Goal: Task Accomplishment & Management: Complete application form

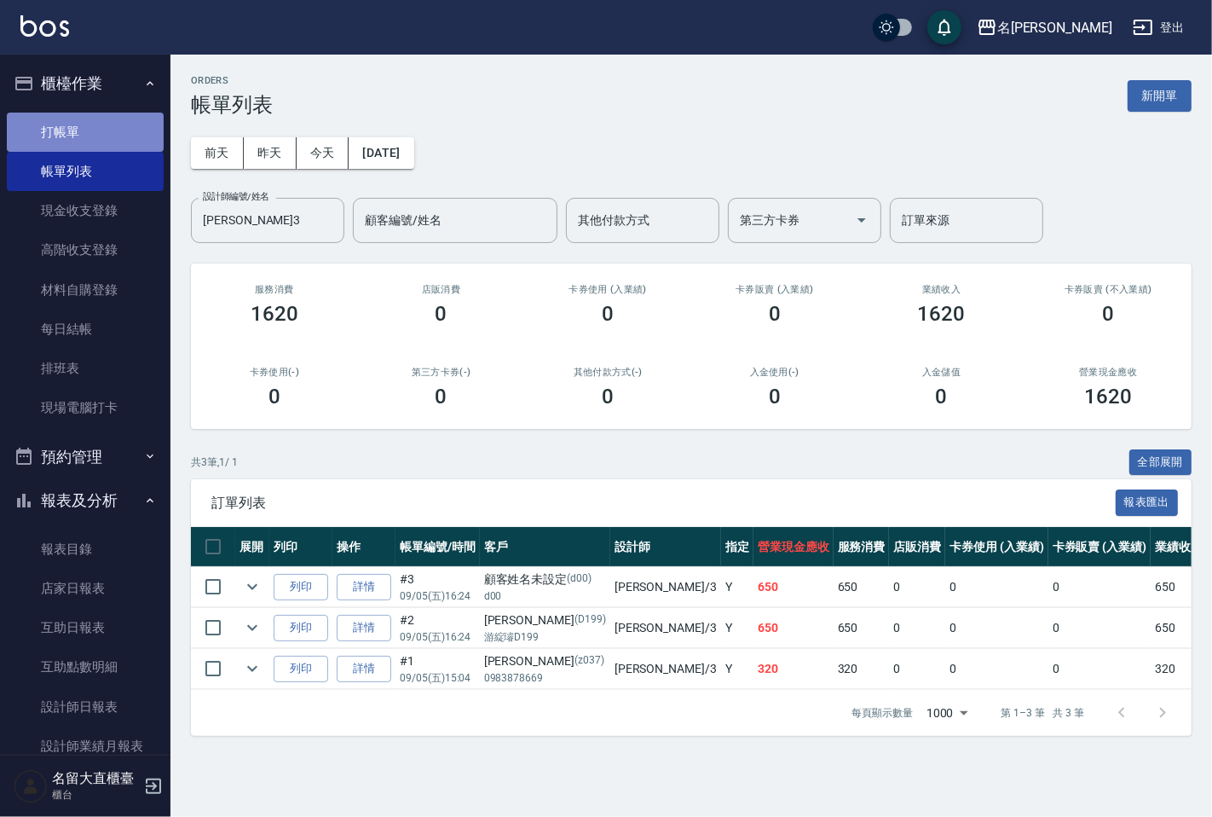
click at [138, 132] on link "打帳單" at bounding box center [85, 132] width 157 height 39
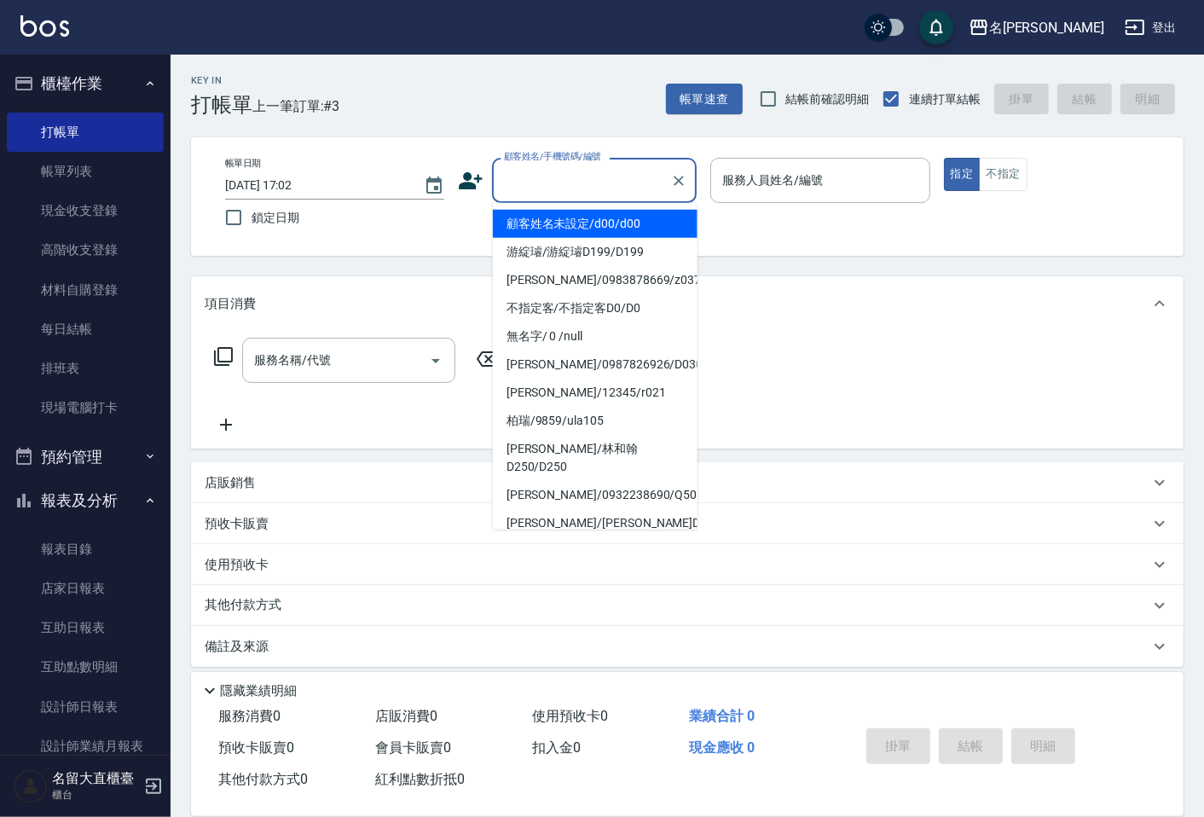
click at [582, 191] on input "顧客姓名/手機號碼/編號" at bounding box center [581, 180] width 164 height 30
click at [569, 228] on li "顧客姓名未設定/d00/d00" at bounding box center [595, 224] width 205 height 28
type input "顧客姓名未設定/d00/d00"
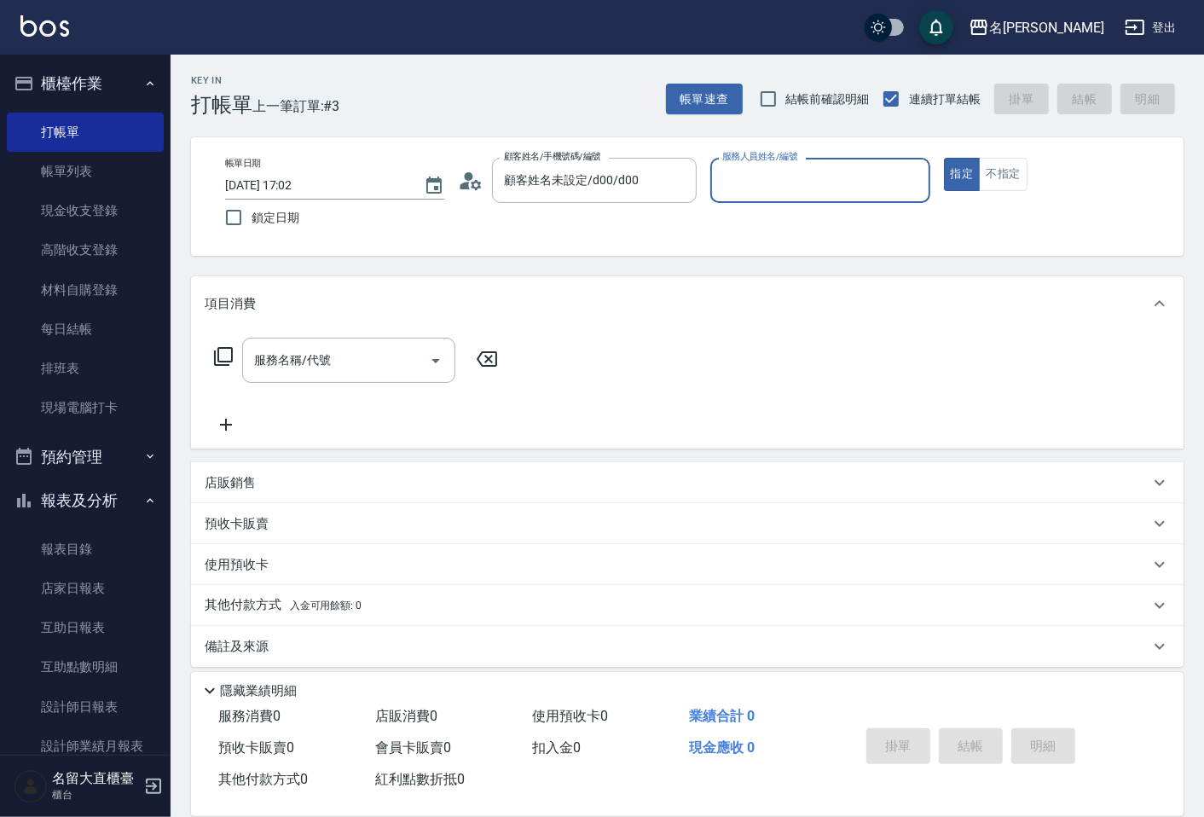
click at [765, 181] on input "服務人員姓名/編號" at bounding box center [820, 180] width 204 height 30
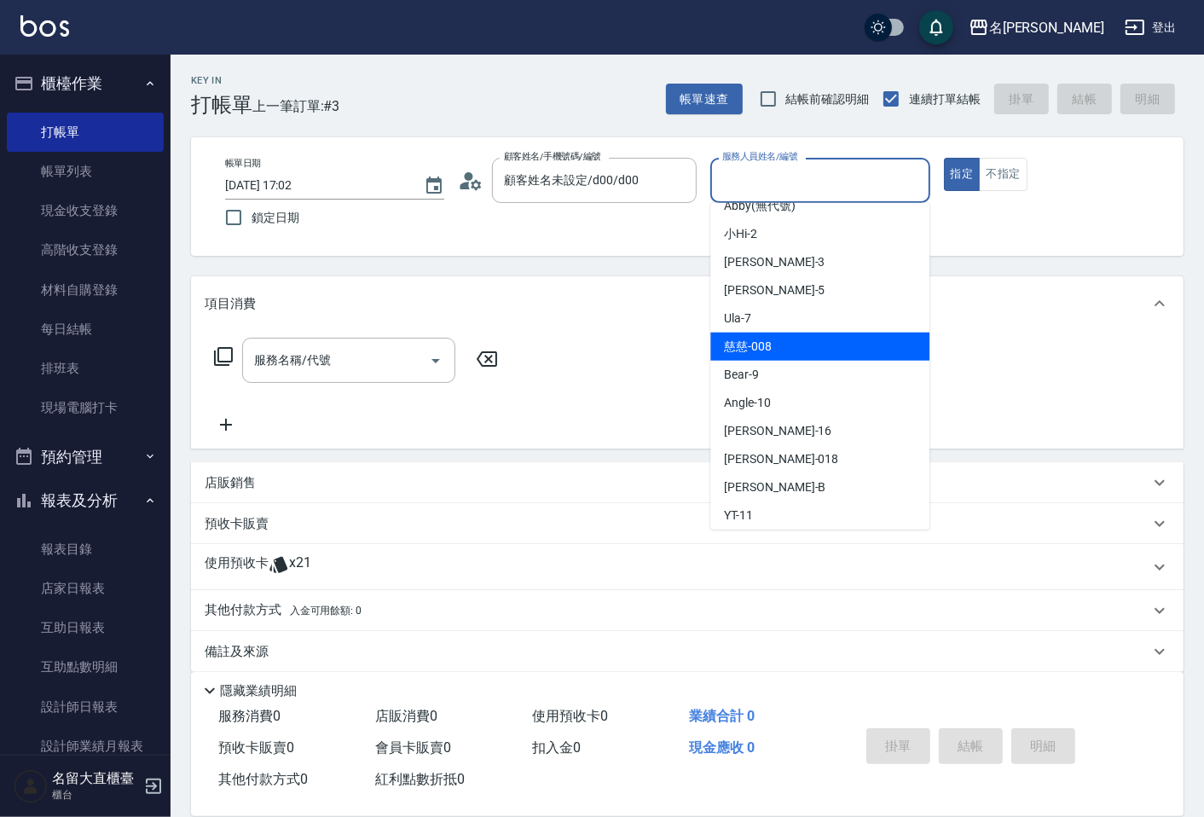
scroll to position [249, 0]
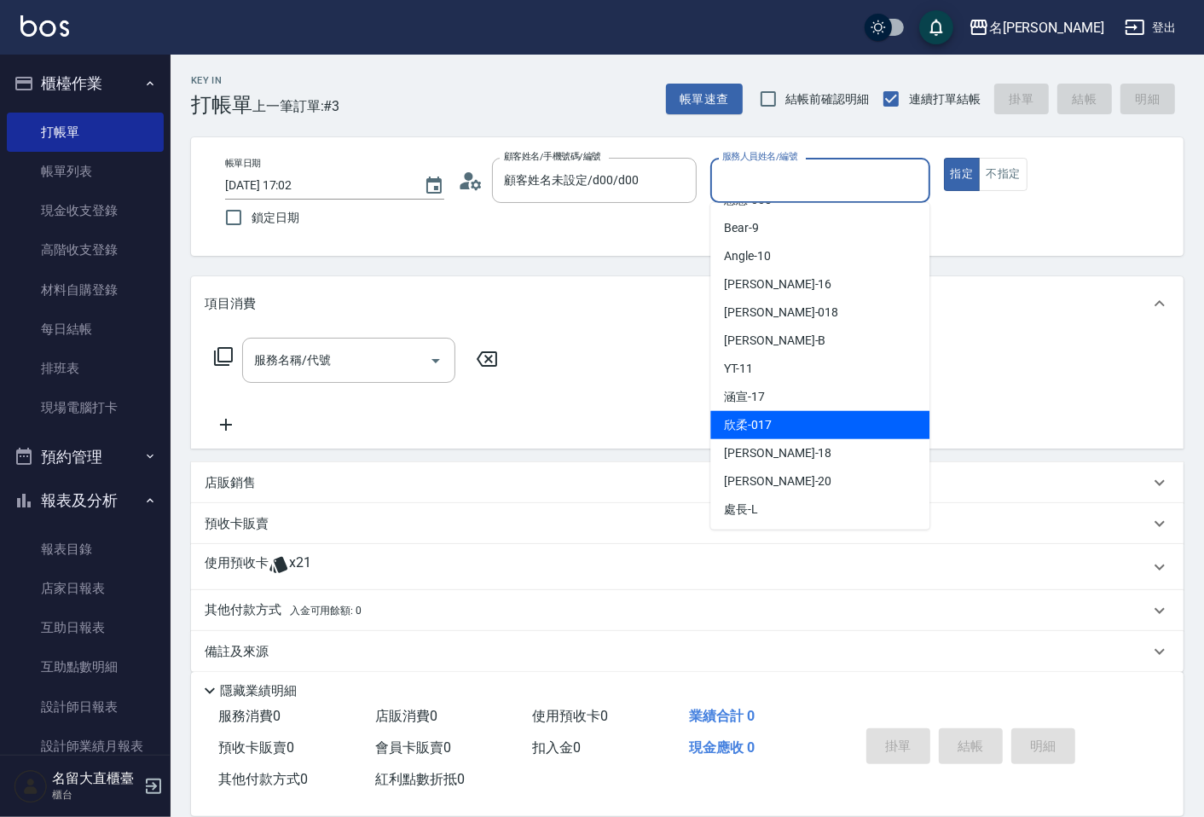
click at [794, 412] on div "欣柔 -017" at bounding box center [819, 425] width 219 height 28
type input "欣柔-017"
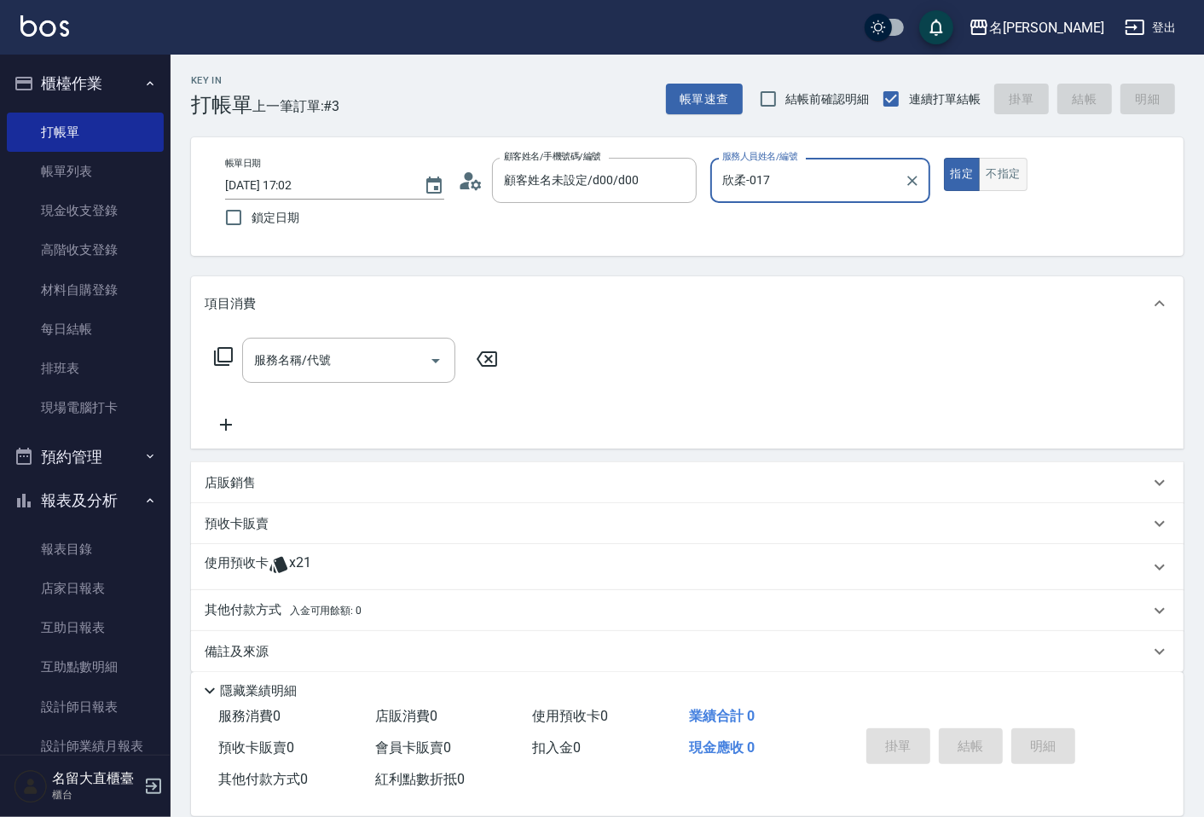
click at [1000, 158] on button "不指定" at bounding box center [1002, 174] width 48 height 33
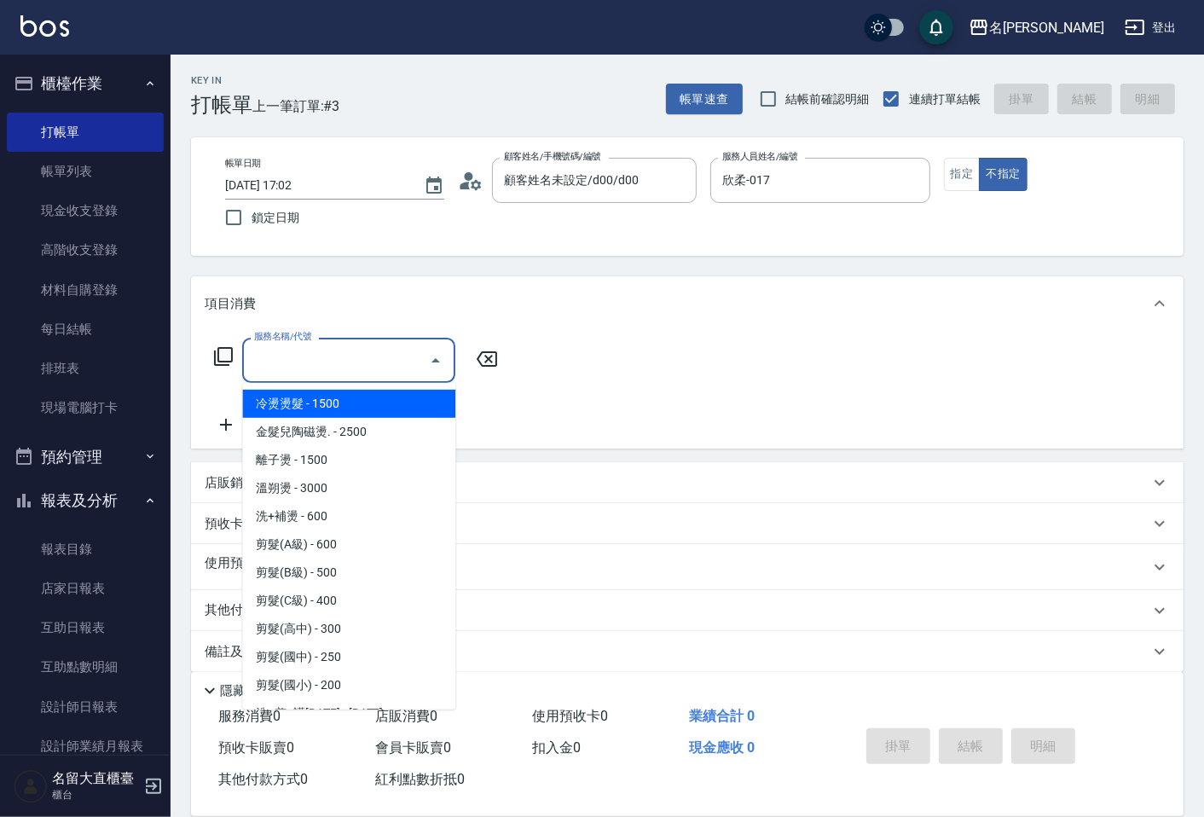
click at [361, 363] on input "服務名稱/代號" at bounding box center [336, 360] width 172 height 30
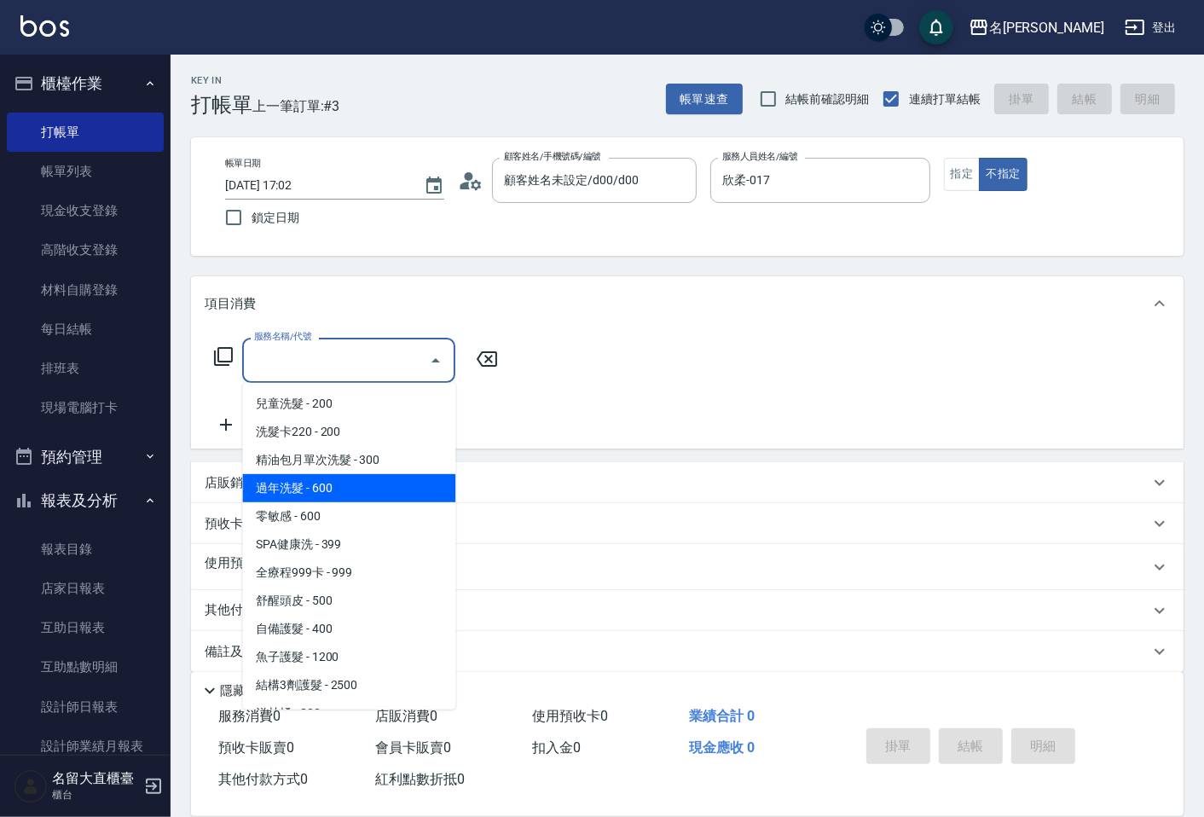
scroll to position [568, 0]
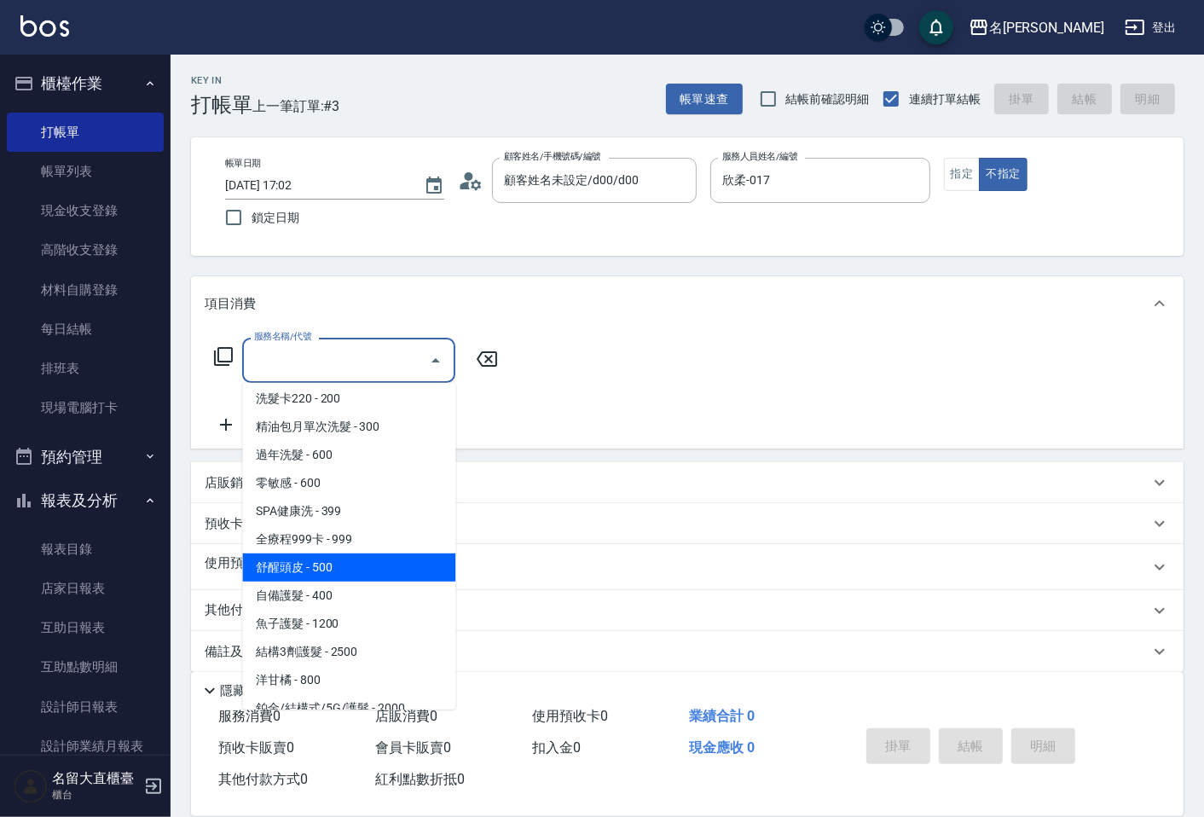
click at [338, 574] on span "舒醒頭皮 - 500" at bounding box center [348, 567] width 213 height 28
type input "舒醒頭皮(517)"
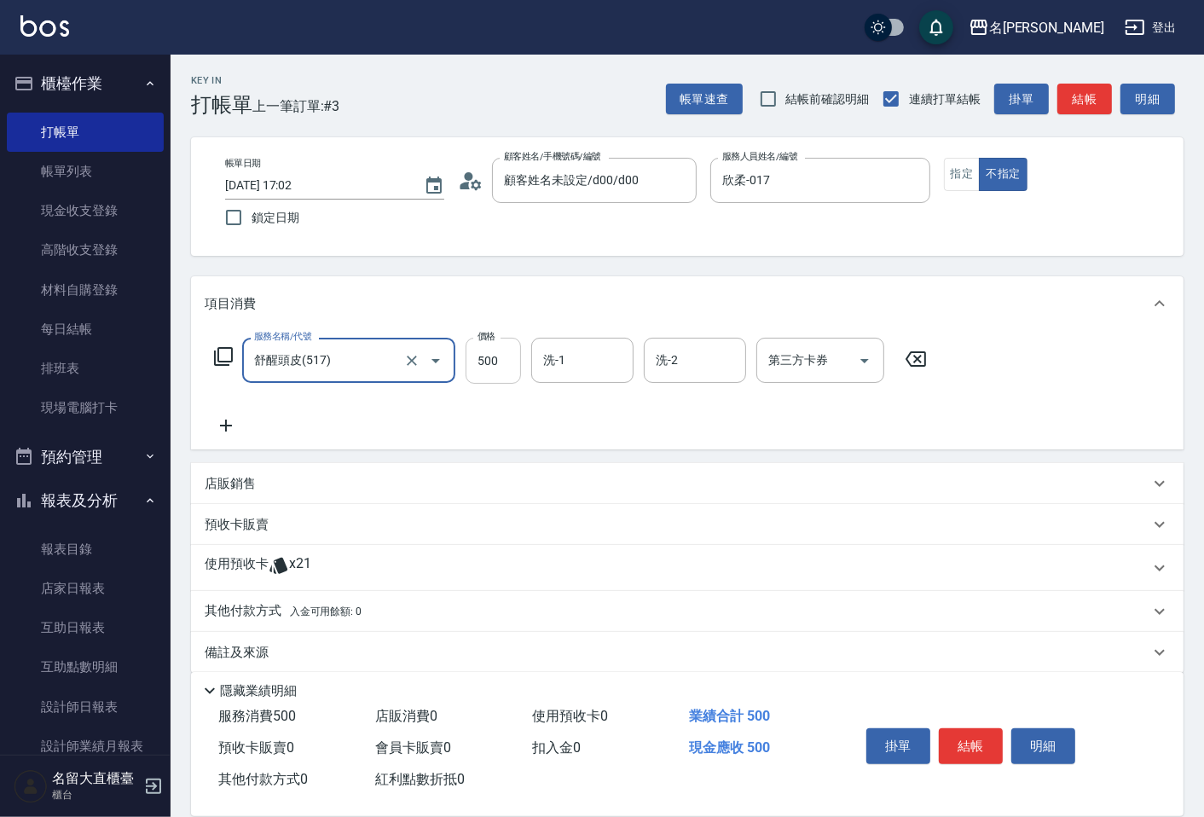
click at [497, 376] on input "500" at bounding box center [492, 361] width 55 height 46
type input "600"
click at [198, 407] on div "服務名稱/代號 舒醒頭皮(517) 服務名稱/代號 價格 600 價格 洗-1 洗-1 洗-2 洗-2 第三方卡券 第三方卡券" at bounding box center [687, 390] width 992 height 118
click at [225, 421] on icon at bounding box center [226, 425] width 43 height 20
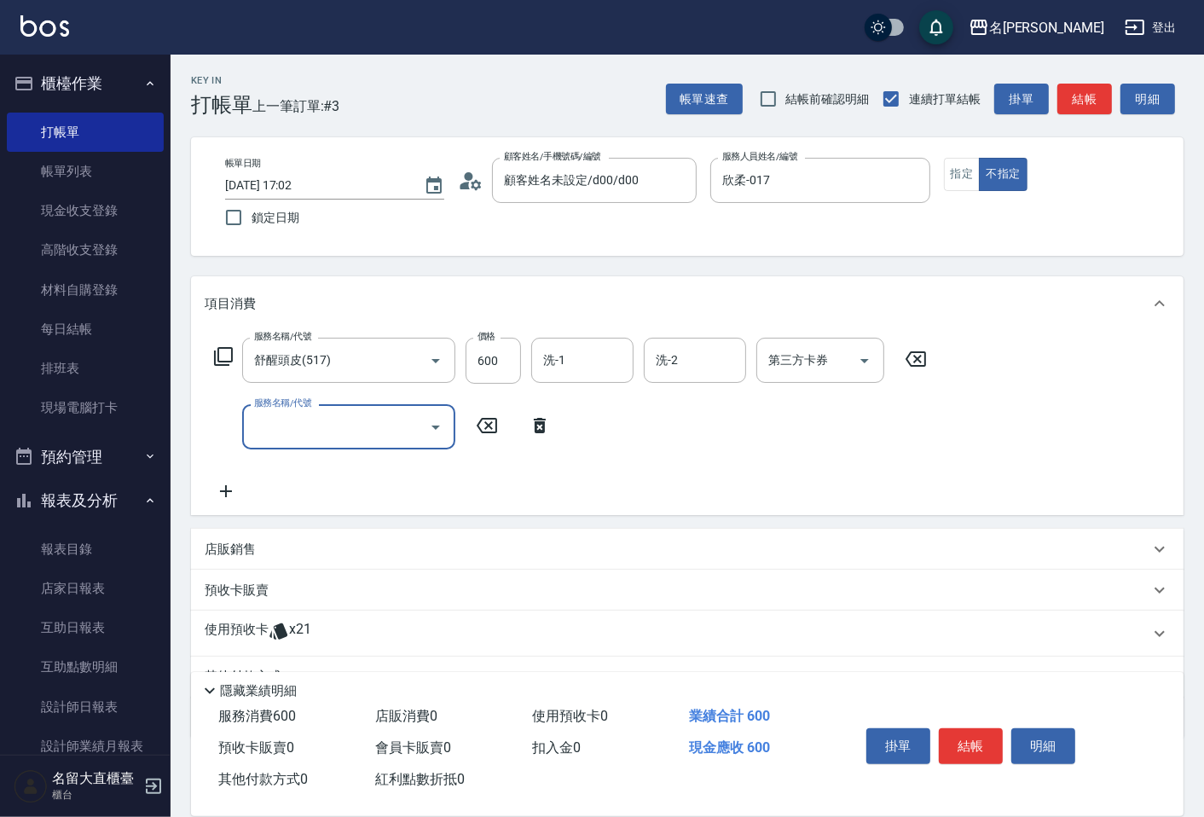
click at [286, 421] on input "服務名稱/代號" at bounding box center [336, 427] width 172 height 30
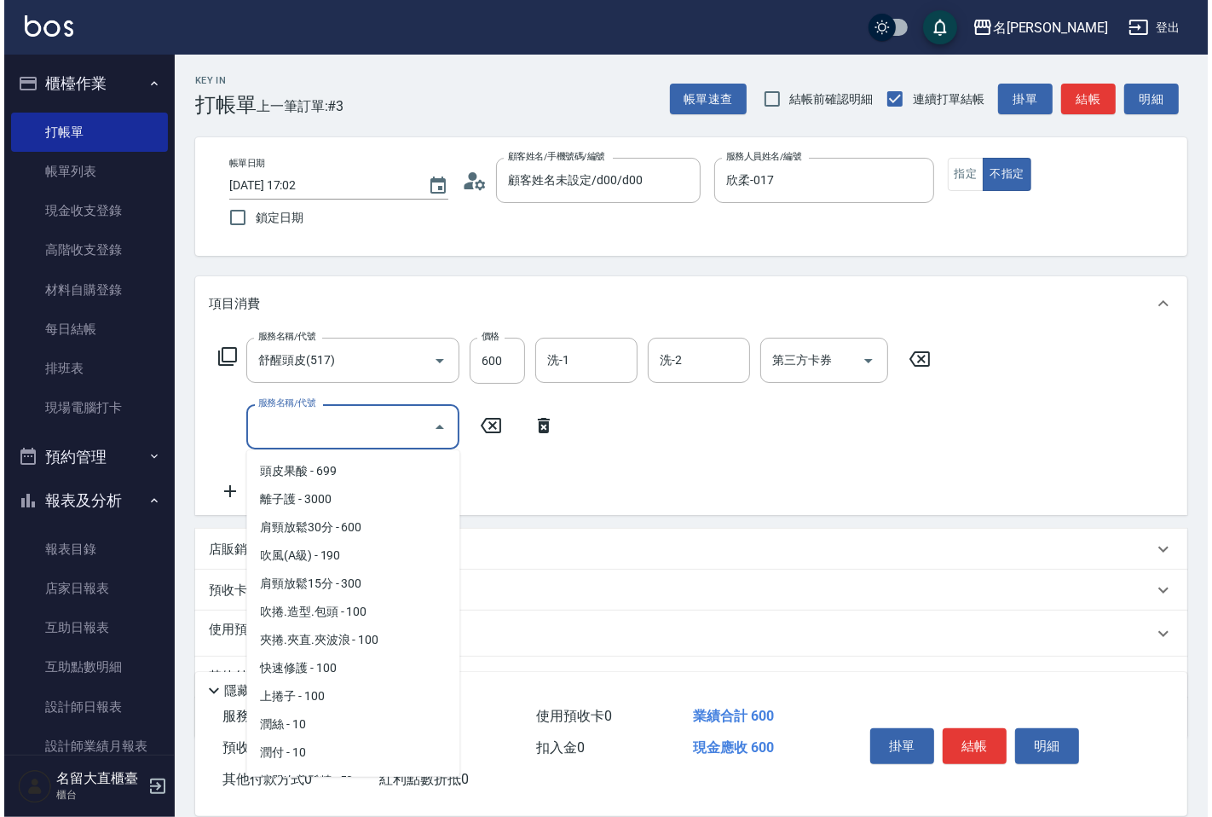
scroll to position [1367, 0]
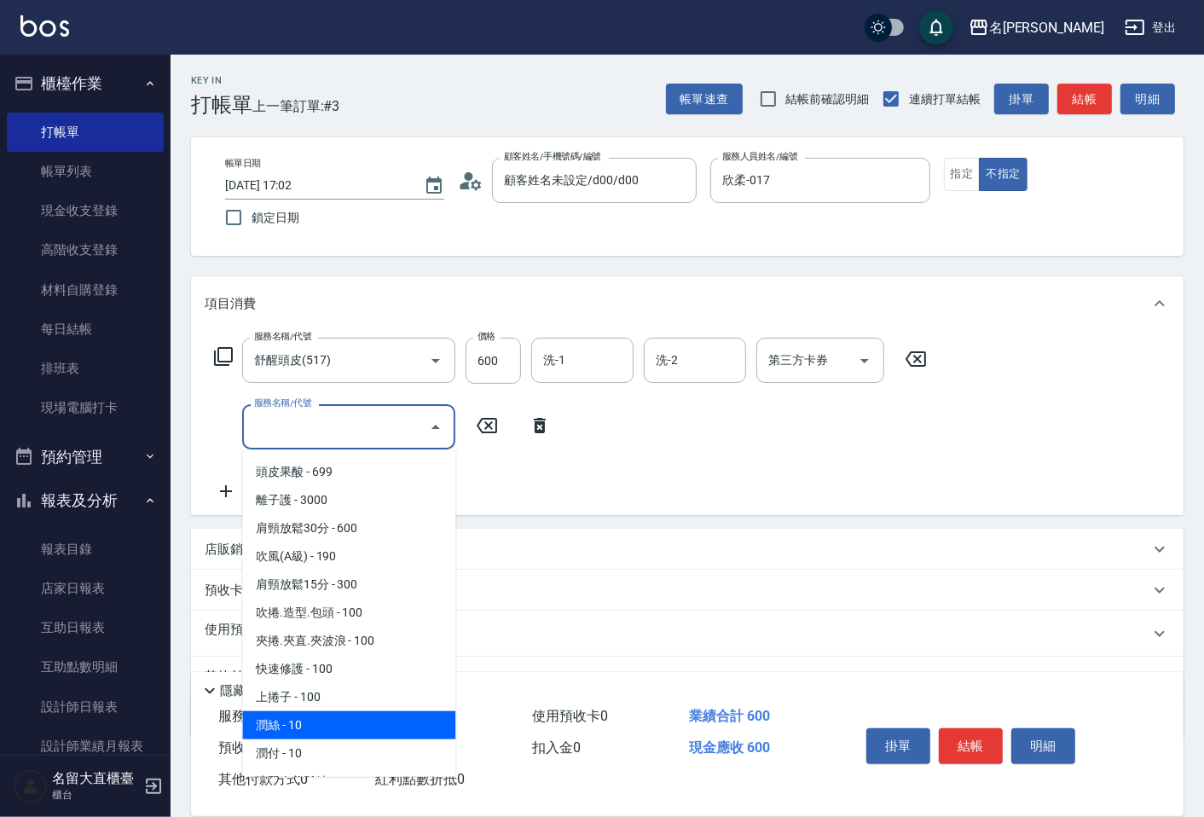
click at [341, 711] on span "潤絲 - 10" at bounding box center [348, 725] width 213 height 28
type input "潤絲(802)"
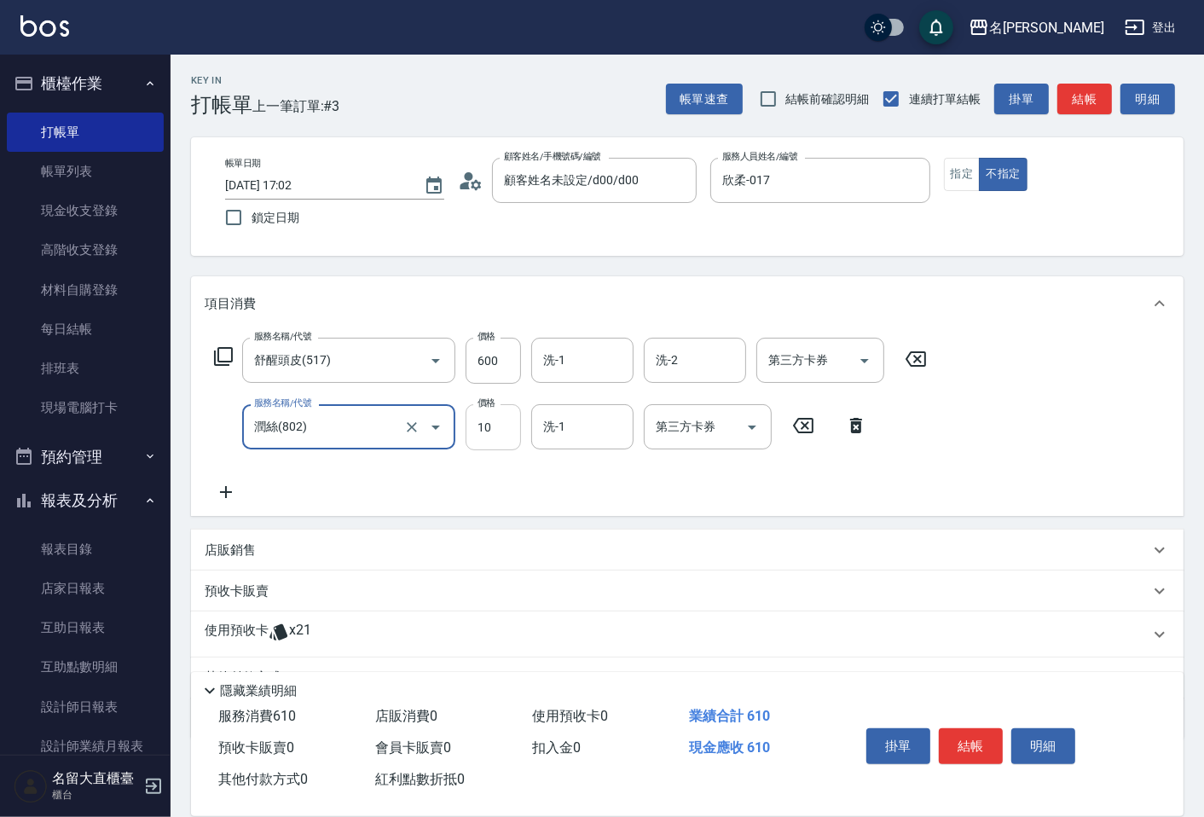
click at [508, 430] on input "10" at bounding box center [492, 427] width 55 height 46
type input "20"
click at [969, 744] on button "結帳" at bounding box center [970, 746] width 64 height 36
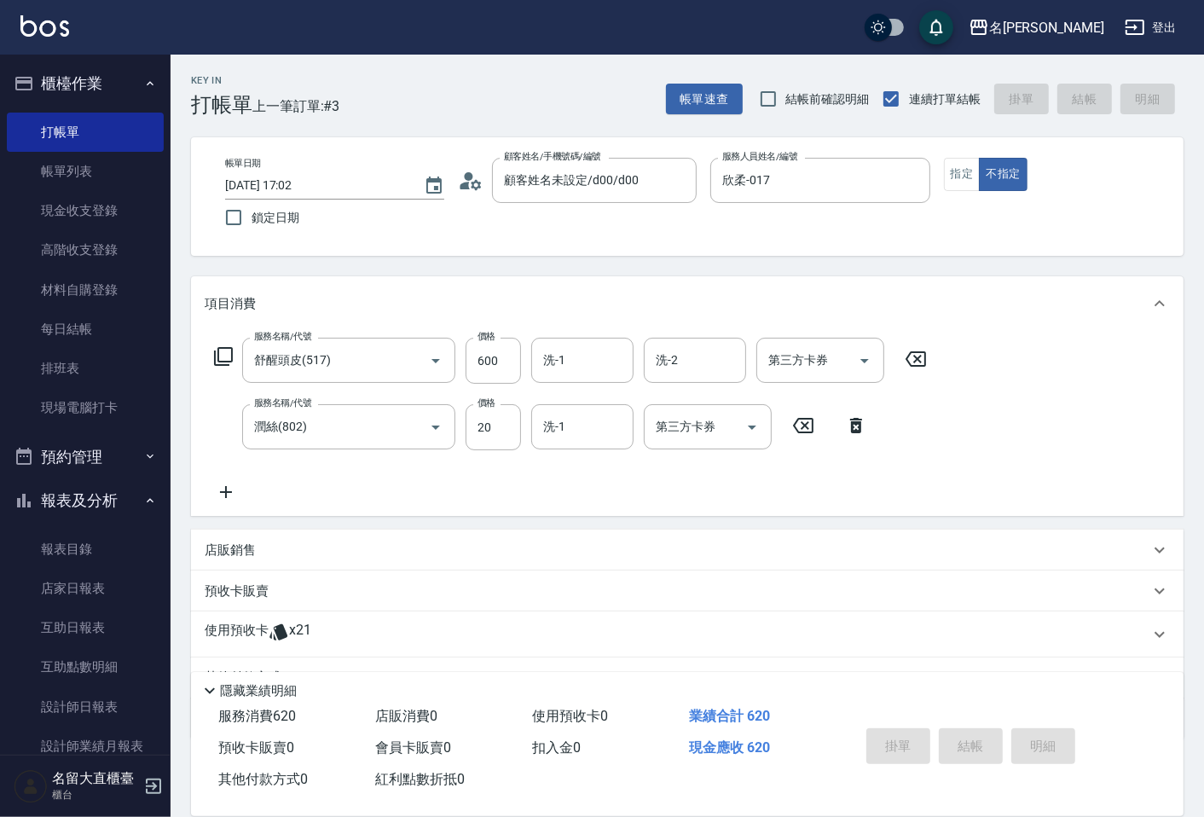
type input "[DATE] 17:03"
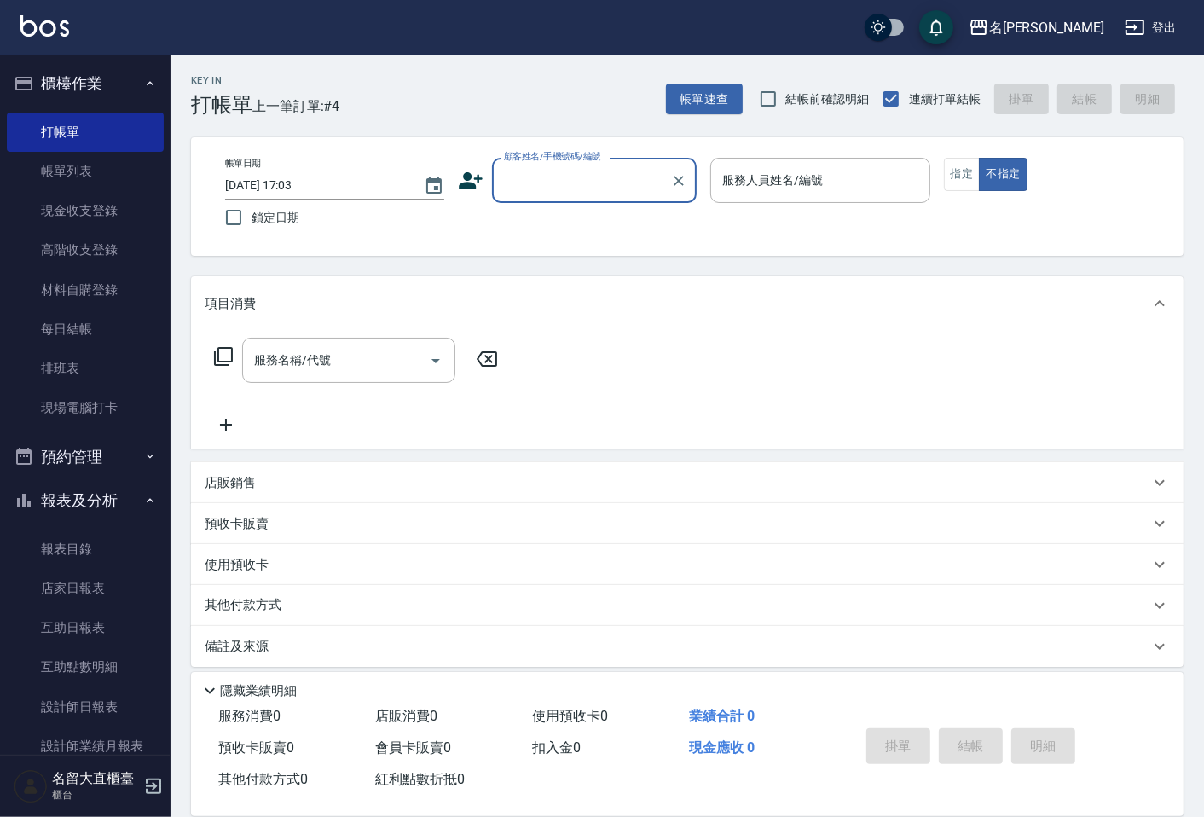
click at [969, 742] on div "掛單 結帳 明細" at bounding box center [970, 748] width 222 height 54
click at [609, 189] on input "顧客姓名/手機號碼/編號" at bounding box center [581, 180] width 164 height 30
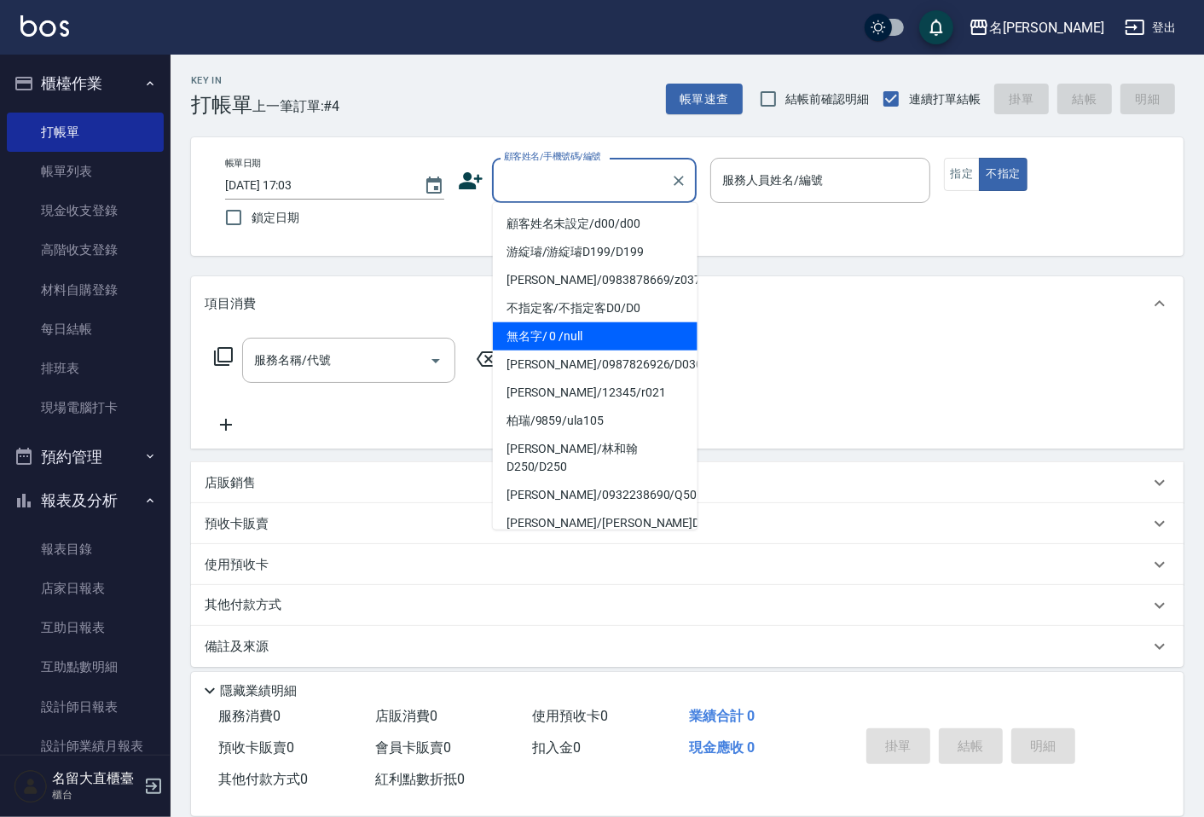
click at [611, 331] on li "無名字/ 0 /null" at bounding box center [595, 336] width 205 height 28
type input "無名字/ 0 /null"
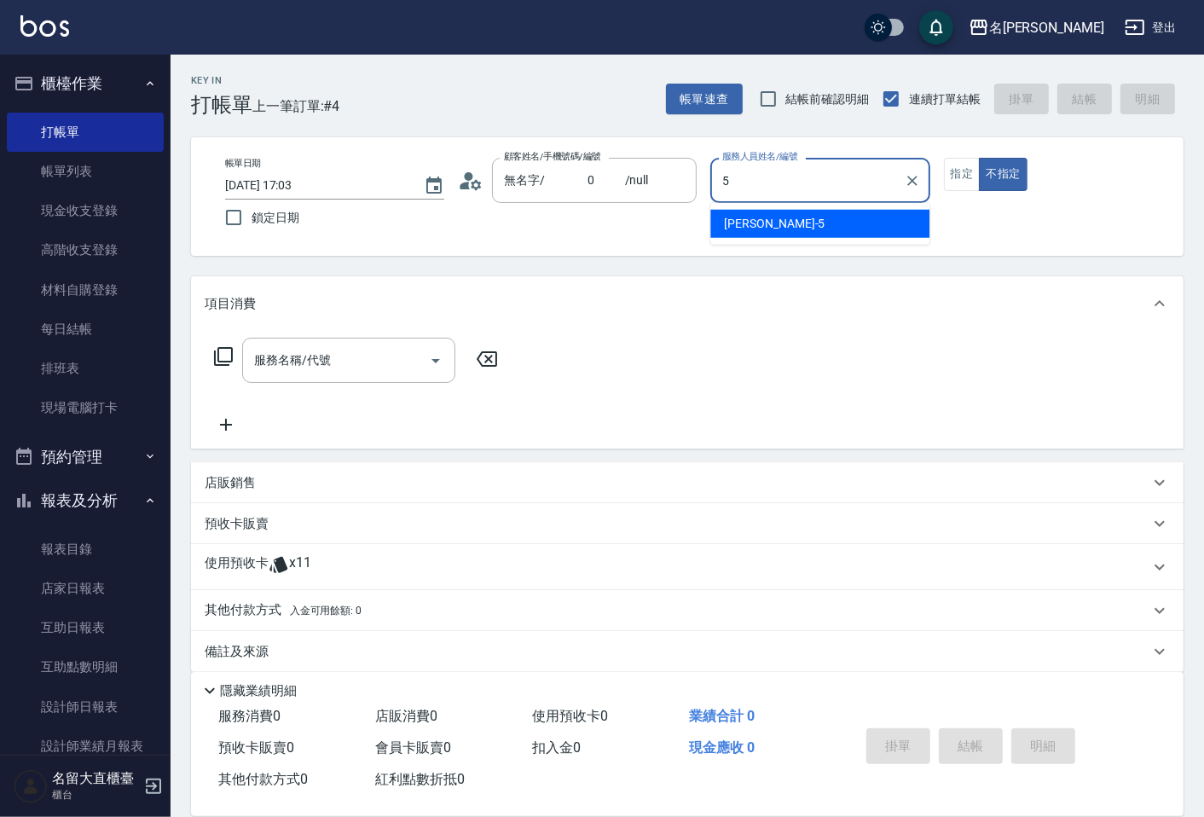
type input "[PERSON_NAME]-5"
type button "false"
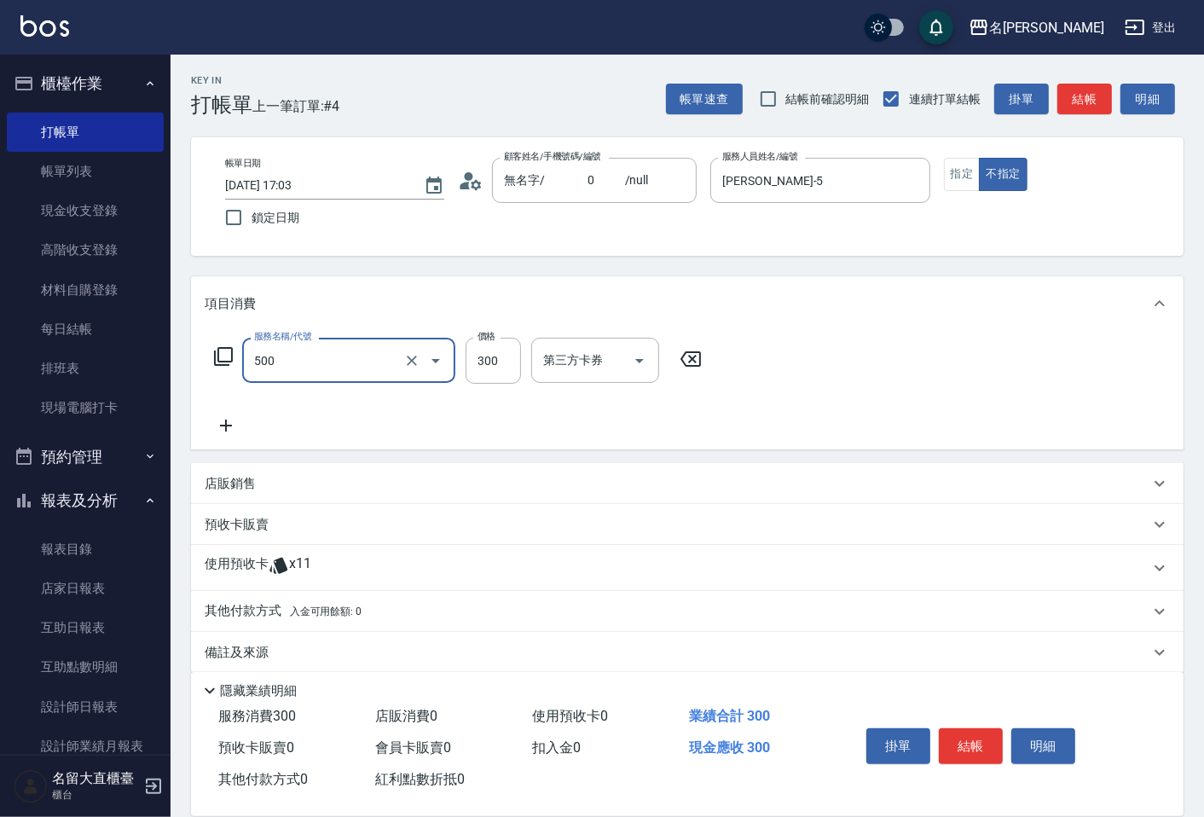
type input "洗髮(500)"
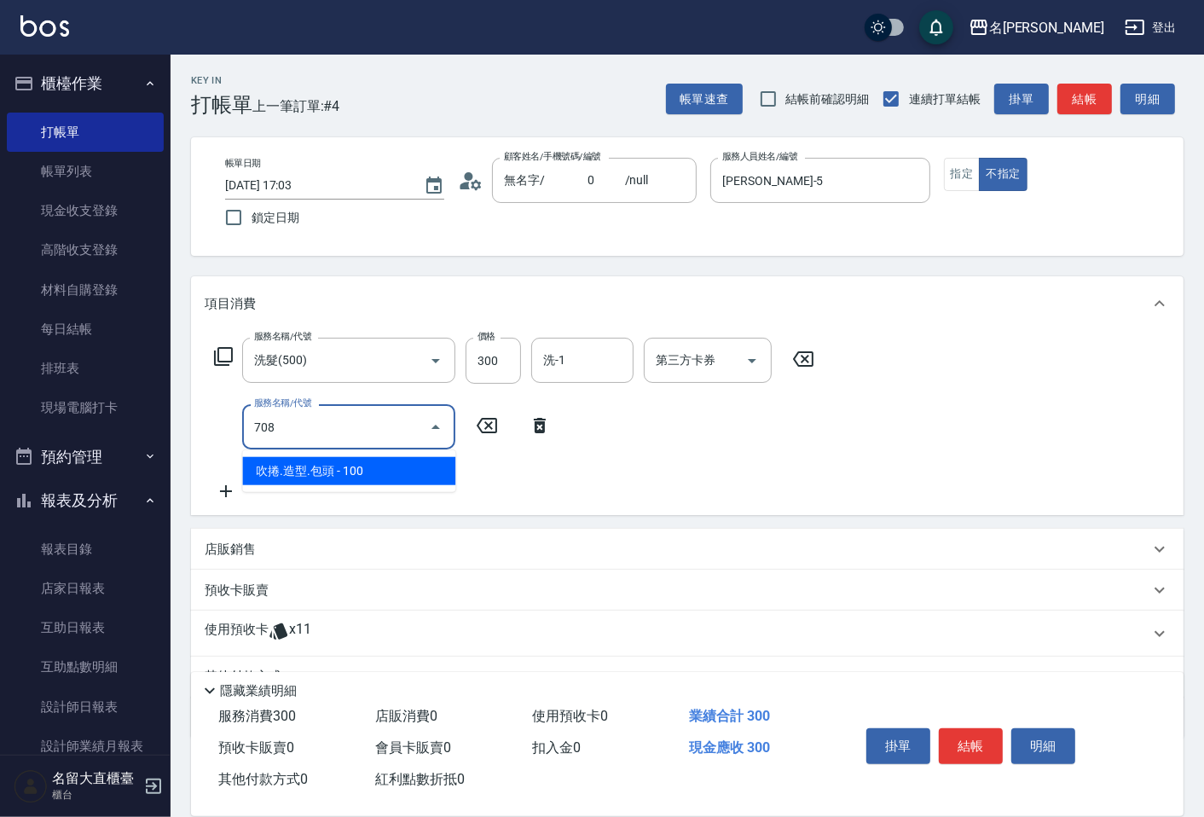
type input "吹捲.造型.包頭(708)"
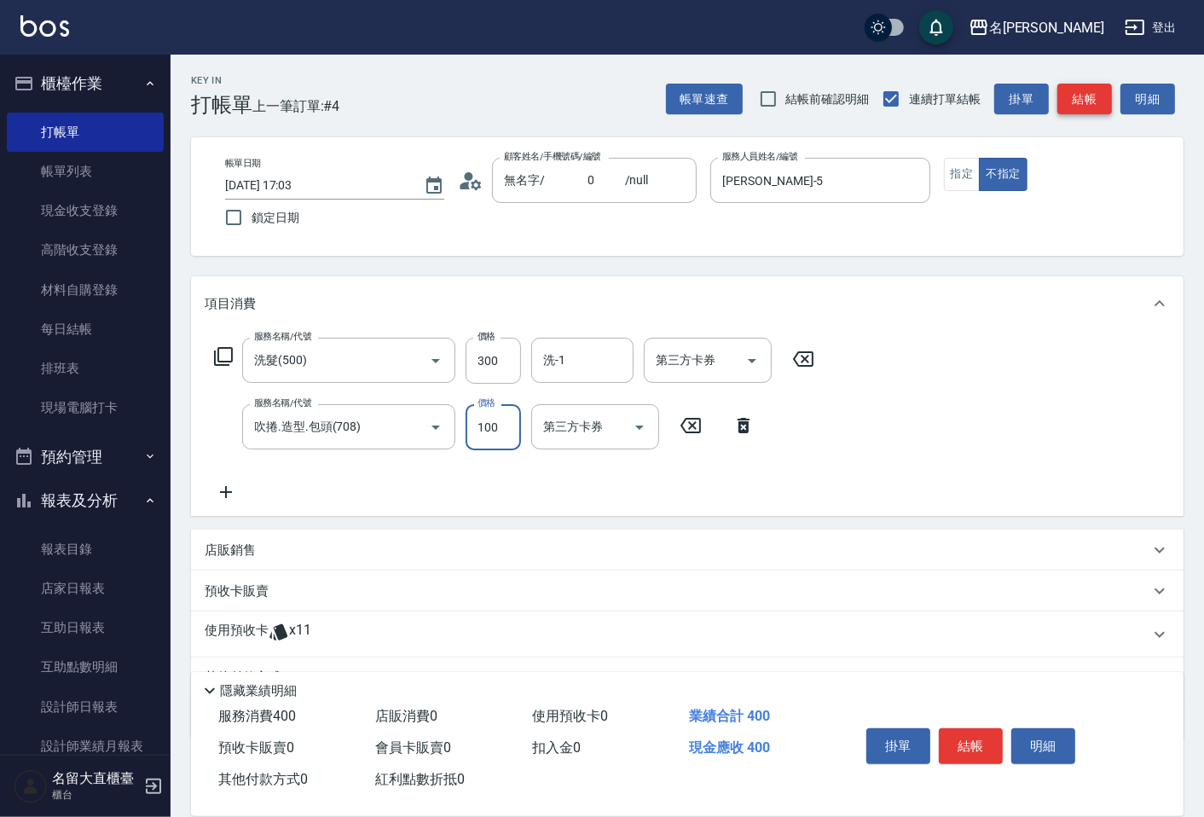
click at [1085, 106] on button "結帳" at bounding box center [1084, 100] width 55 height 32
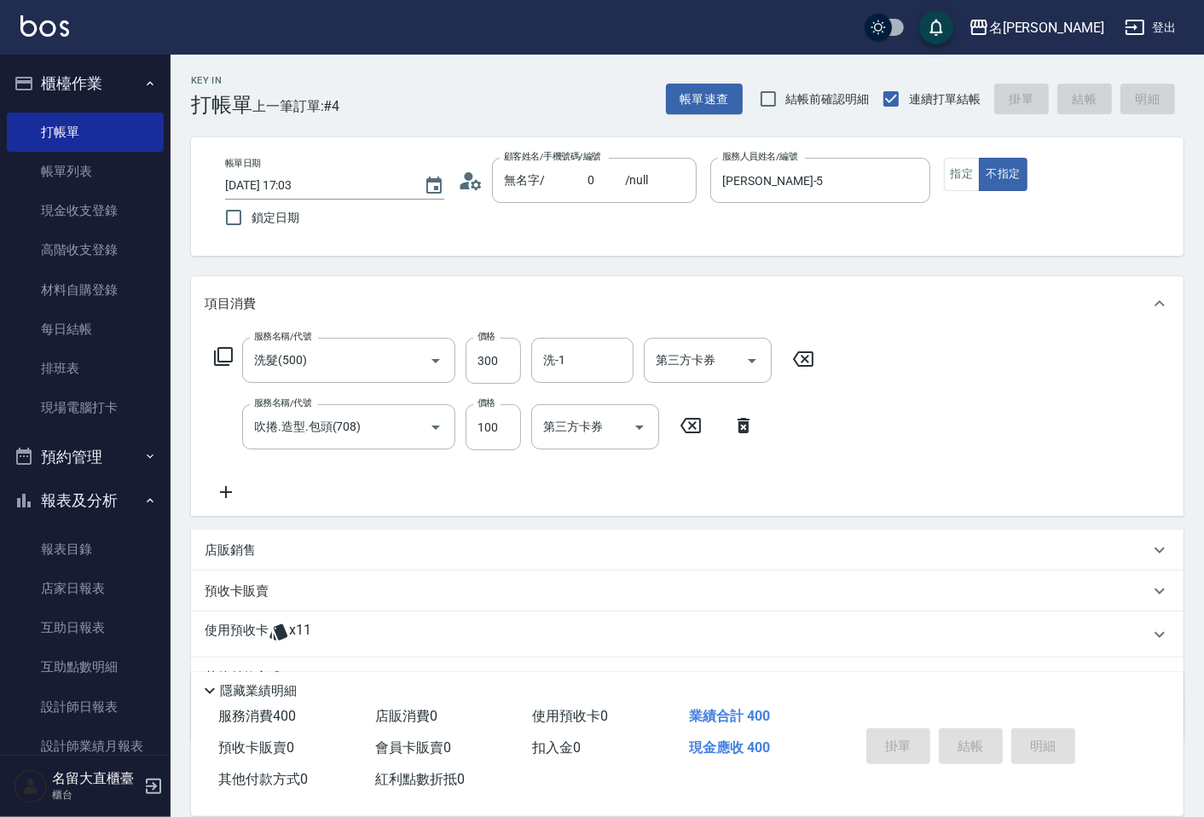
type input "[DATE] 17:32"
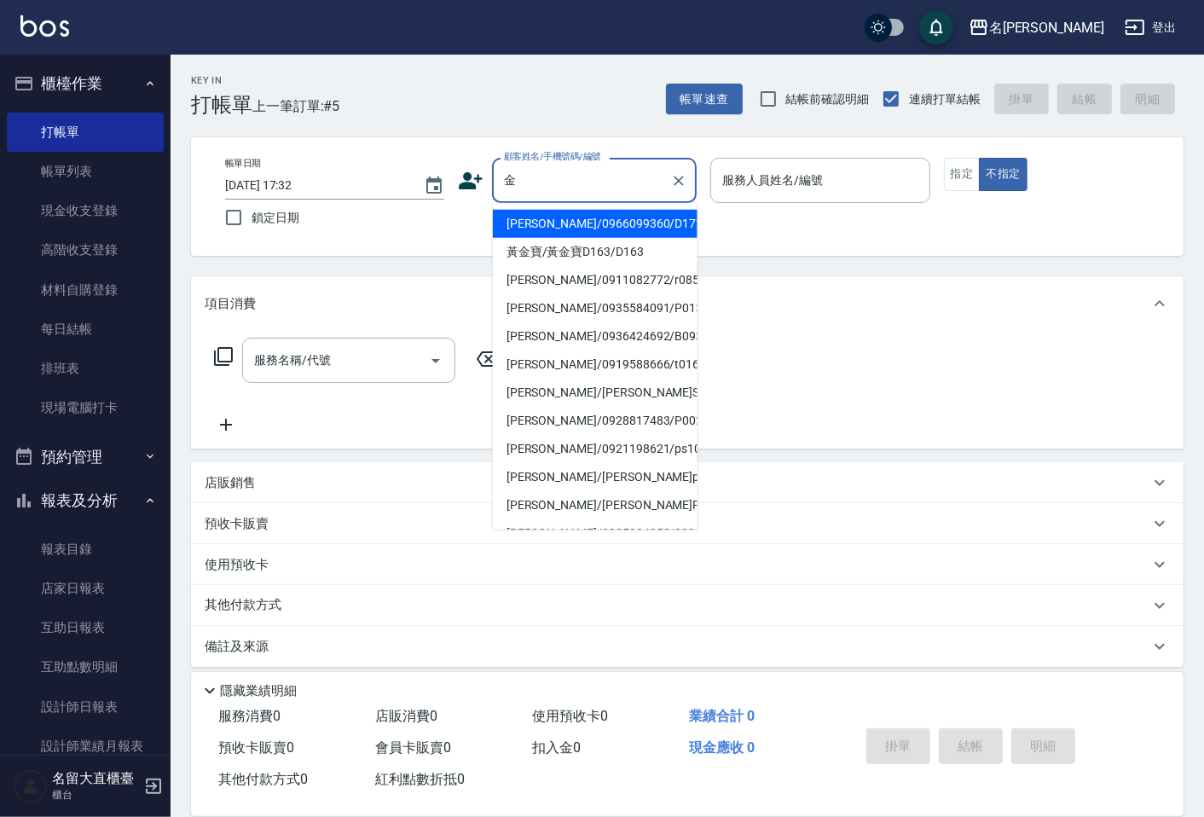
type input "[PERSON_NAME]/0966099360/D172"
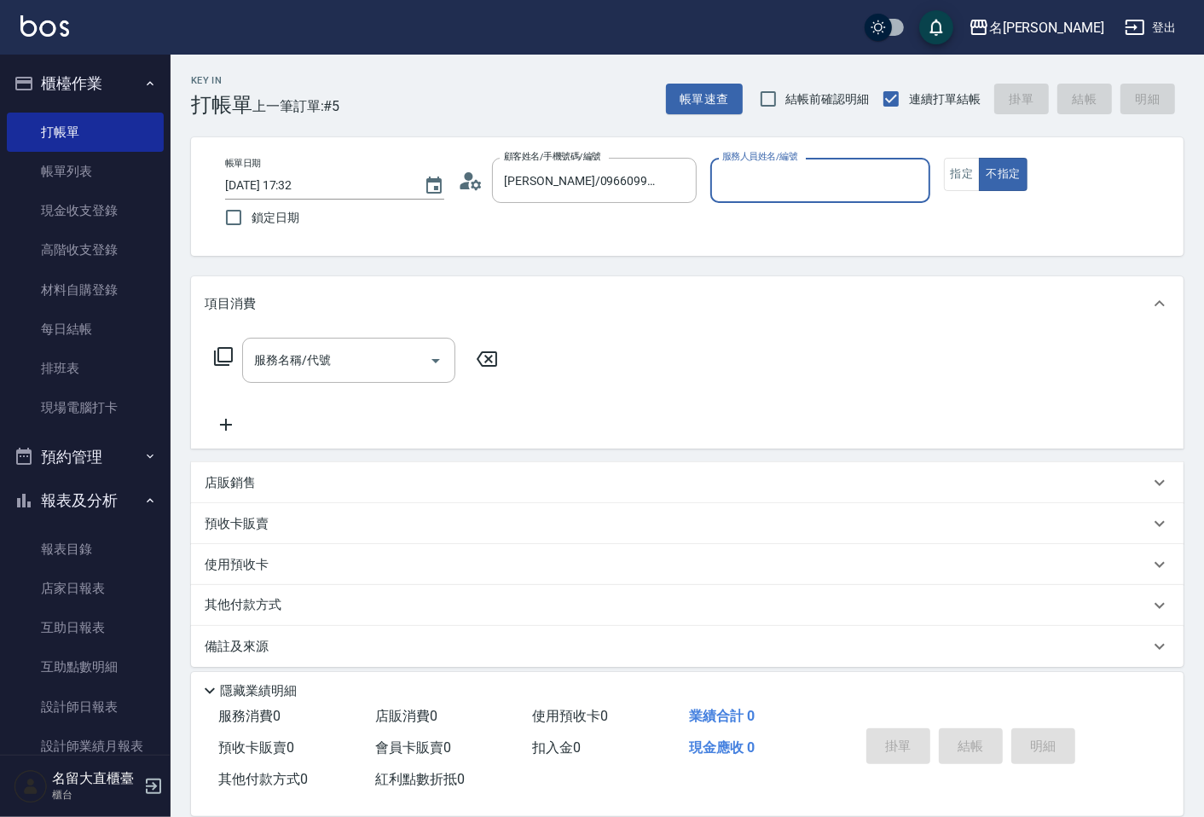
type input "[PERSON_NAME]3"
click at [978, 158] on button "不指定" at bounding box center [1002, 174] width 48 height 33
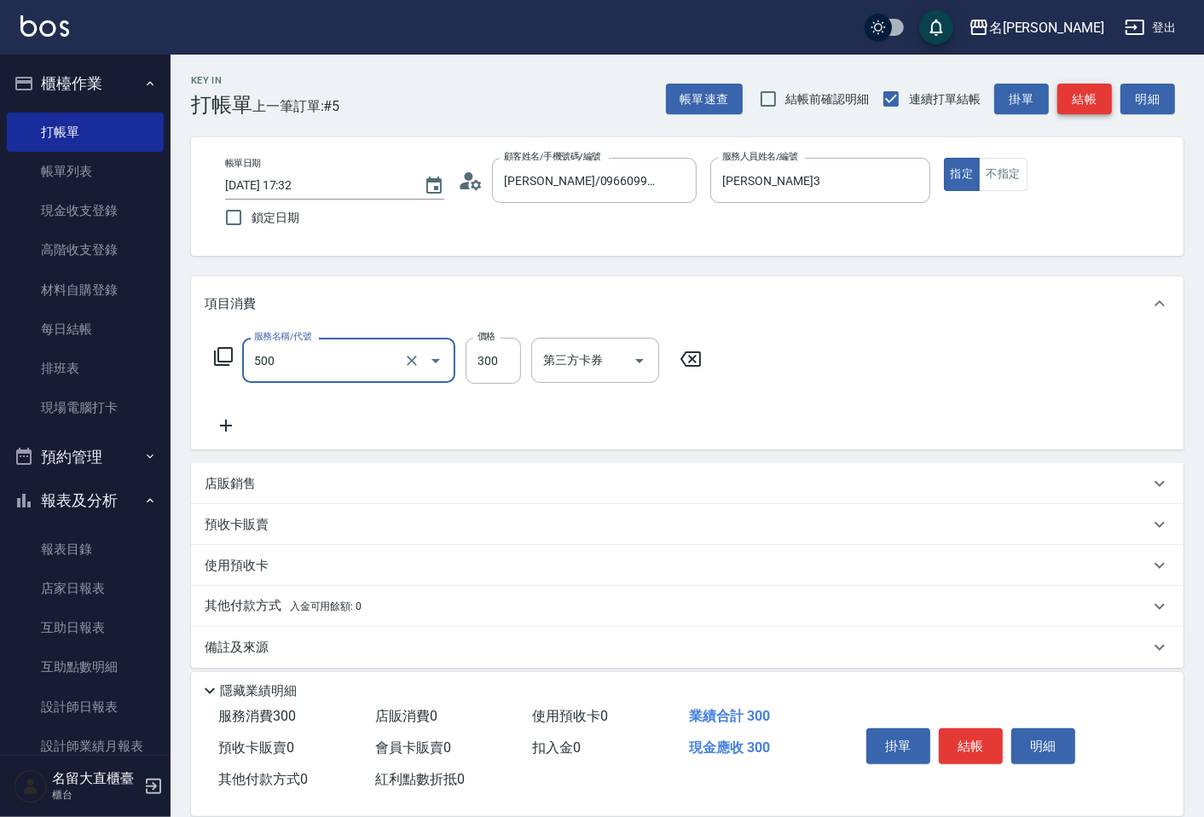
type input "洗髮(500)"
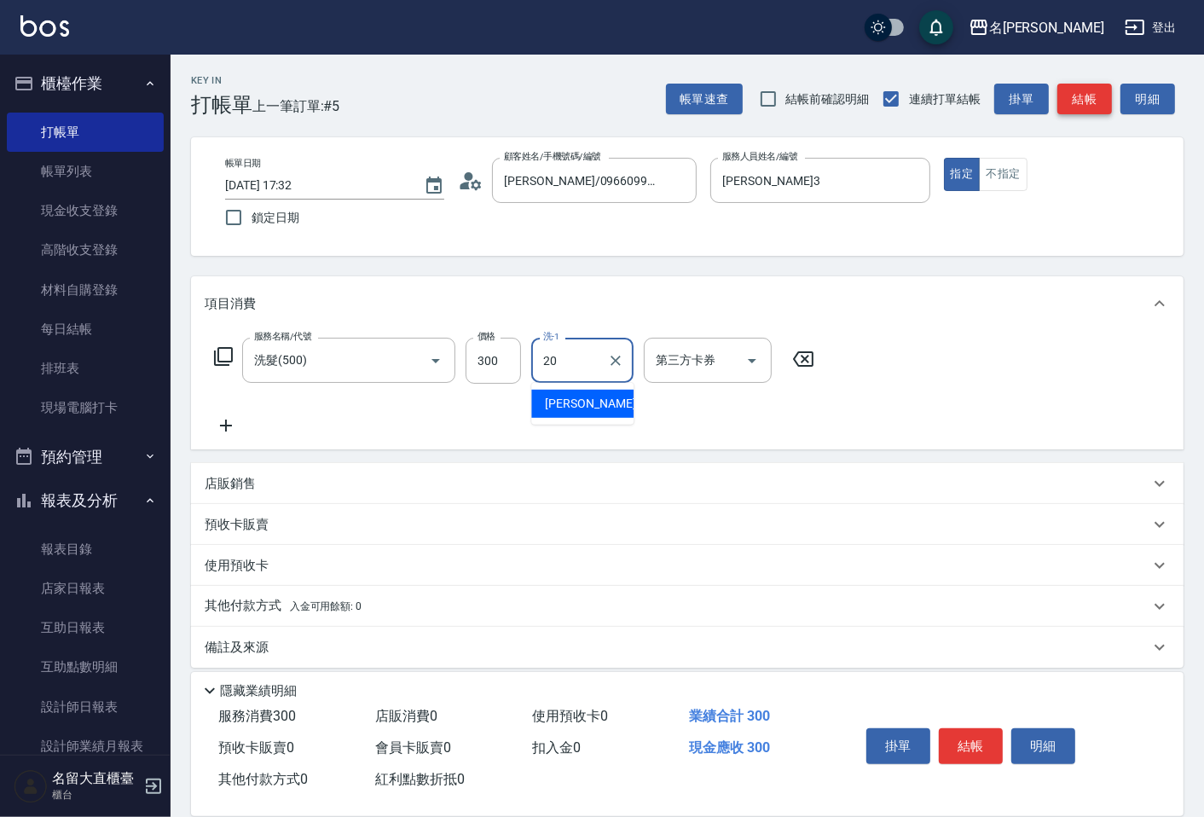
type input "詩雅-20"
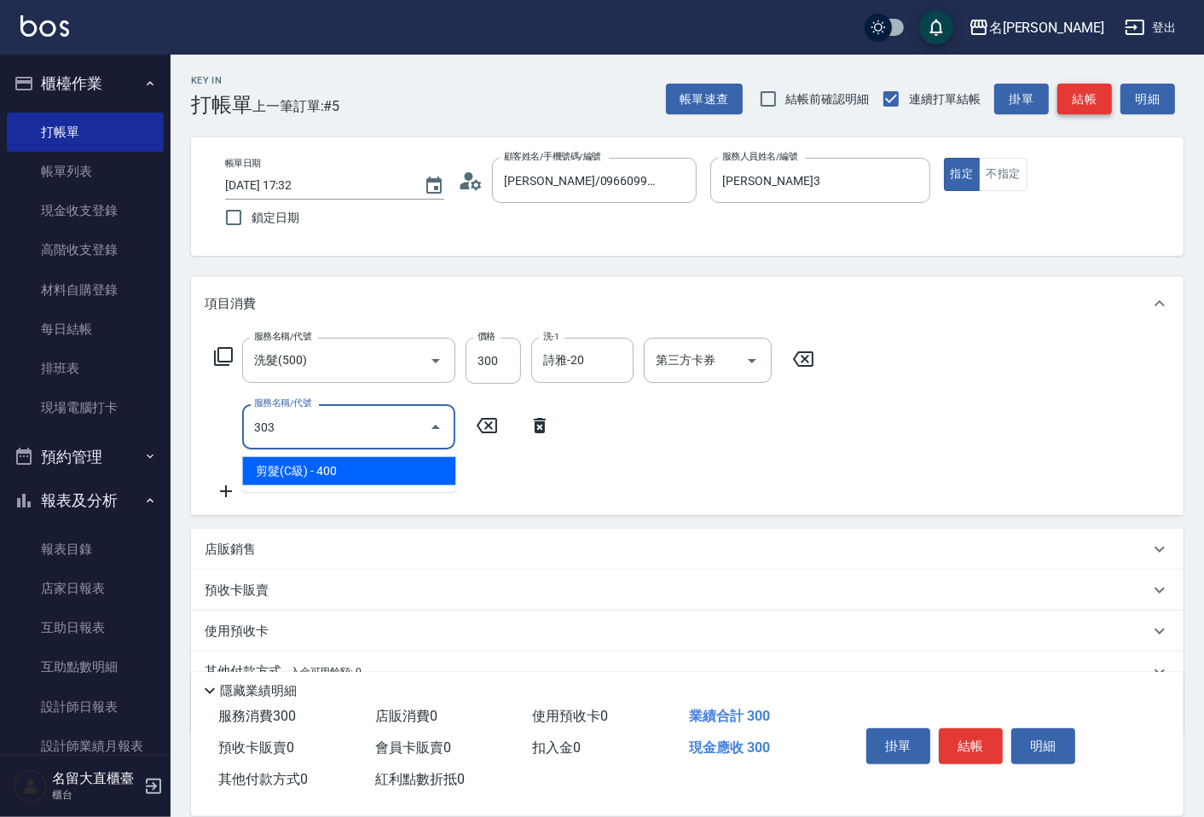
type input "剪髮(C級)(303)"
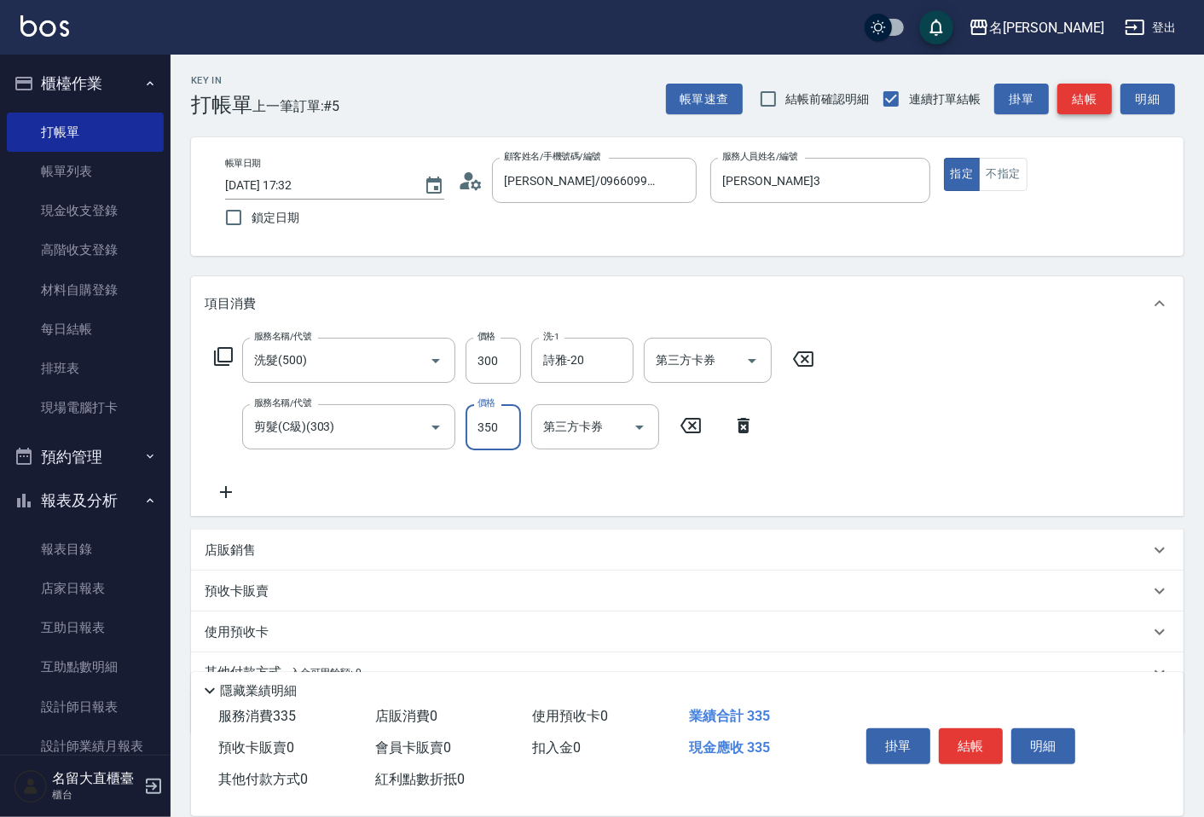
type input "350"
drag, startPoint x: 1085, startPoint y: 106, endPoint x: 952, endPoint y: 728, distance: 636.3
click at [952, 728] on button "結帳" at bounding box center [970, 746] width 64 height 36
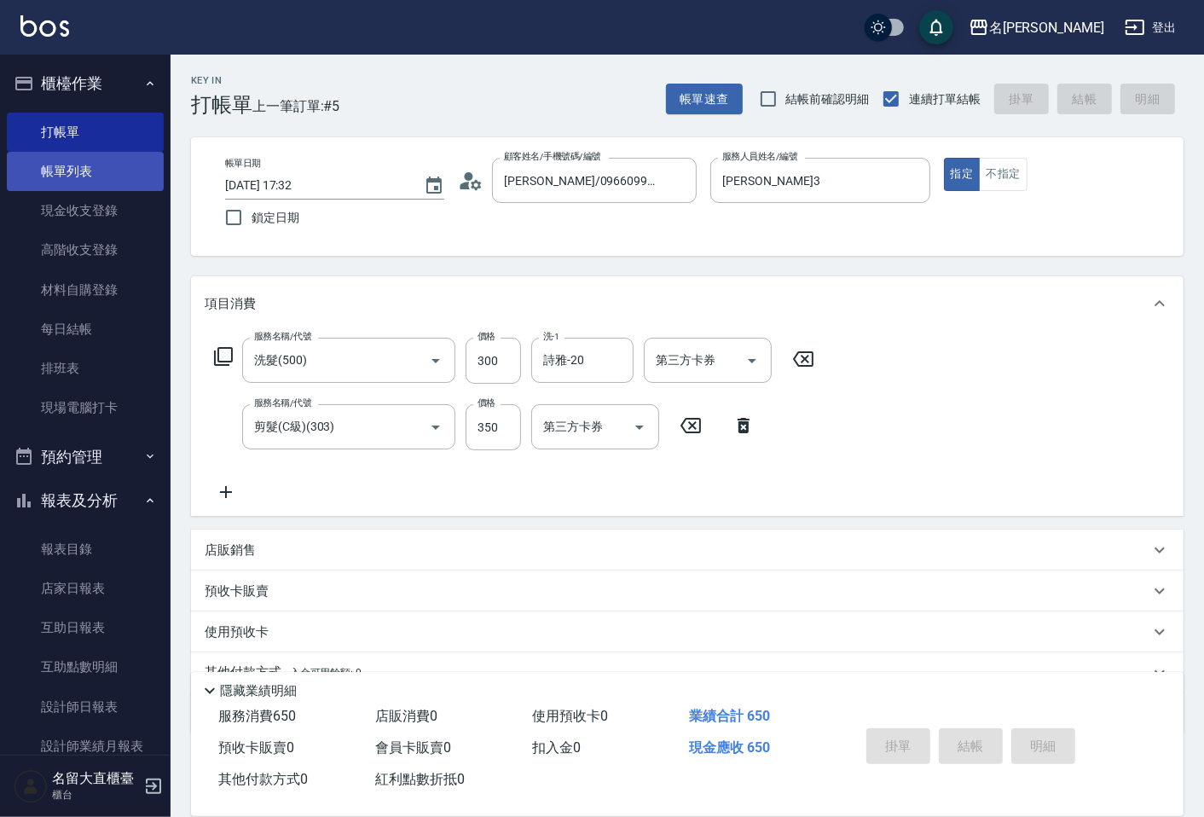
type input "[DATE] 17:48"
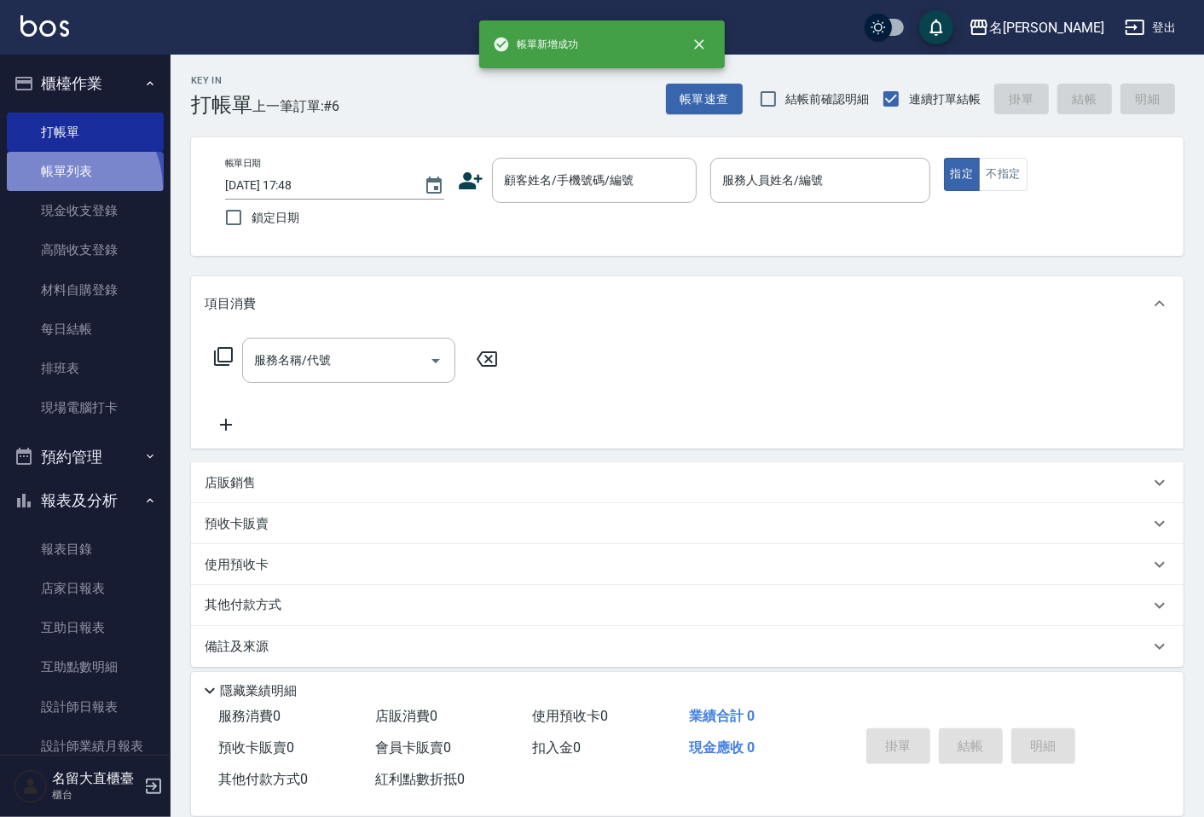
click at [60, 188] on link "帳單列表" at bounding box center [85, 171] width 157 height 39
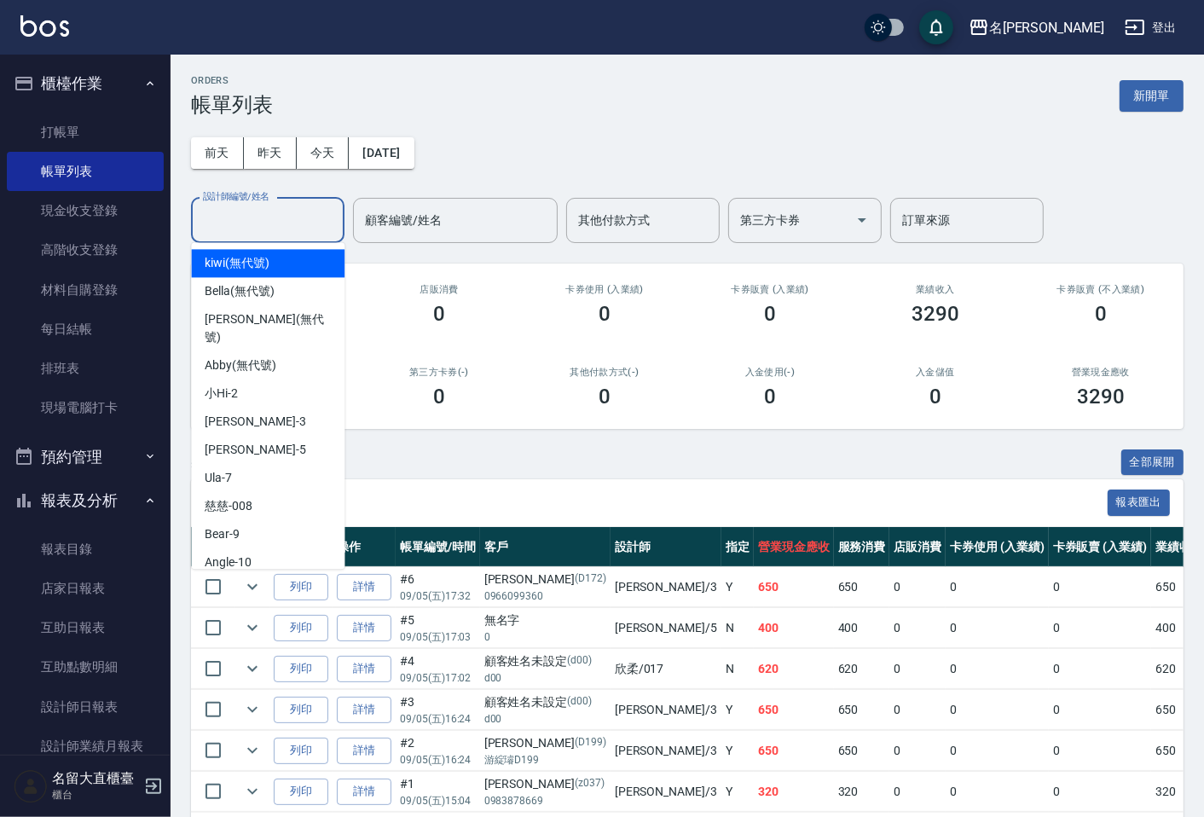
click at [222, 230] on input "設計師編號/姓名" at bounding box center [268, 220] width 138 height 30
click at [226, 407] on div "[PERSON_NAME]3" at bounding box center [267, 421] width 153 height 28
type input "[PERSON_NAME]3"
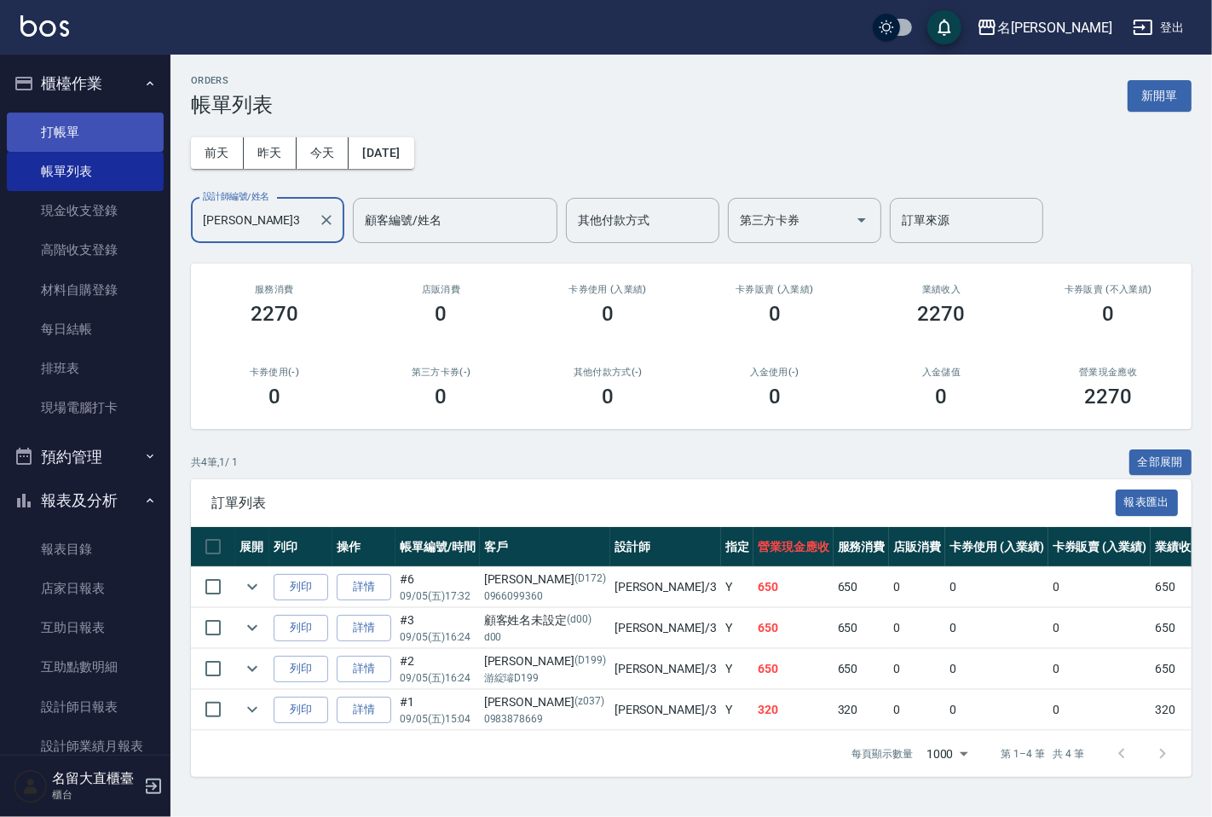
click at [49, 130] on link "打帳單" at bounding box center [85, 132] width 157 height 39
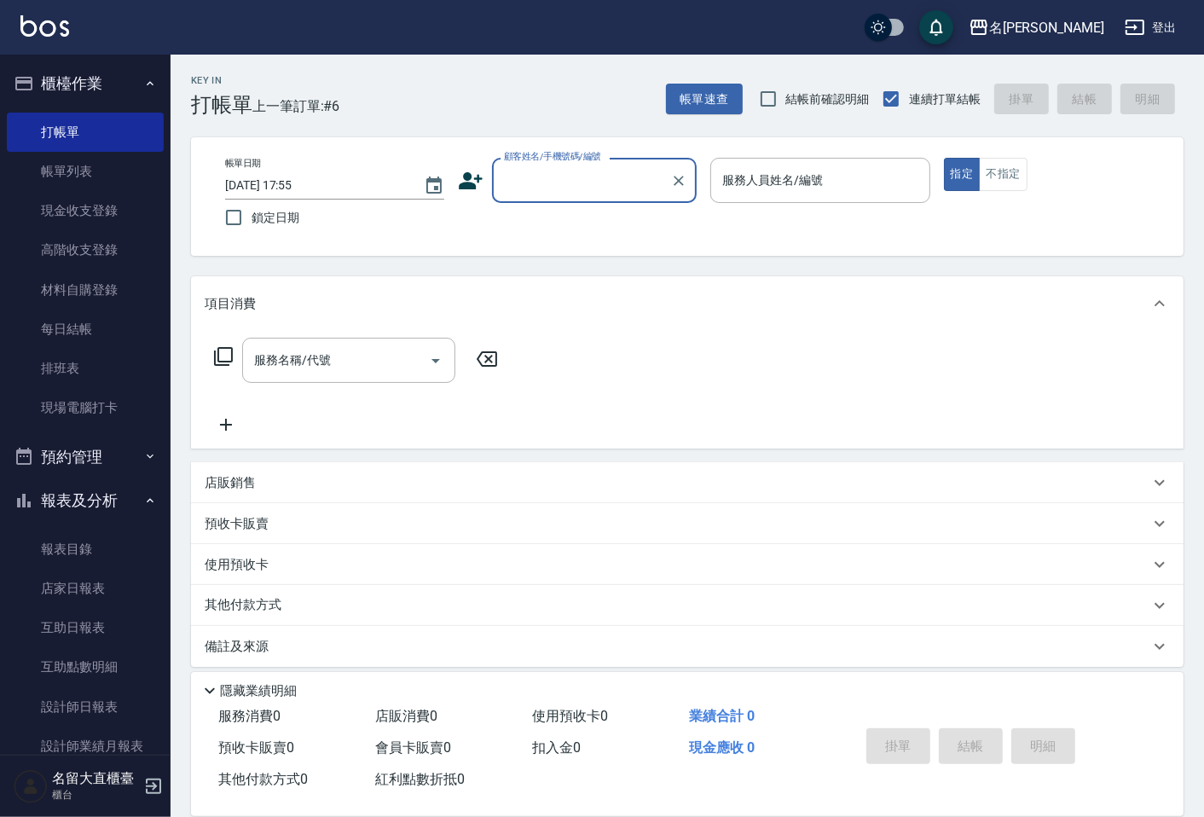
click at [534, 188] on input "顧客姓名/手機號碼/編號" at bounding box center [581, 180] width 164 height 30
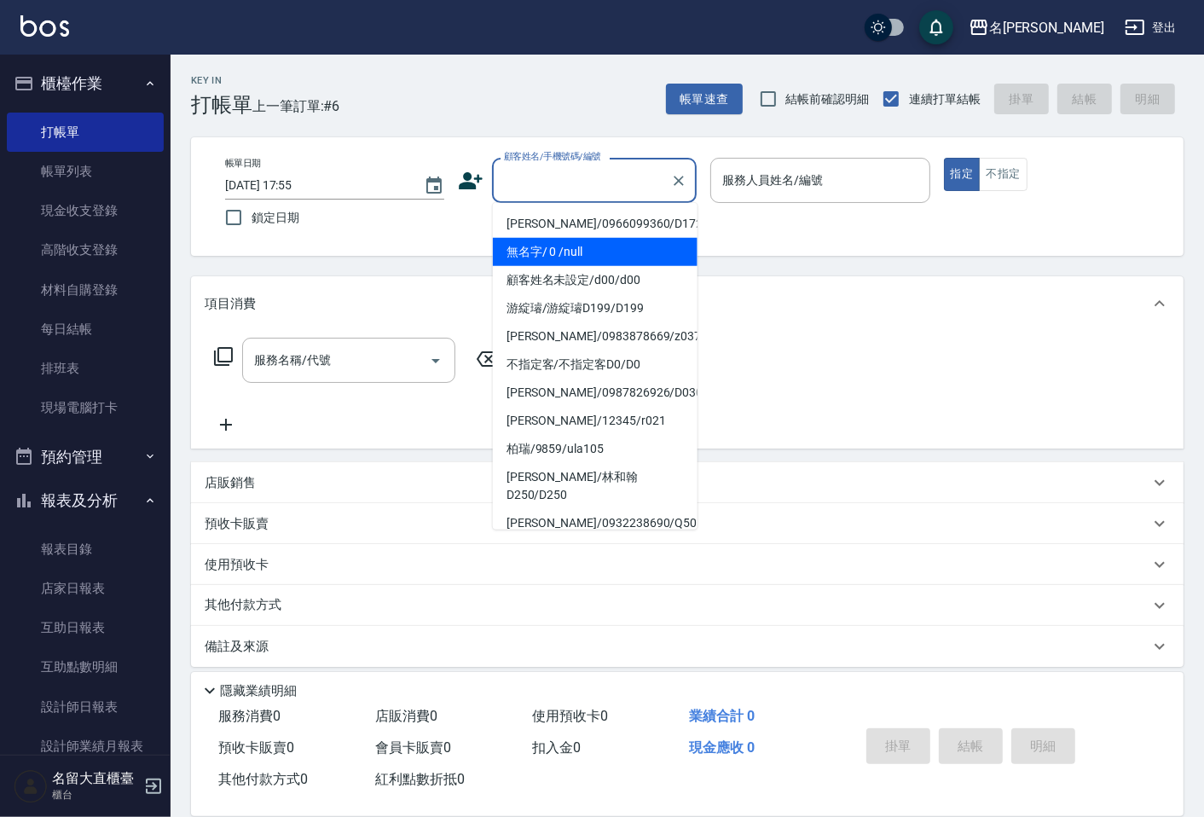
click at [529, 251] on li "無名字/ 0 /null" at bounding box center [595, 252] width 205 height 28
type input "無名字/ 0 /null"
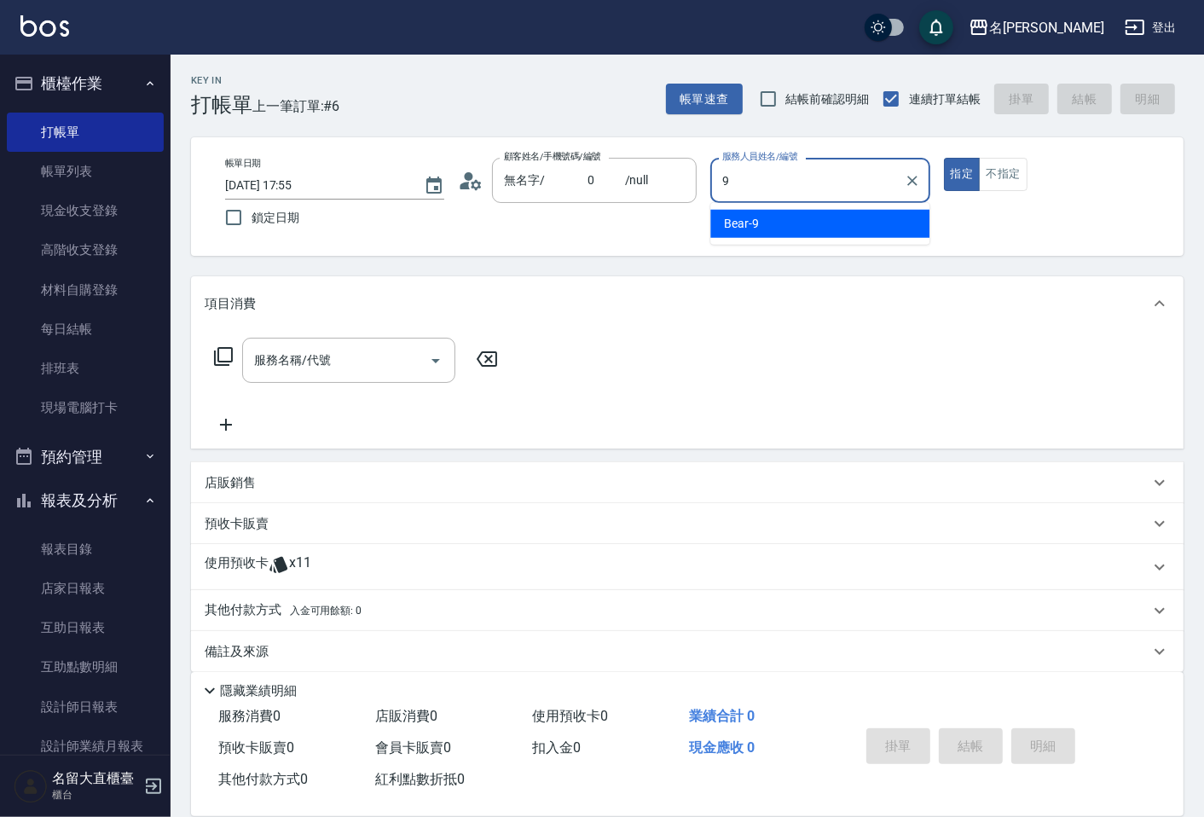
type input "Bear-9"
type button "true"
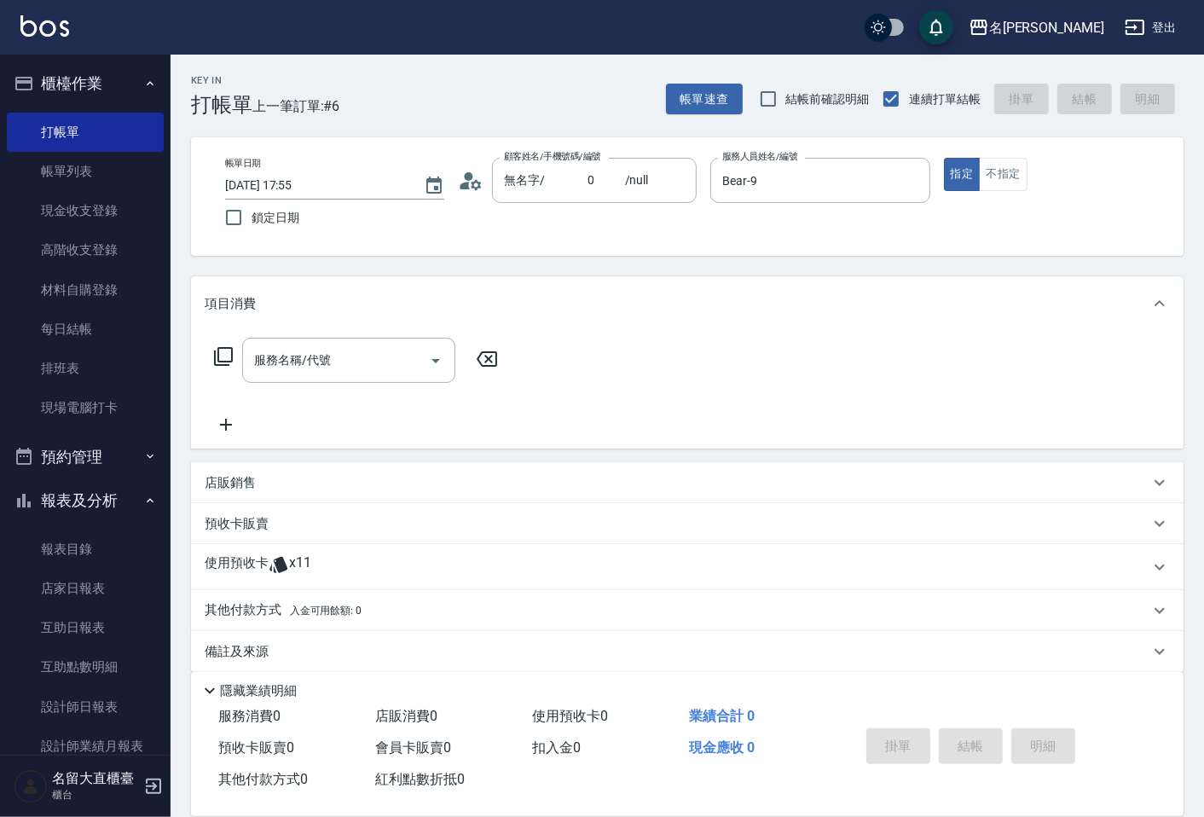
click at [218, 356] on icon at bounding box center [223, 356] width 19 height 19
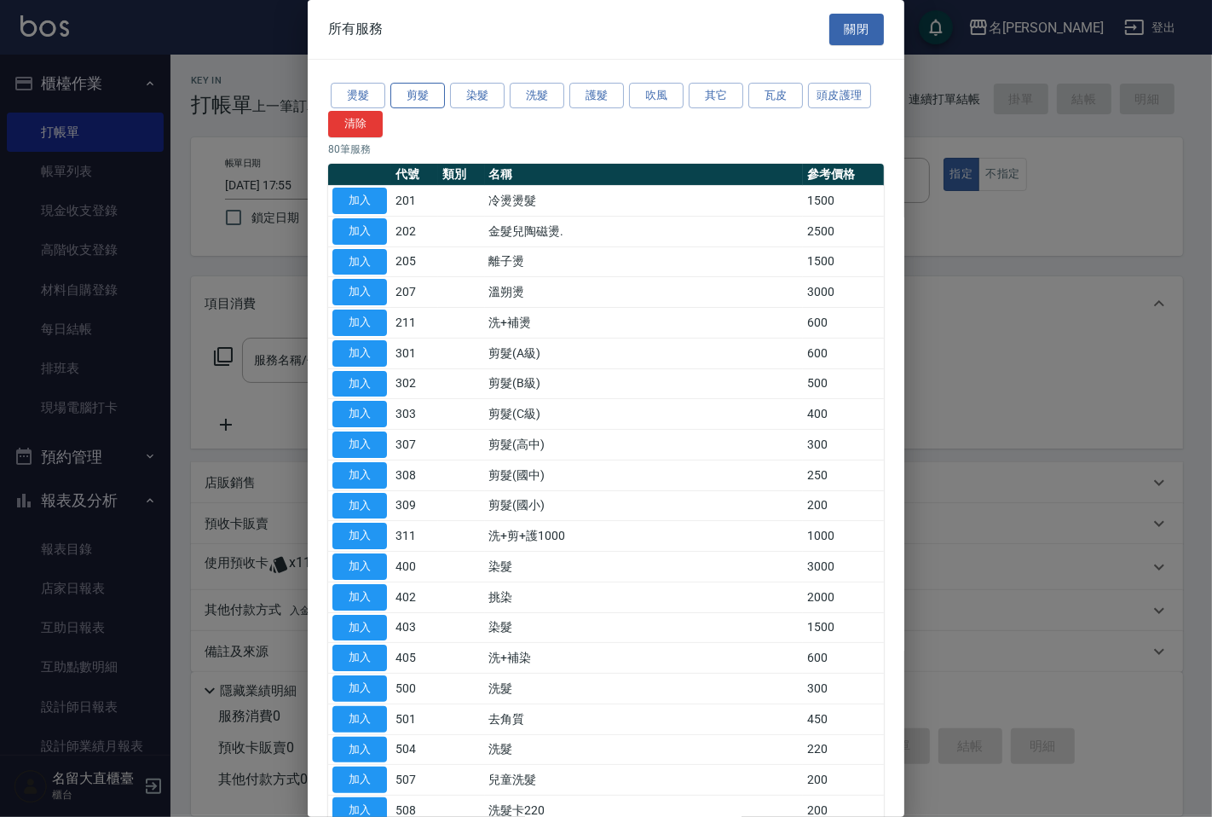
click at [407, 96] on button "剪髮" at bounding box center [417, 96] width 55 height 26
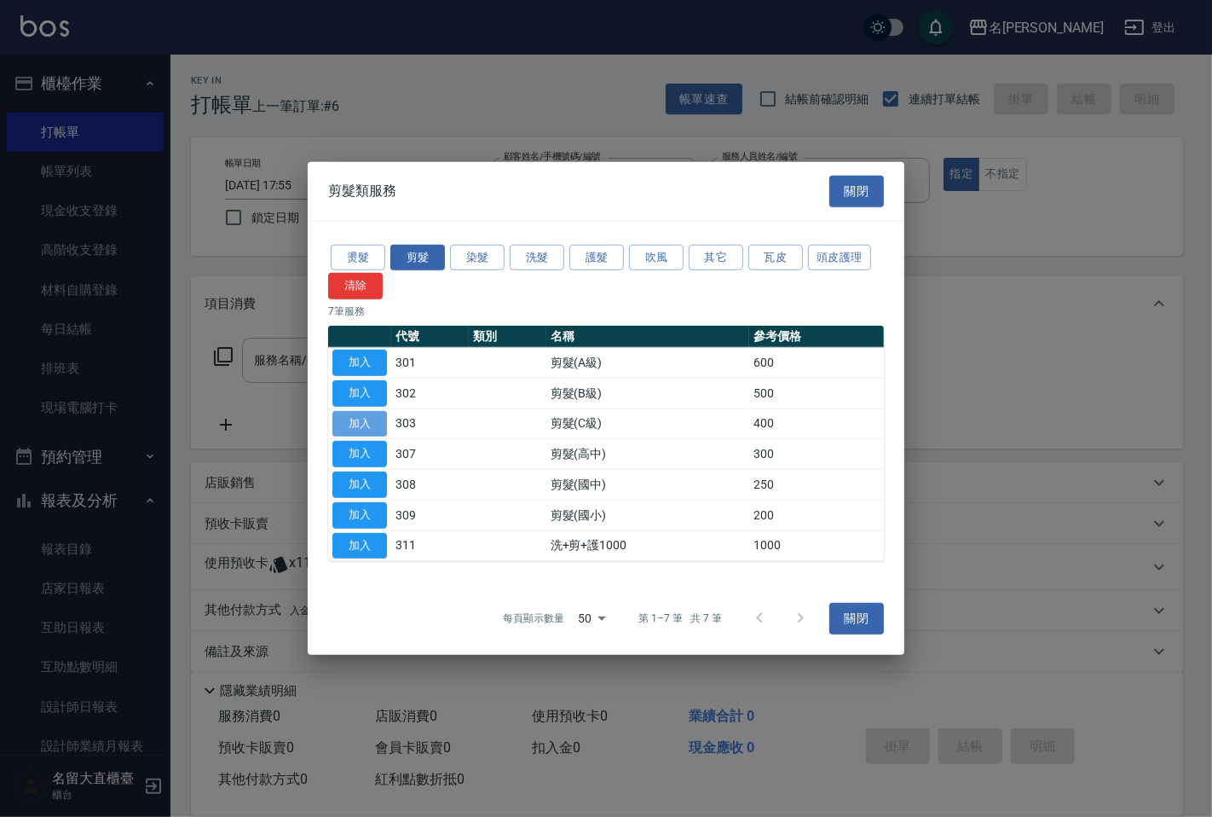
click at [344, 421] on button "加入" at bounding box center [359, 423] width 55 height 26
type input "剪髮(C級)(303)"
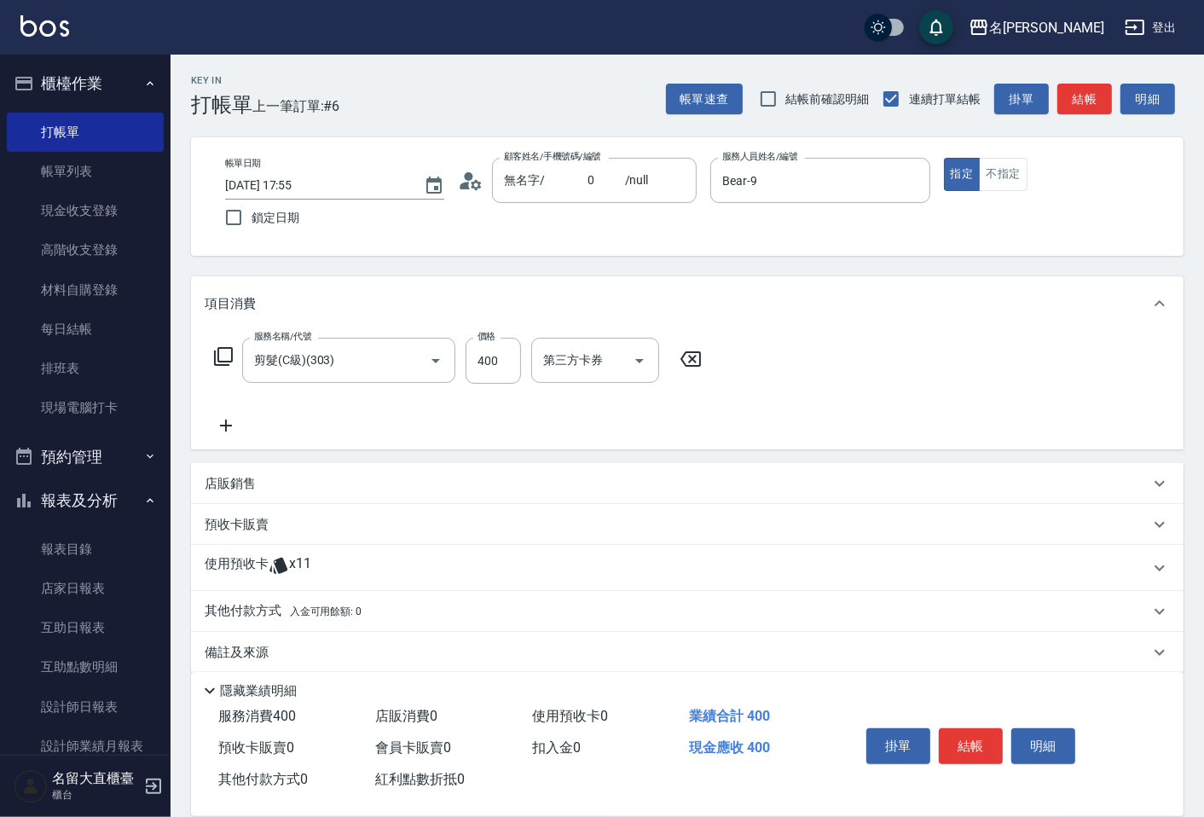
click at [220, 352] on icon at bounding box center [223, 356] width 20 height 20
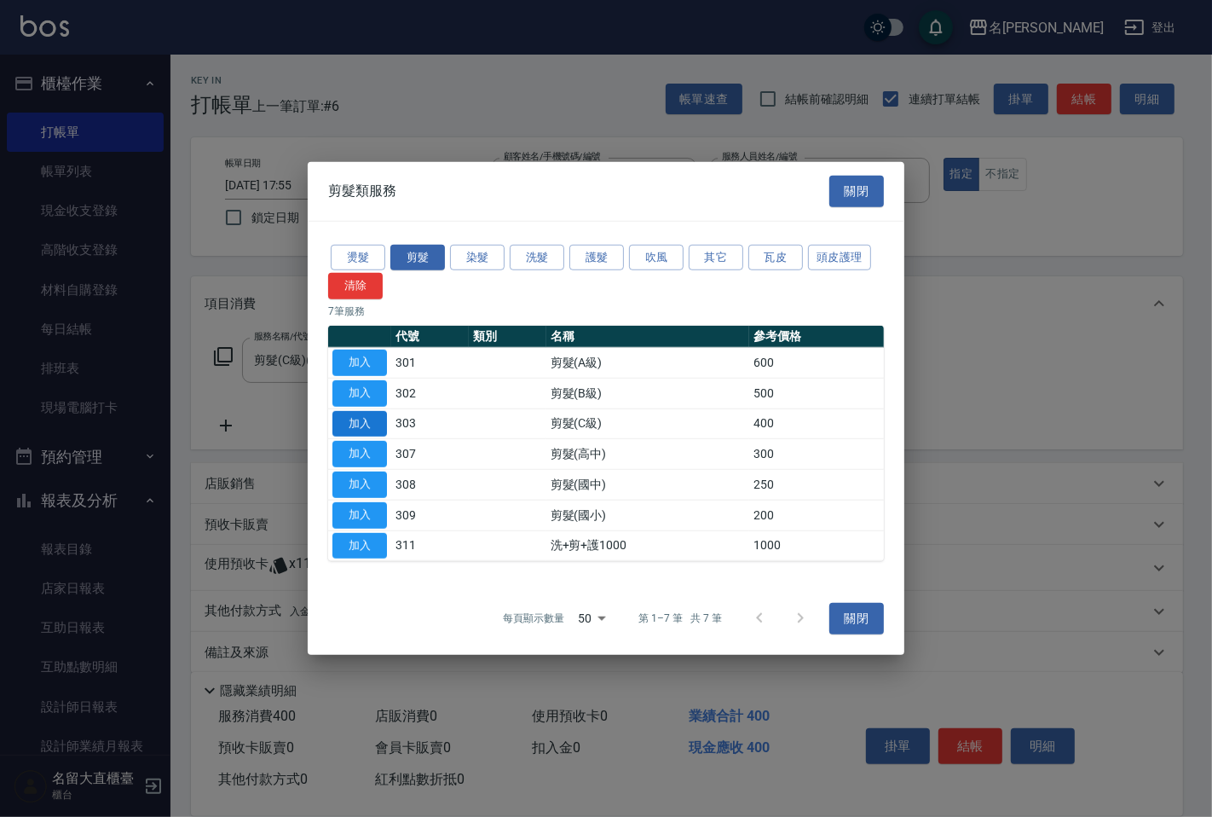
drag, startPoint x: 369, startPoint y: 426, endPoint x: 714, endPoint y: 328, distance: 358.8
click at [369, 424] on button "加入" at bounding box center [359, 423] width 55 height 26
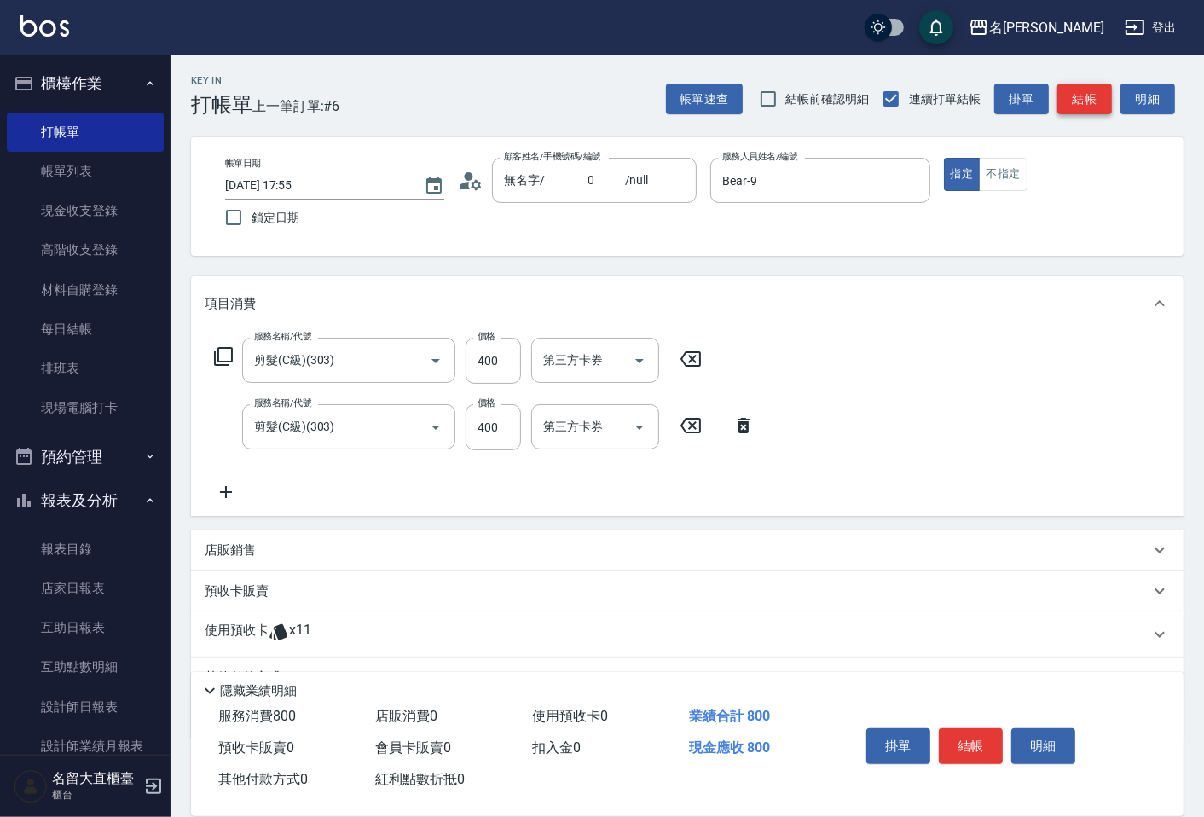
click at [1071, 91] on button "結帳" at bounding box center [1084, 100] width 55 height 32
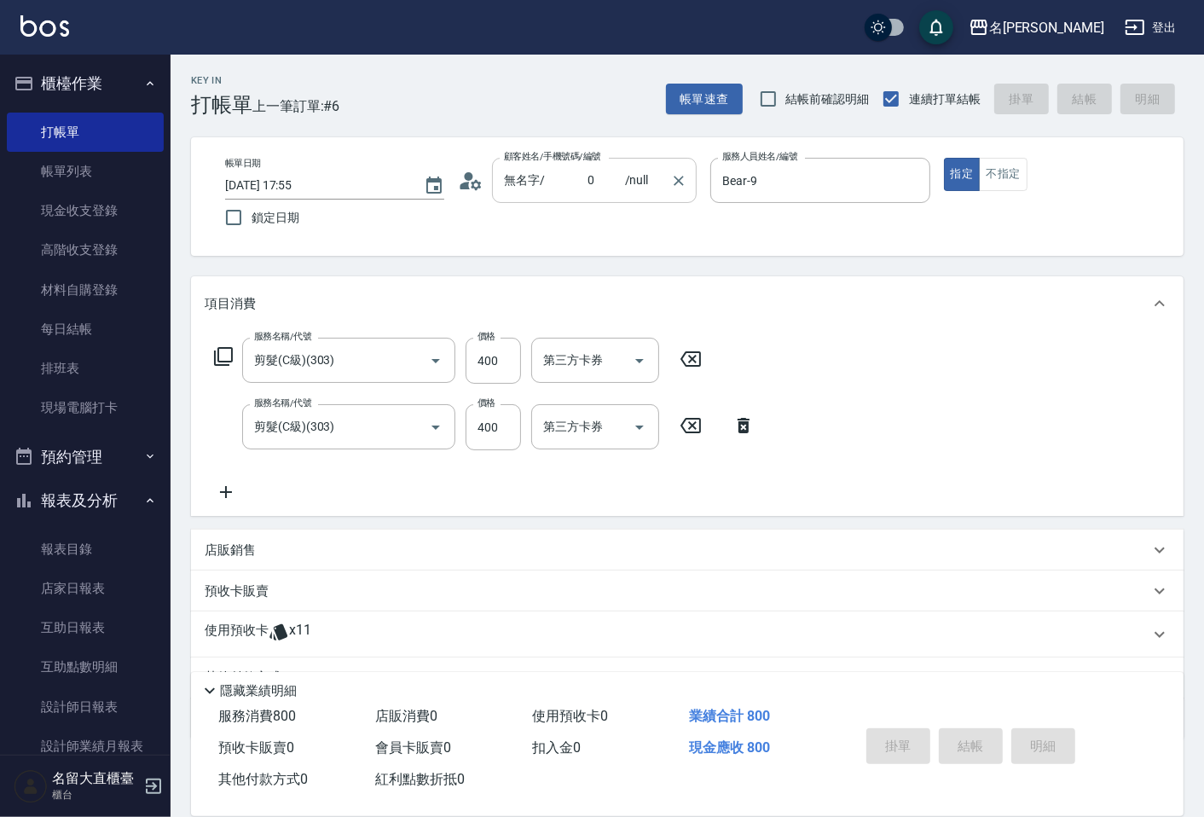
type input "[DATE] 18:03"
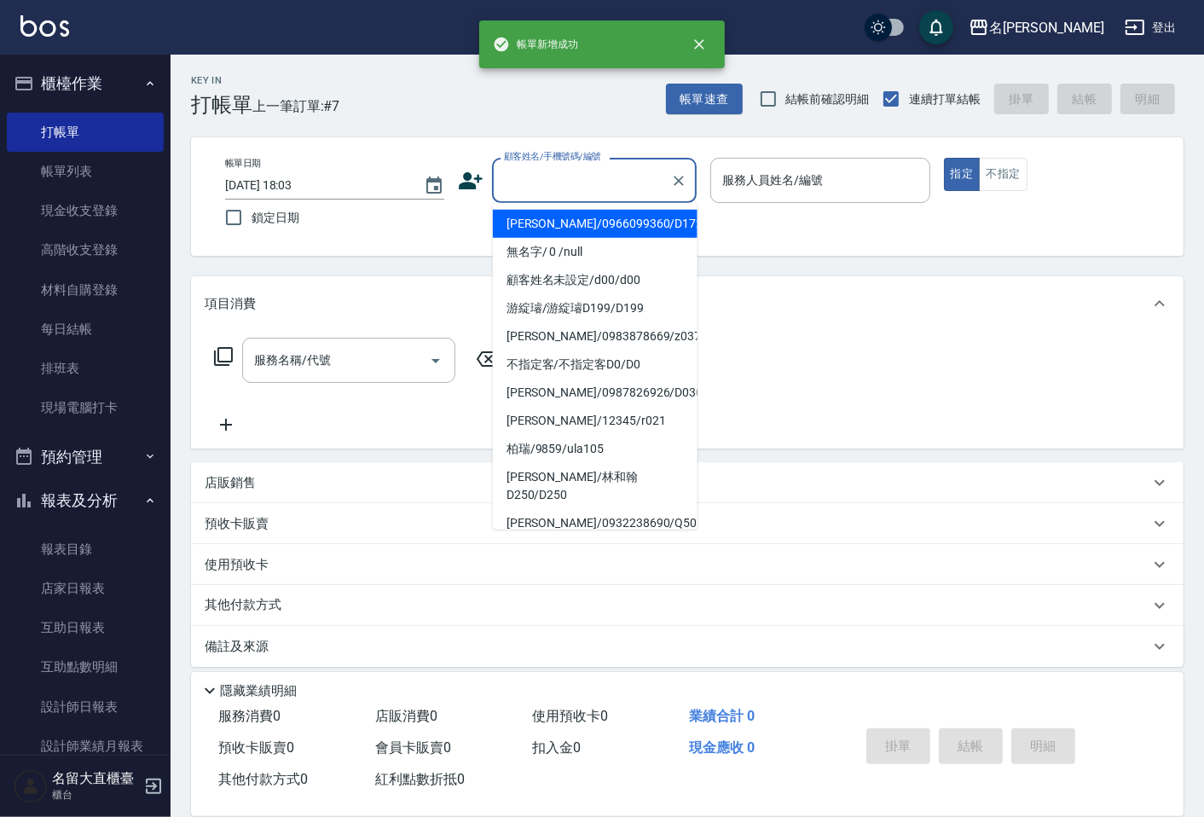
click at [571, 181] on input "顧客姓名/手機號碼/編號" at bounding box center [581, 180] width 164 height 30
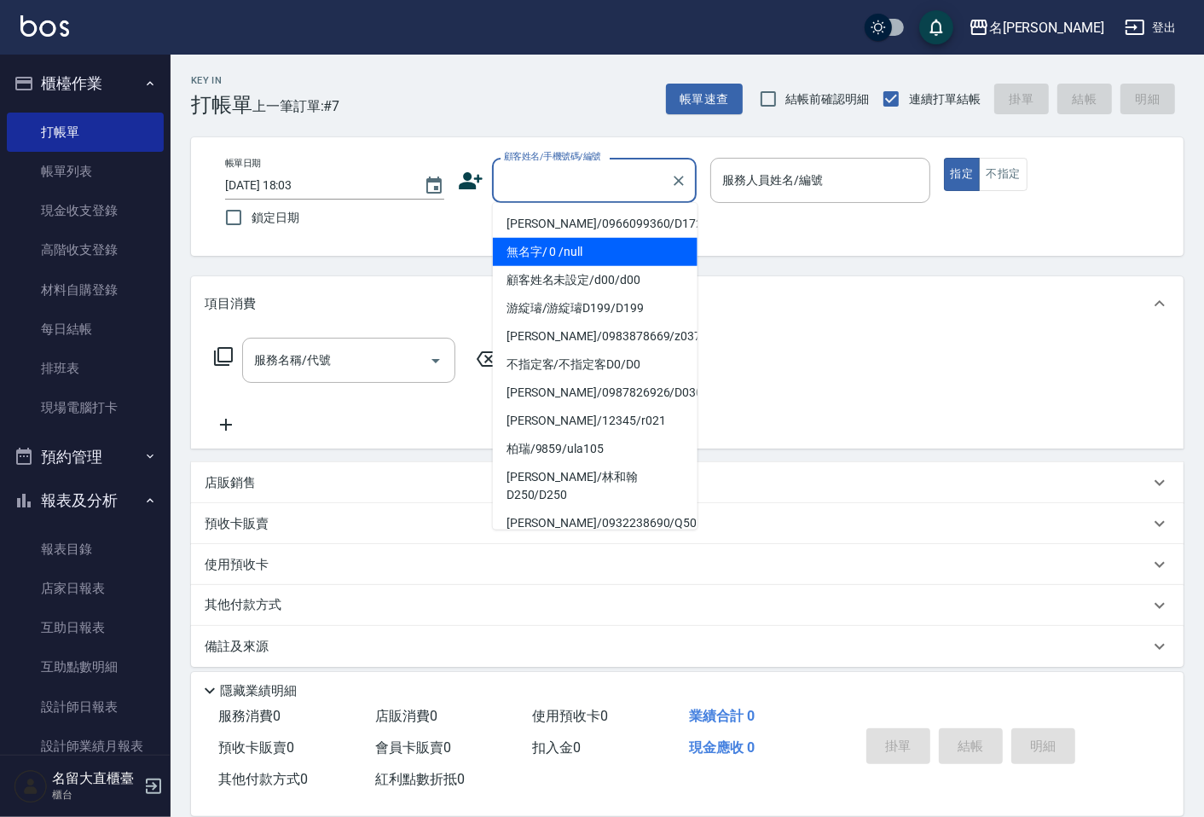
click at [589, 250] on li "無名字/ 0 /null" at bounding box center [595, 252] width 205 height 28
type input "無名字/ 0 /null"
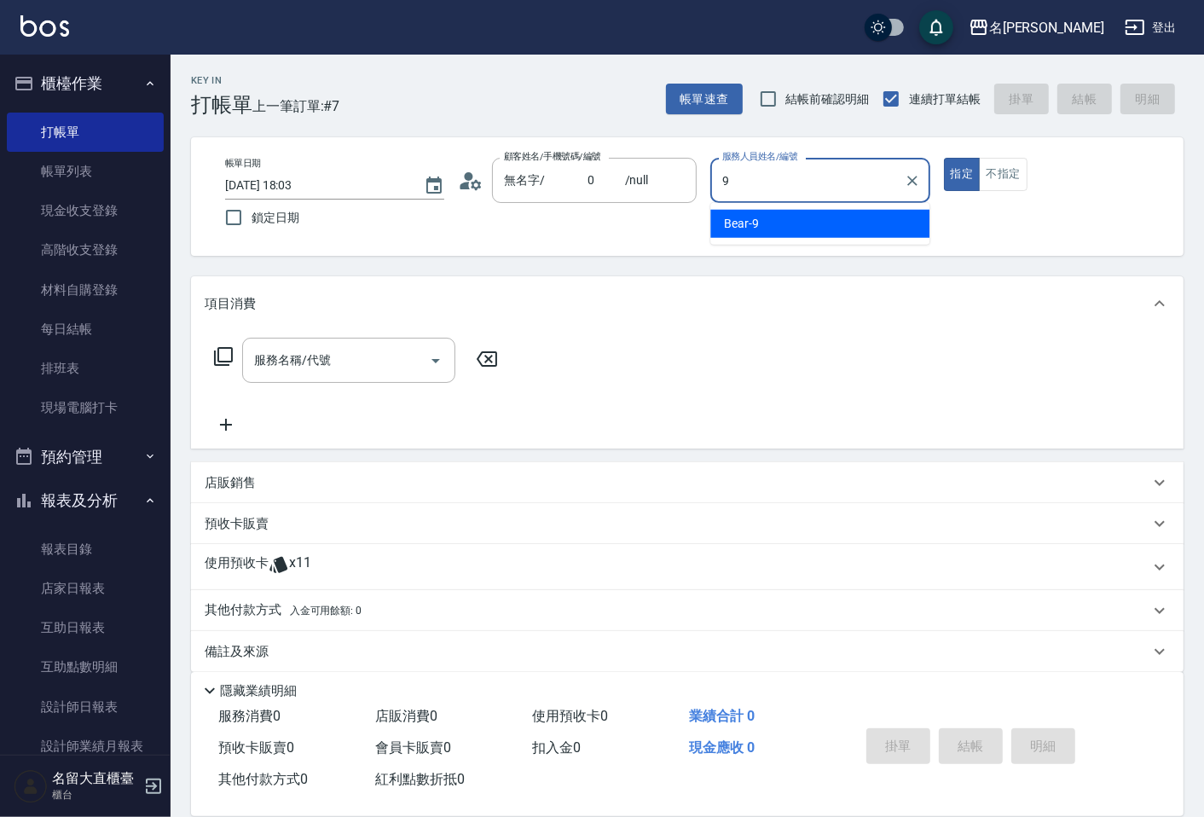
type input "Bear-9"
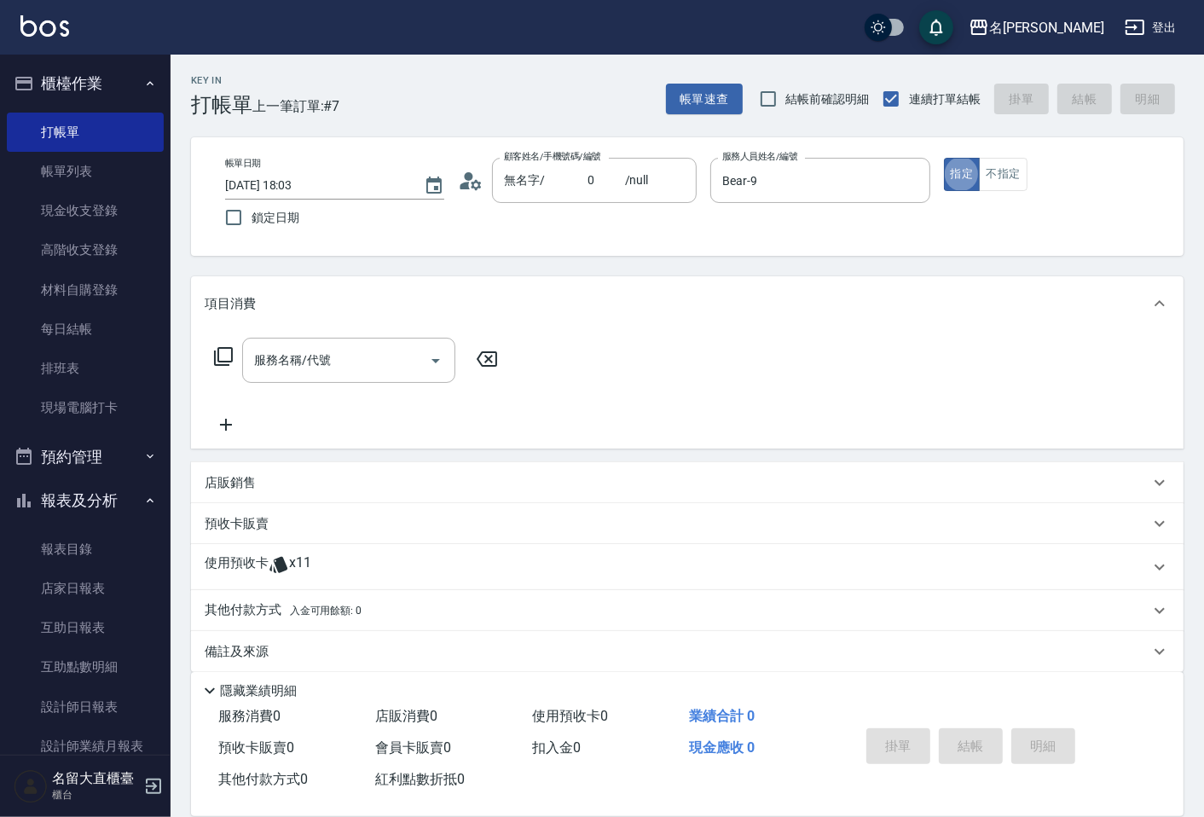
click at [219, 356] on icon at bounding box center [223, 356] width 20 height 20
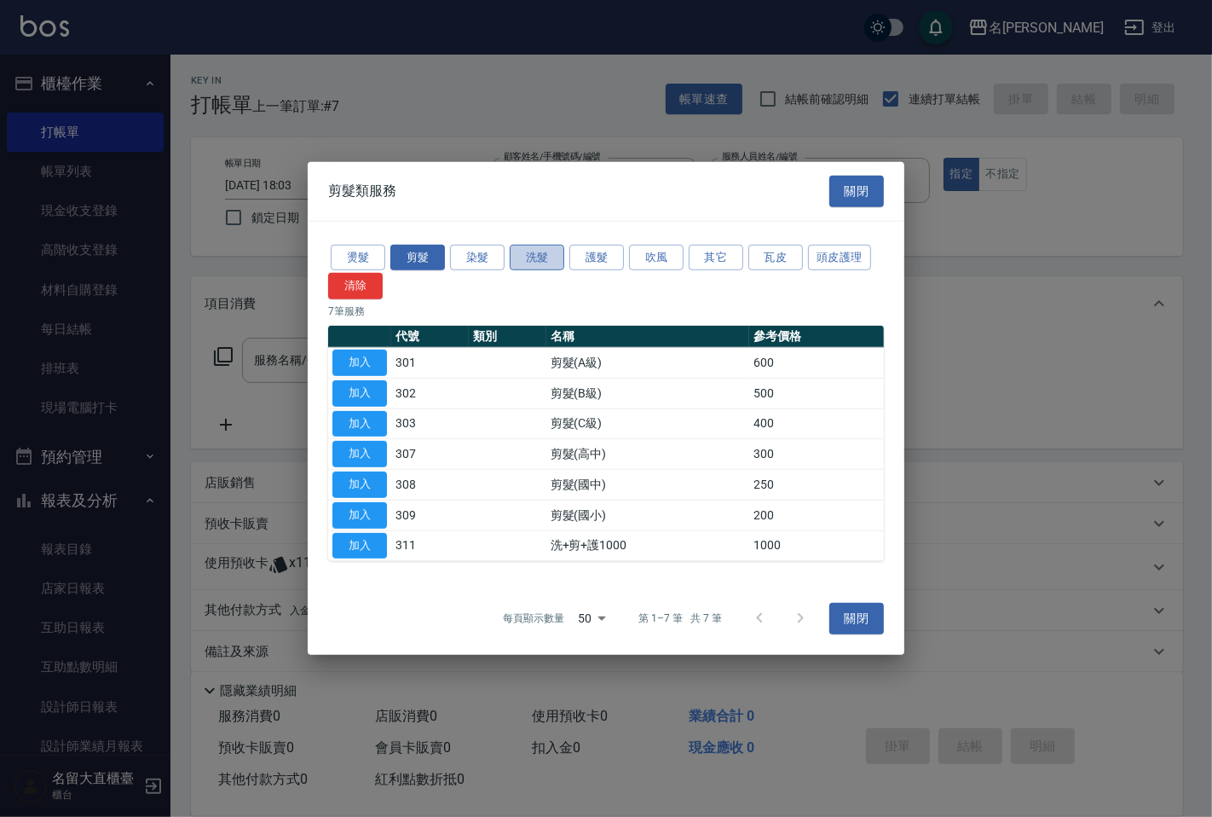
click at [532, 250] on button "洗髮" at bounding box center [537, 257] width 55 height 26
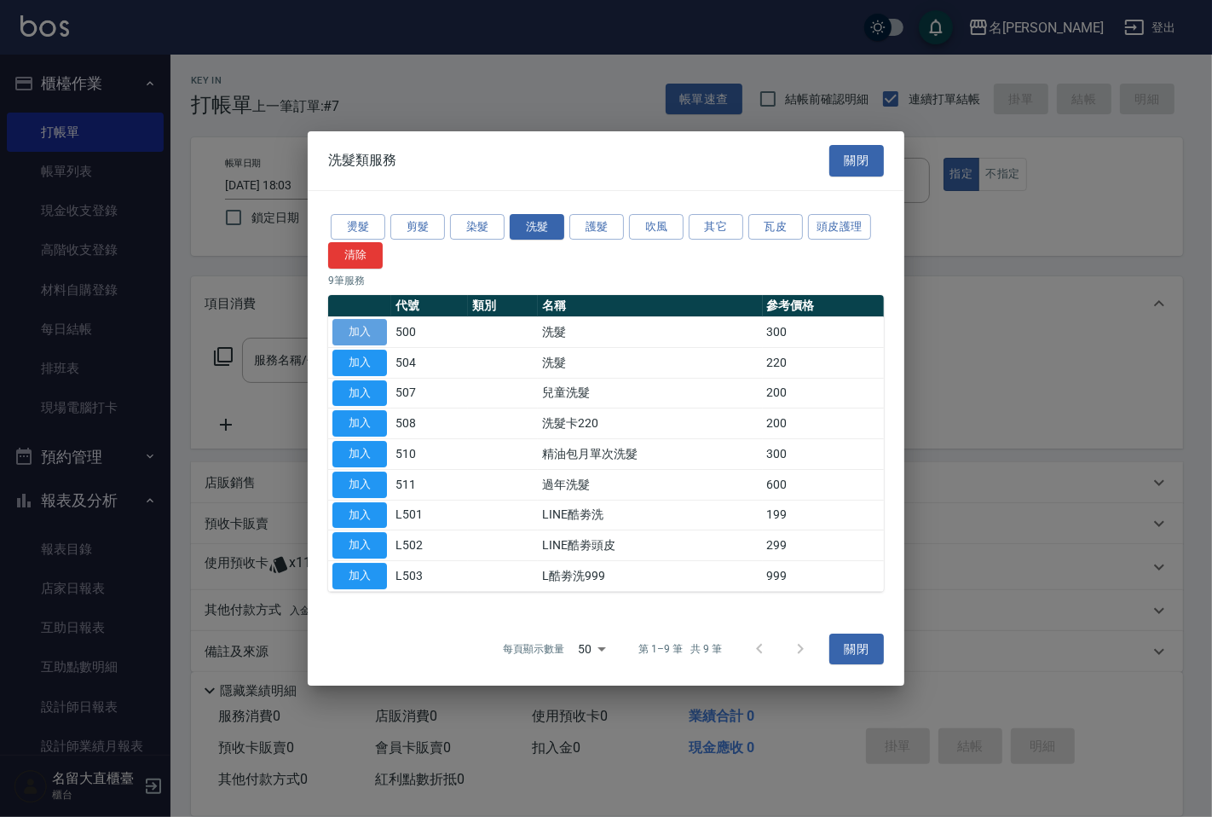
click at [363, 331] on button "加入" at bounding box center [359, 332] width 55 height 26
type input "洗髮(500)"
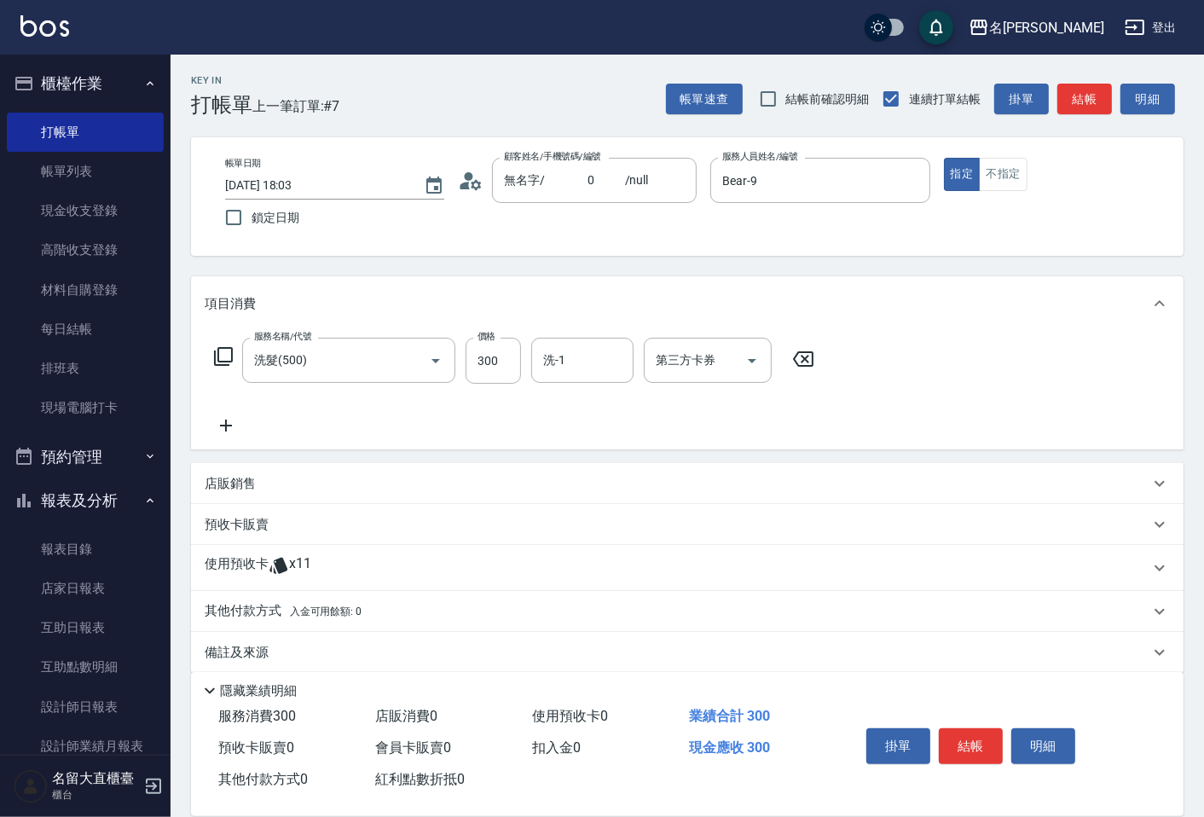
click at [220, 349] on icon at bounding box center [223, 356] width 20 height 20
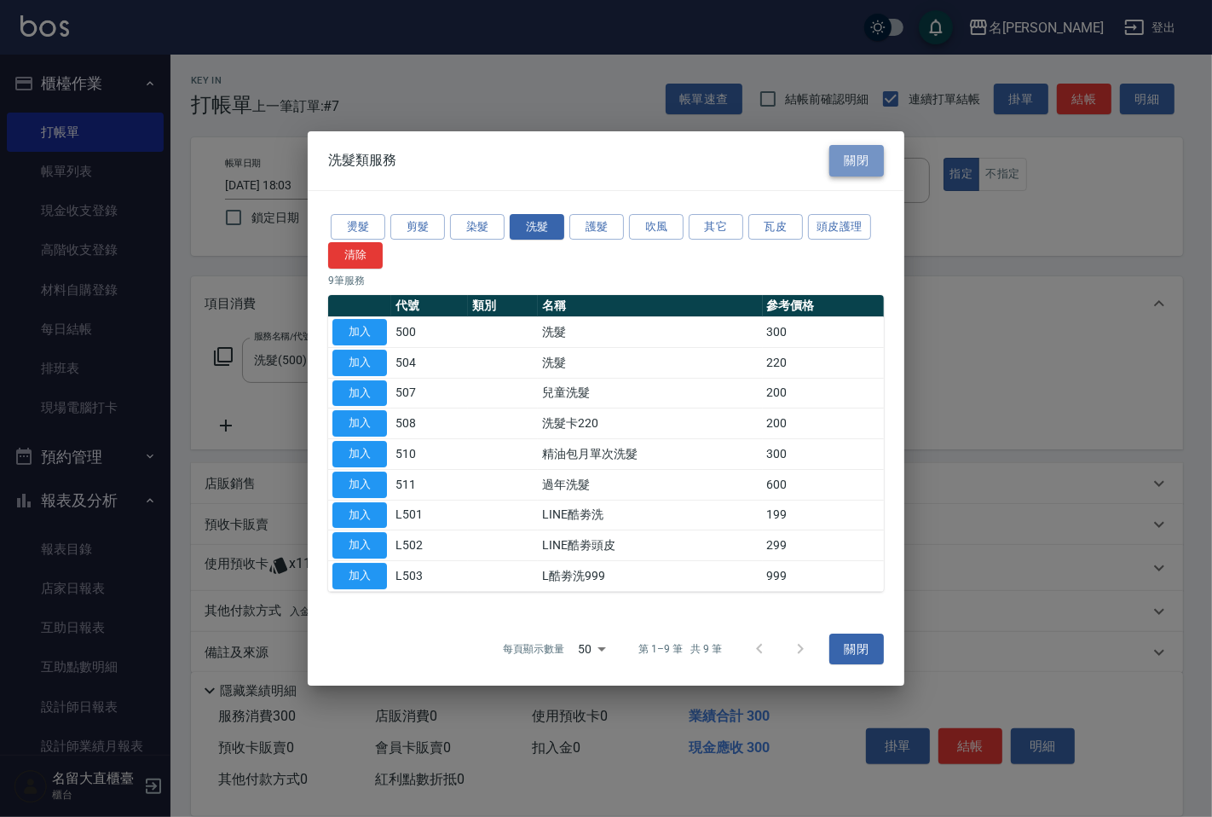
click at [854, 166] on button "關閉" at bounding box center [856, 161] width 55 height 32
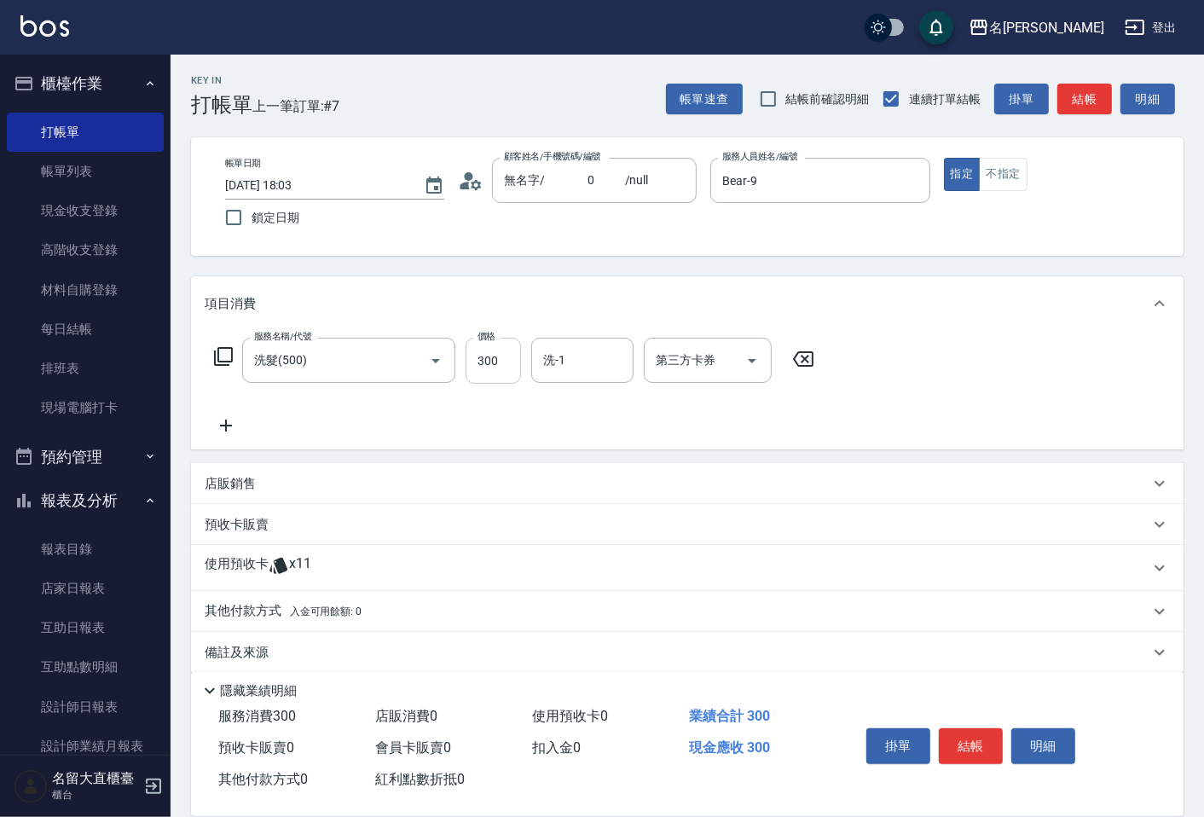
click at [489, 355] on input "300" at bounding box center [492, 361] width 55 height 46
type input "400"
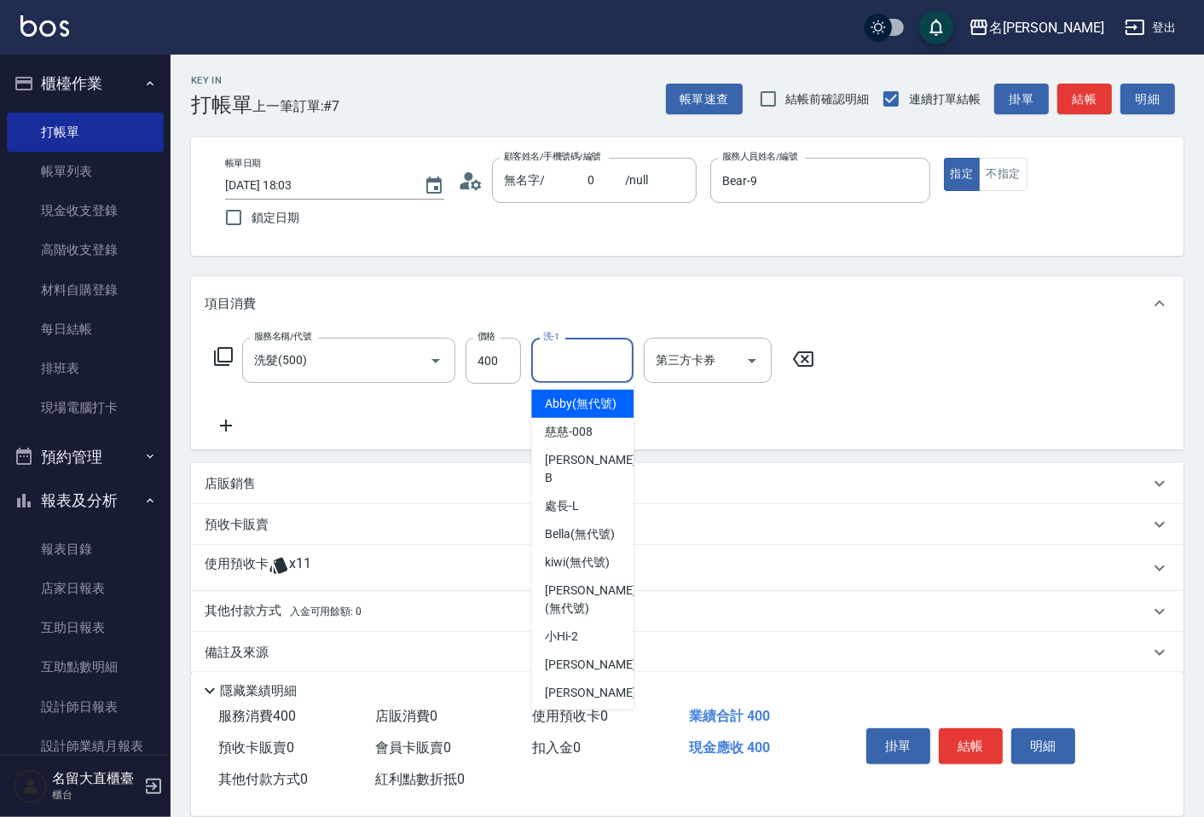
click at [575, 352] on input "洗-1" at bounding box center [582, 360] width 87 height 30
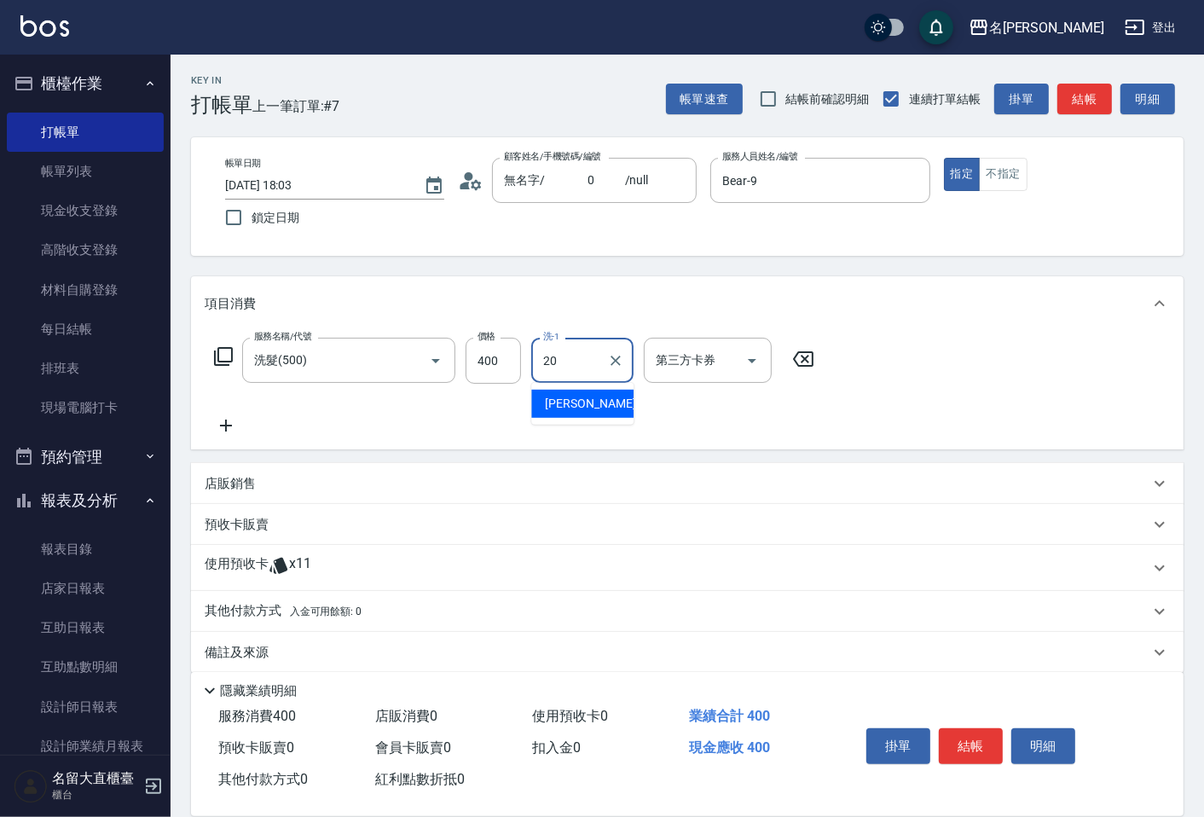
click at [558, 401] on span "詩雅 -20" at bounding box center [598, 404] width 107 height 18
type input "詩雅-20"
click at [1066, 99] on button "結帳" at bounding box center [1084, 100] width 55 height 32
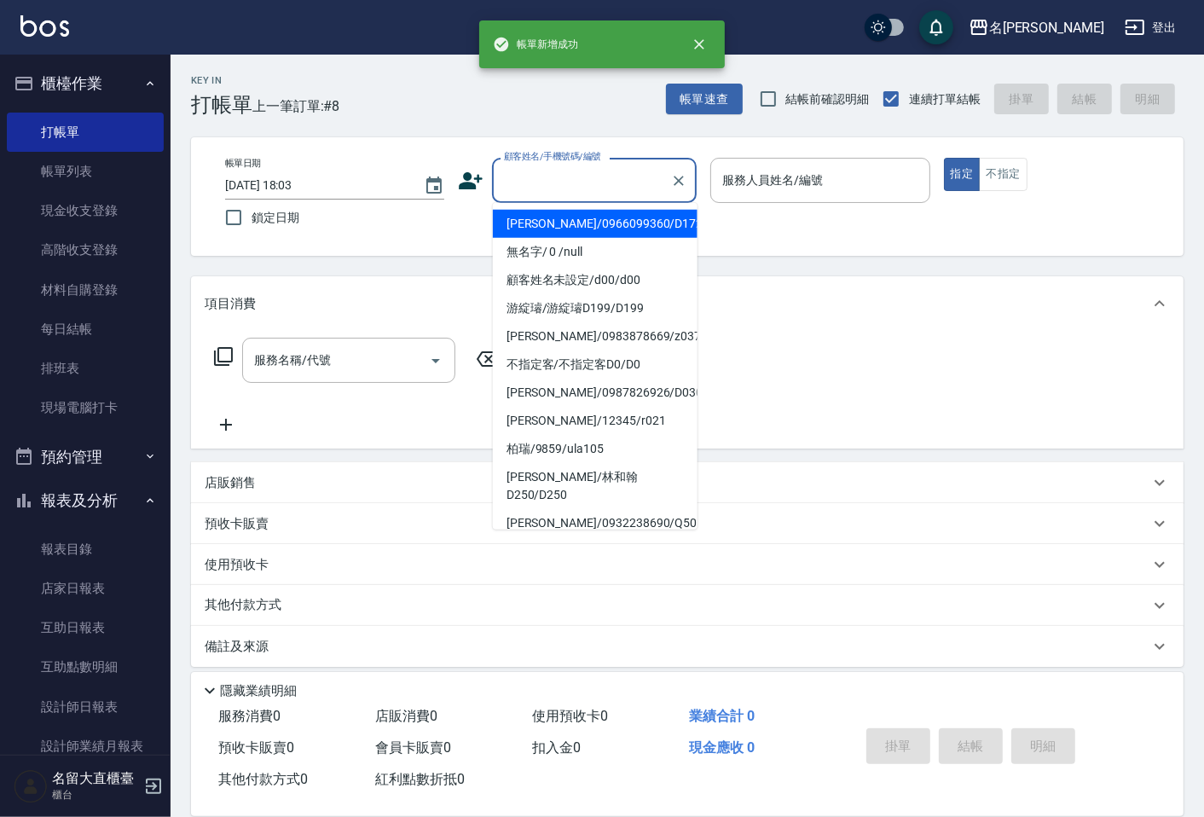
drag, startPoint x: 574, startPoint y: 173, endPoint x: 569, endPoint y: 199, distance: 26.9
click at [574, 176] on input "顧客姓名/手機號碼/編號" at bounding box center [581, 180] width 164 height 30
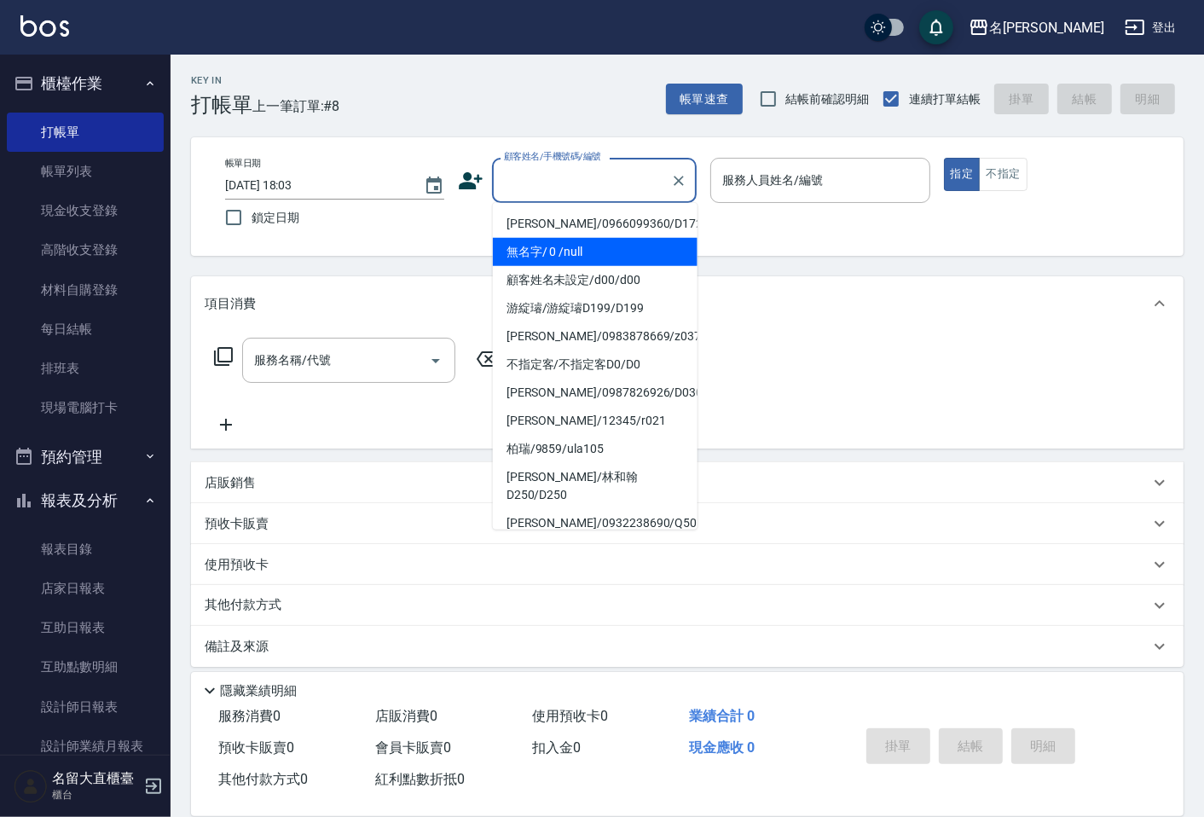
click at [563, 251] on li "無名字/ 0 /null" at bounding box center [595, 252] width 205 height 28
type input "無名字/ 0 /null"
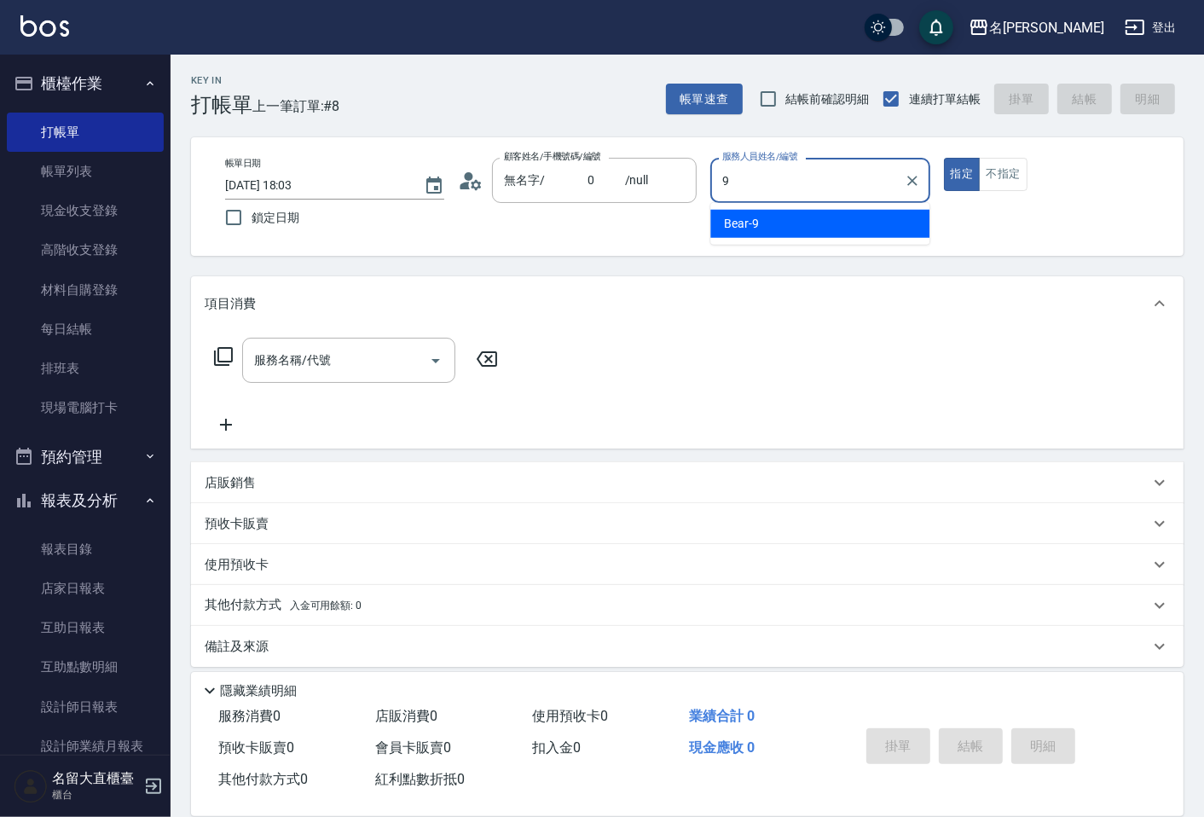
type input "Bear-9"
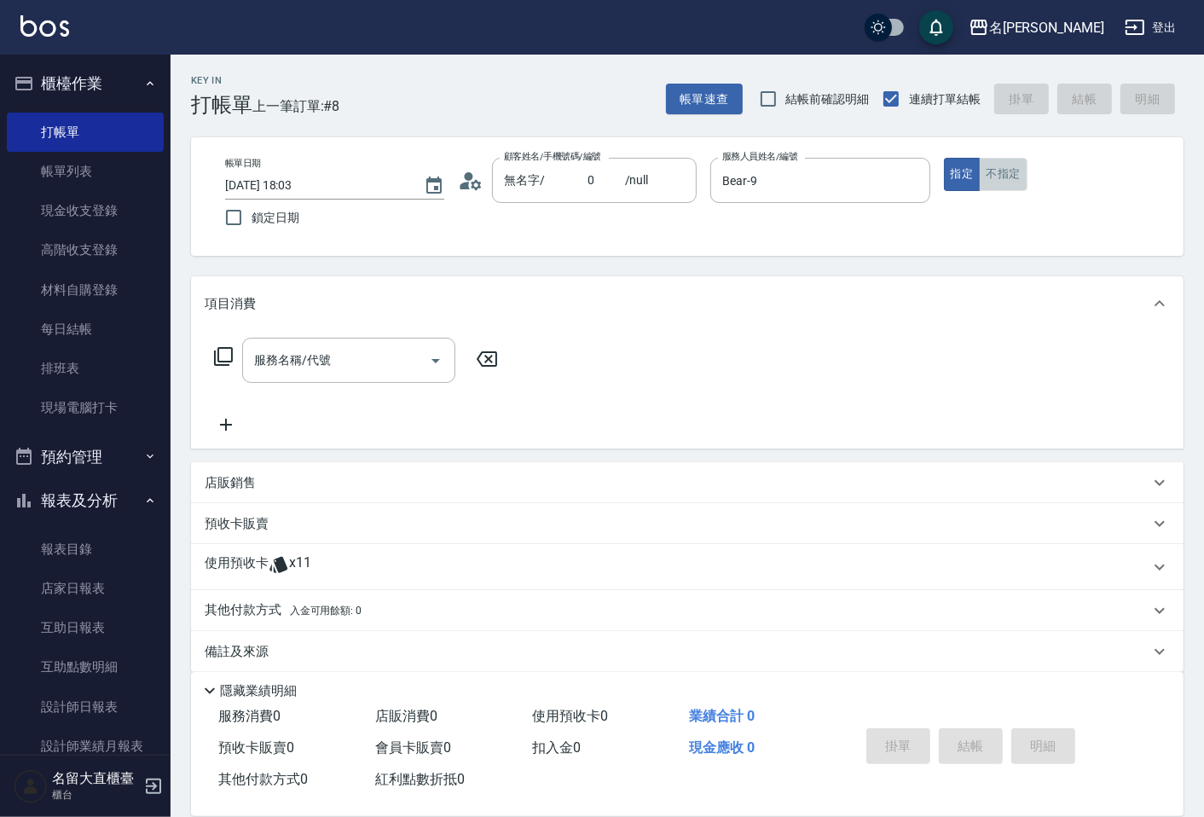
drag, startPoint x: 1004, startPoint y: 173, endPoint x: 684, endPoint y: 258, distance: 331.6
click at [1003, 173] on button "不指定" at bounding box center [1002, 174] width 48 height 33
click at [220, 359] on icon at bounding box center [223, 356] width 20 height 20
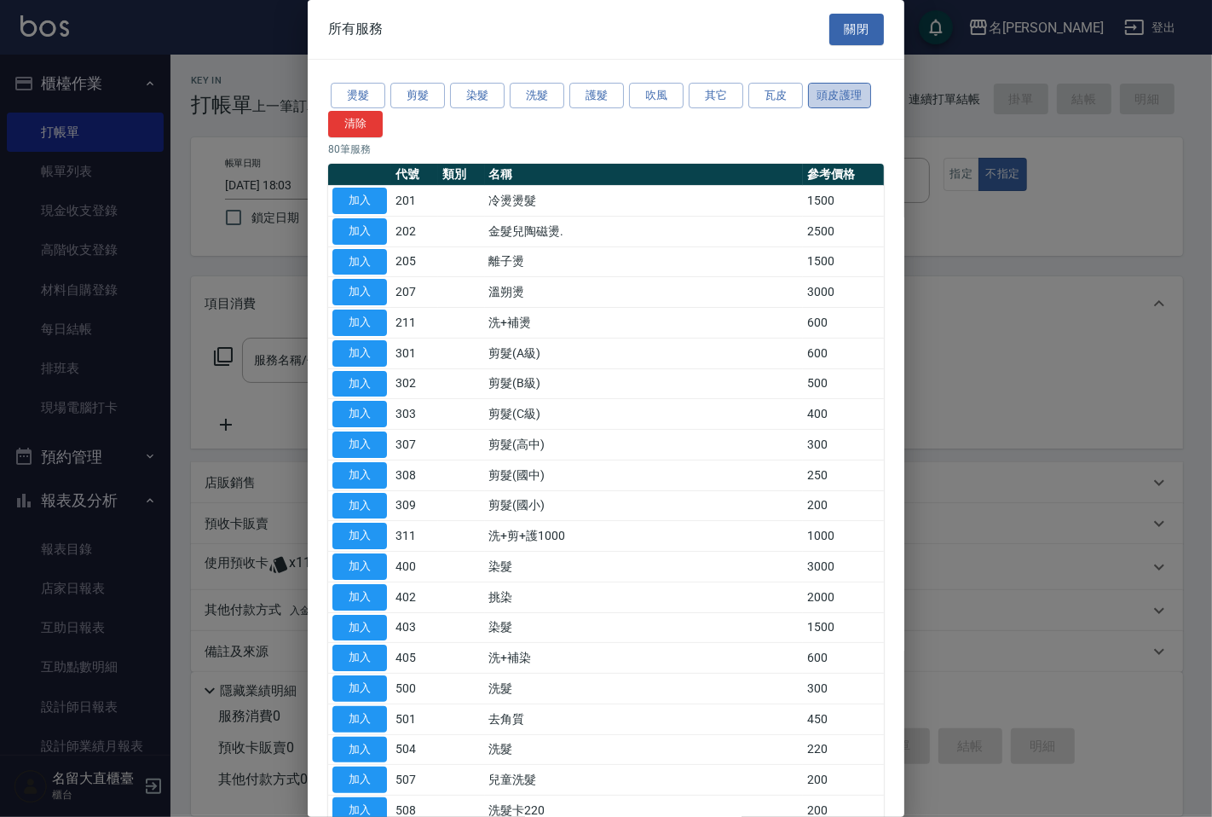
click at [832, 98] on button "頭皮護理" at bounding box center [839, 96] width 63 height 26
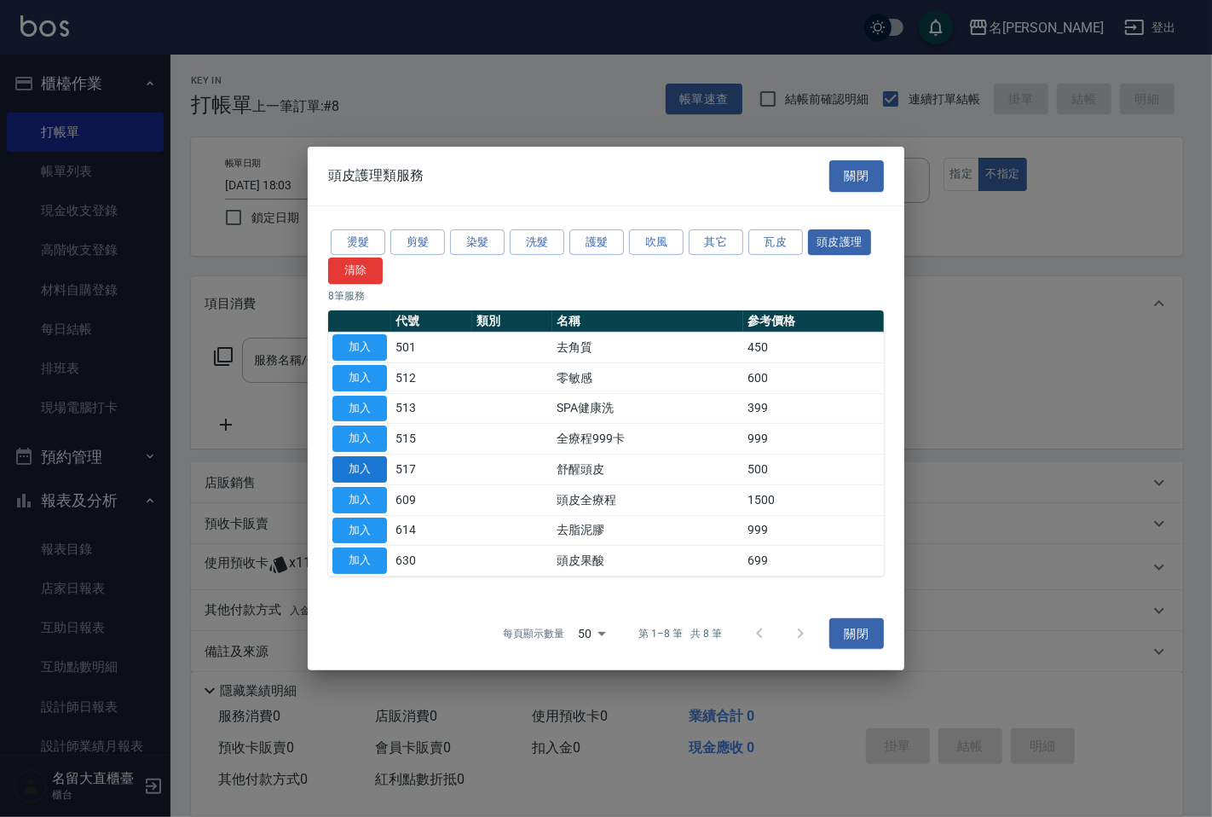
click at [361, 464] on button "加入" at bounding box center [359, 469] width 55 height 26
type input "舒醒頭皮(517)"
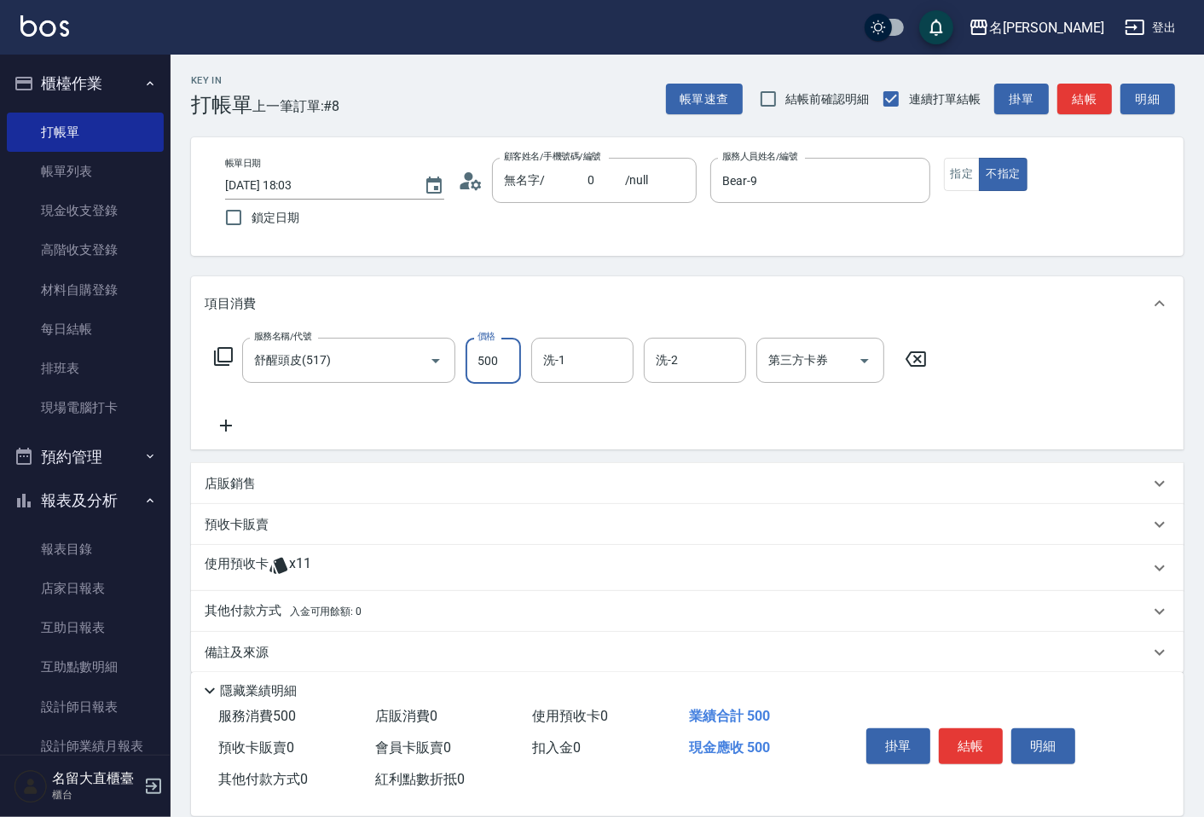
click at [486, 373] on input "500" at bounding box center [492, 361] width 55 height 46
type input "300"
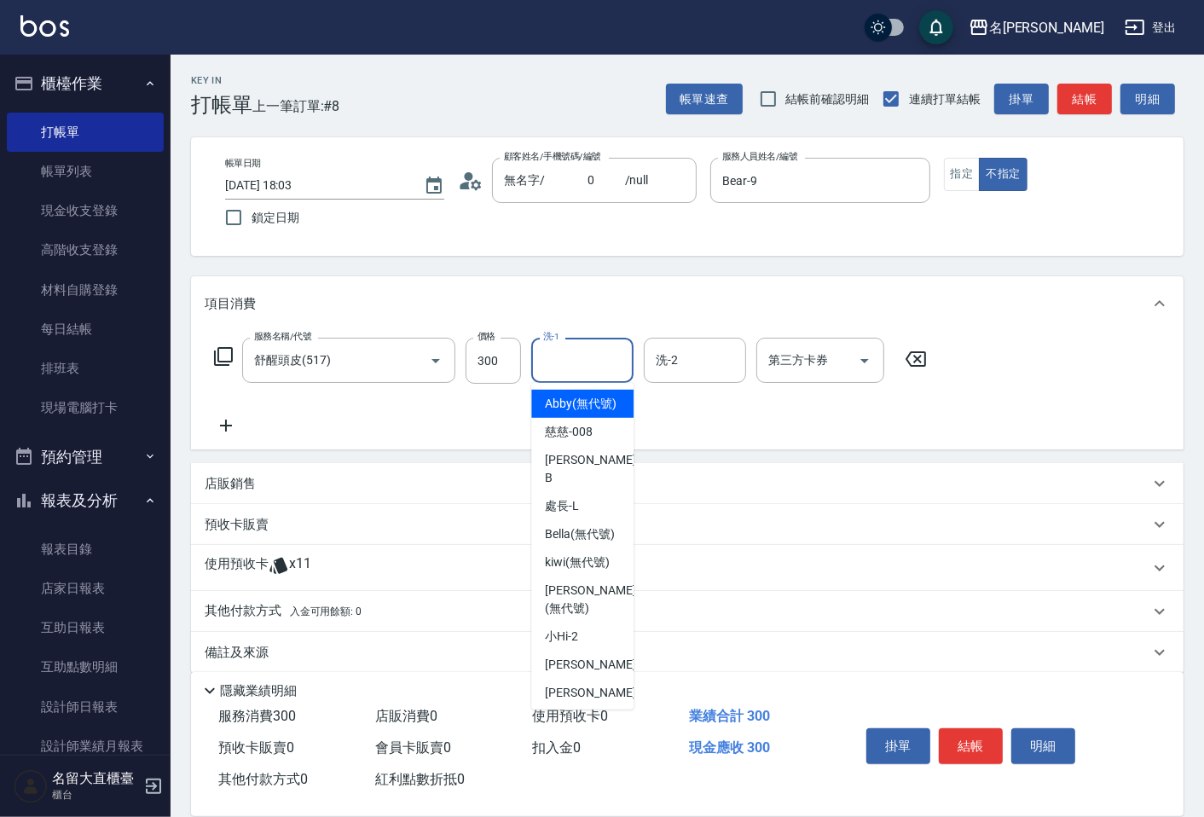
click at [567, 364] on input "洗-1" at bounding box center [582, 360] width 87 height 30
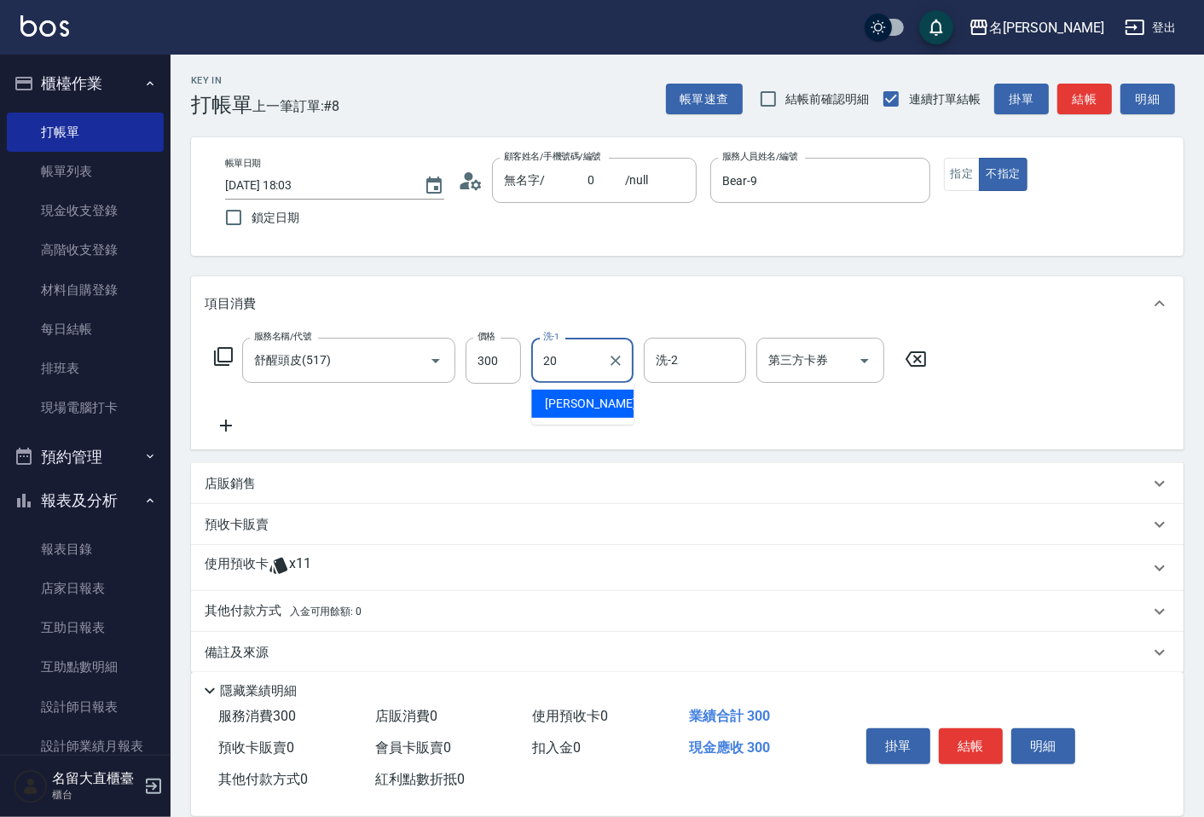
drag, startPoint x: 572, startPoint y: 396, endPoint x: 755, endPoint y: 290, distance: 212.0
click at [574, 396] on span "詩雅 -20" at bounding box center [598, 404] width 107 height 18
type input "詩雅-20"
click at [503, 375] on input "300" at bounding box center [492, 361] width 55 height 46
click at [503, 372] on input "300" at bounding box center [492, 361] width 55 height 46
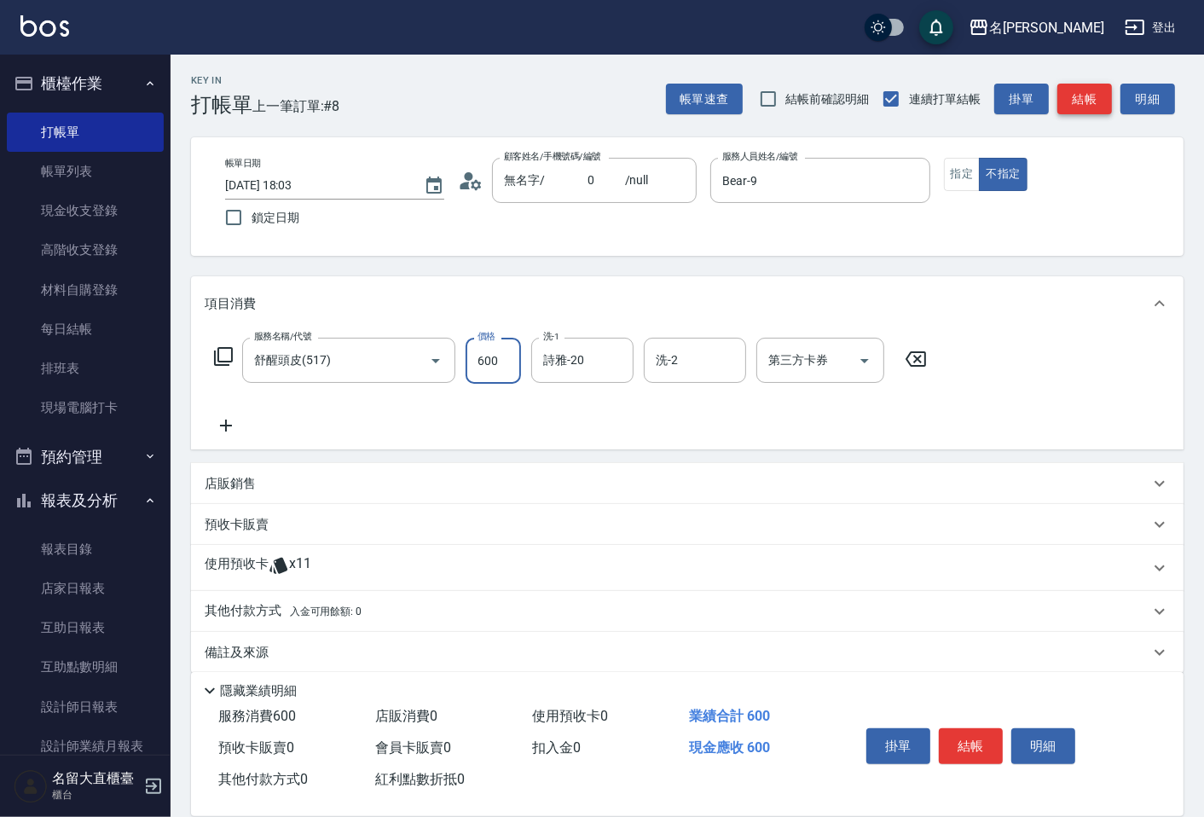
type input "600"
click at [1086, 98] on button "結帳" at bounding box center [1084, 100] width 55 height 32
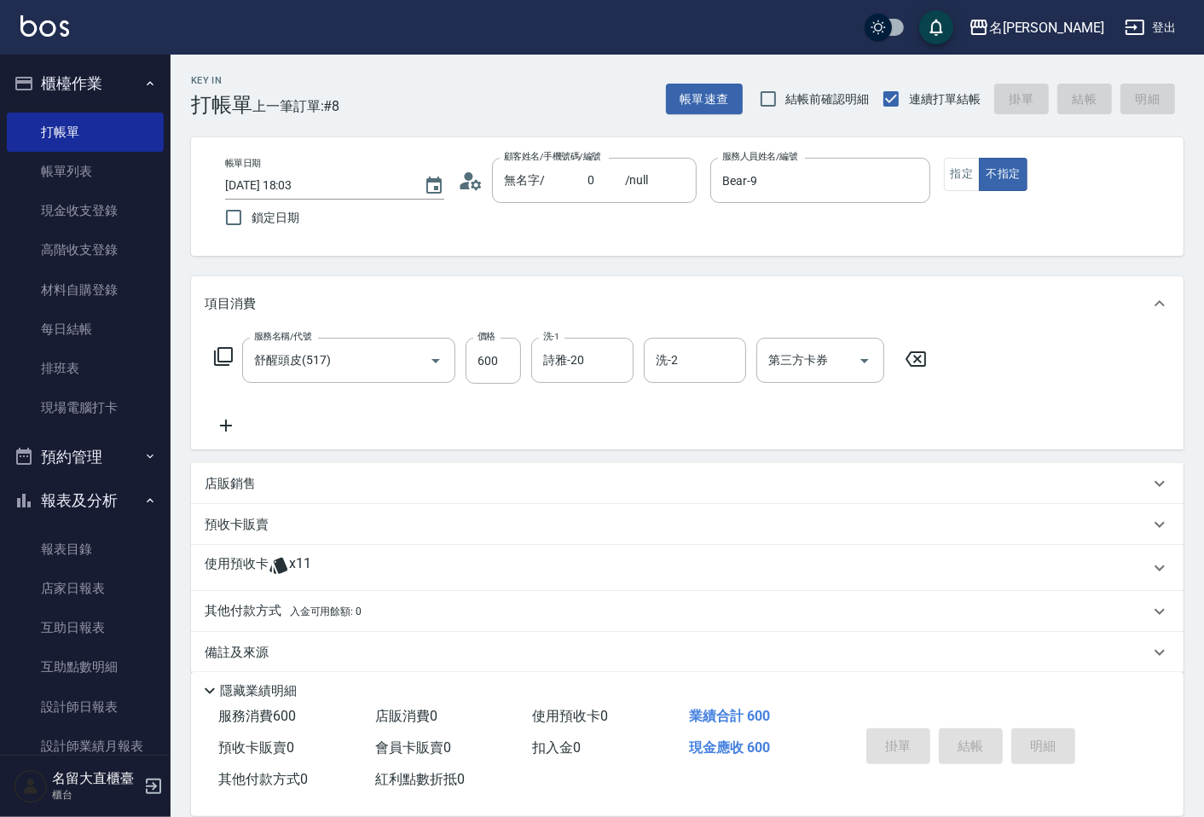
type input "[DATE] 18:04"
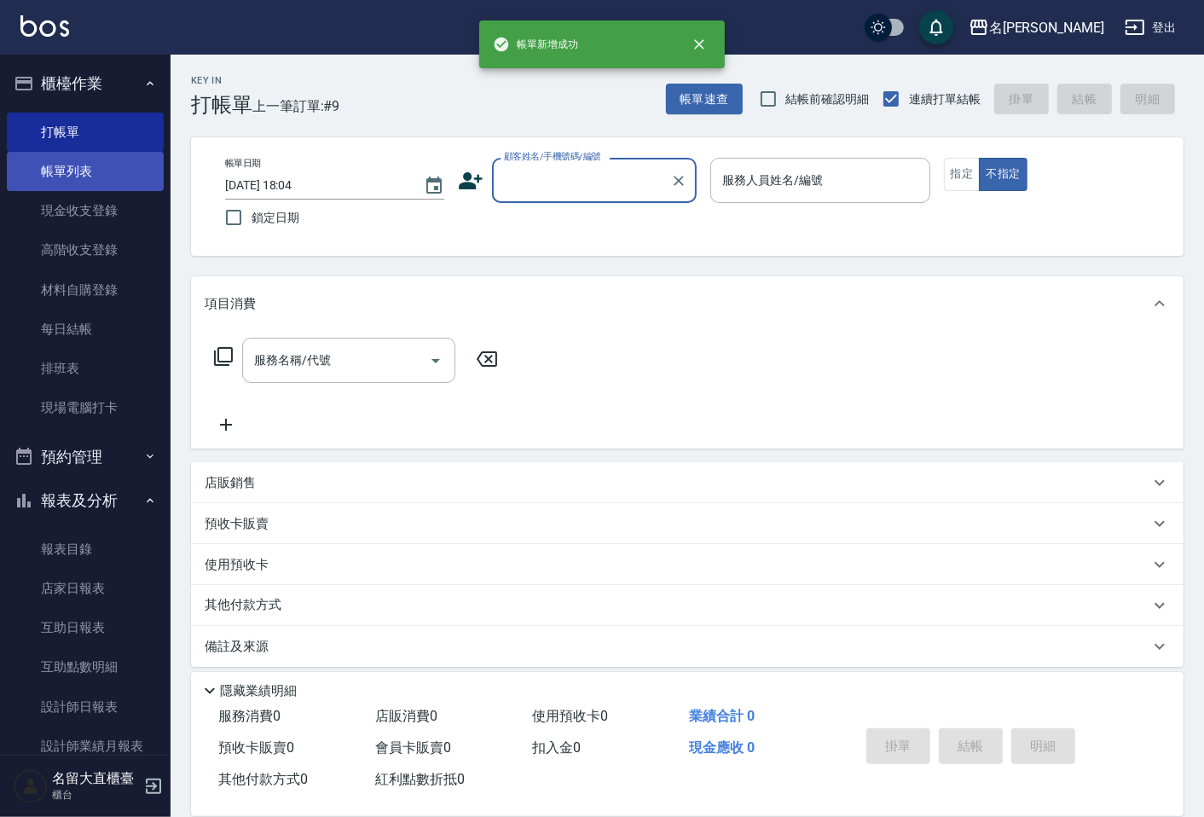
click at [52, 173] on link "帳單列表" at bounding box center [85, 171] width 157 height 39
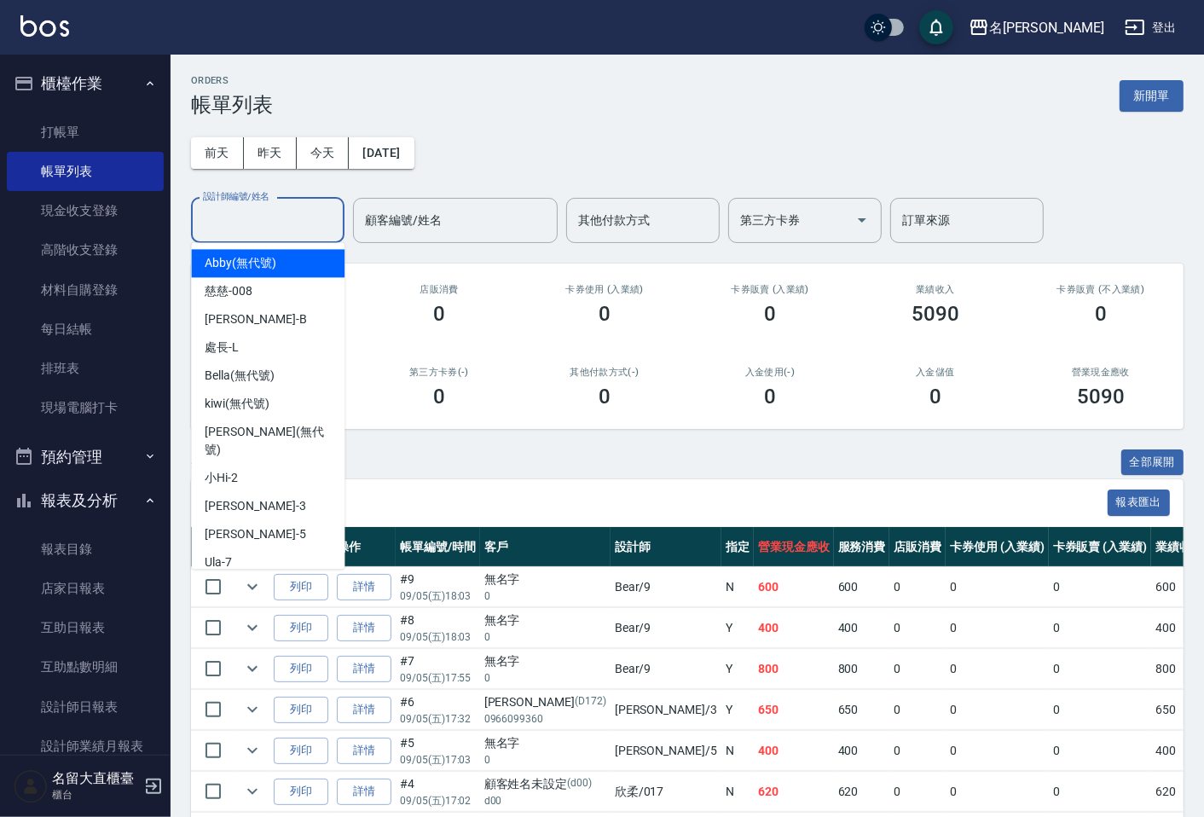
click at [245, 210] on input "設計師編號/姓名" at bounding box center [268, 220] width 138 height 30
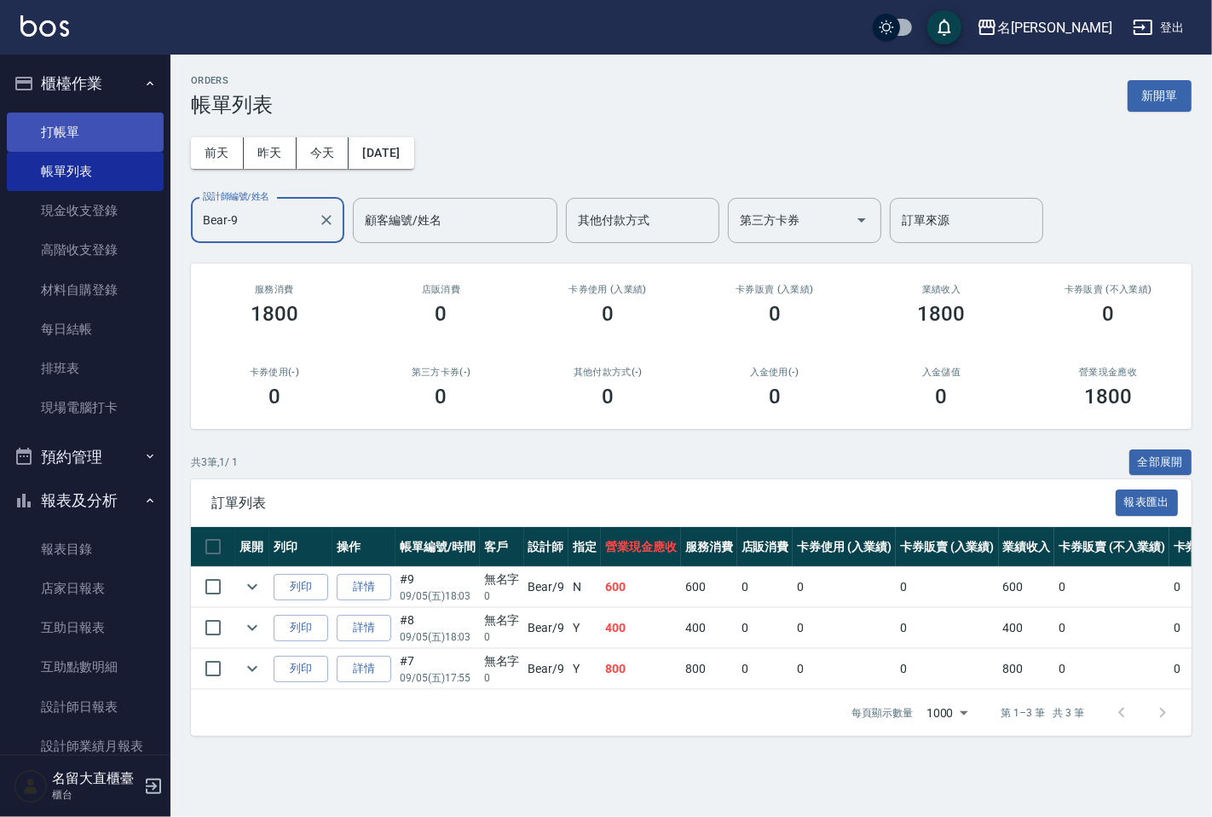
type input "Bear-9"
click at [90, 129] on link "打帳單" at bounding box center [85, 132] width 157 height 39
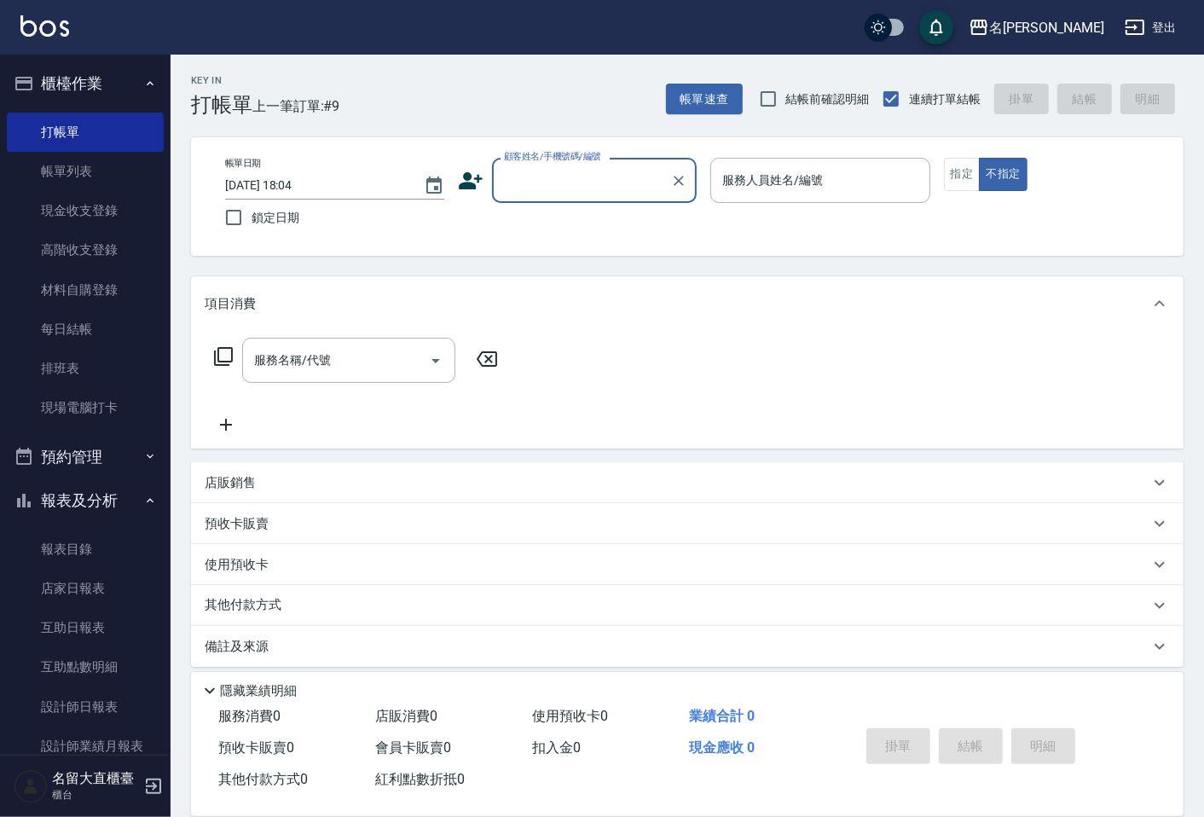
click at [558, 193] on input "顧客姓名/手機號碼/編號" at bounding box center [581, 180] width 164 height 30
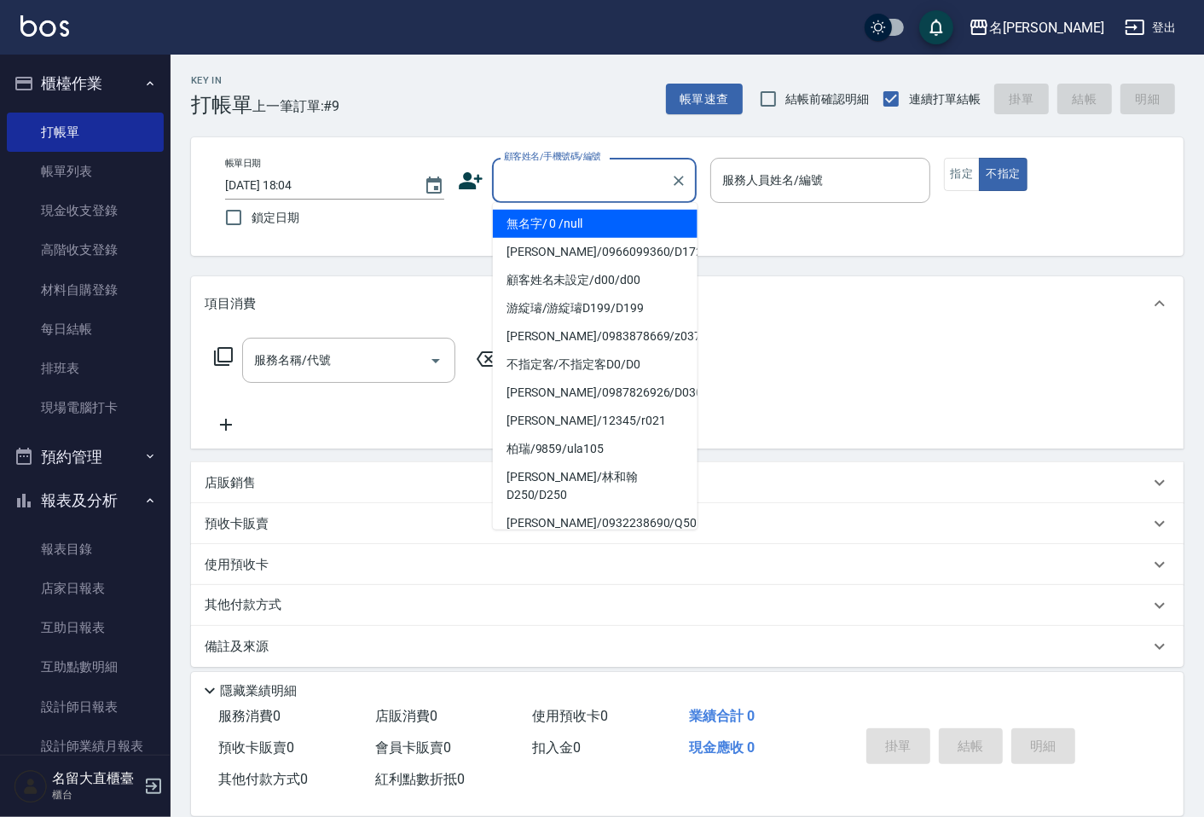
click at [557, 223] on li "無名字/ 0 /null" at bounding box center [595, 224] width 205 height 28
type input "無名字/ 0 /null"
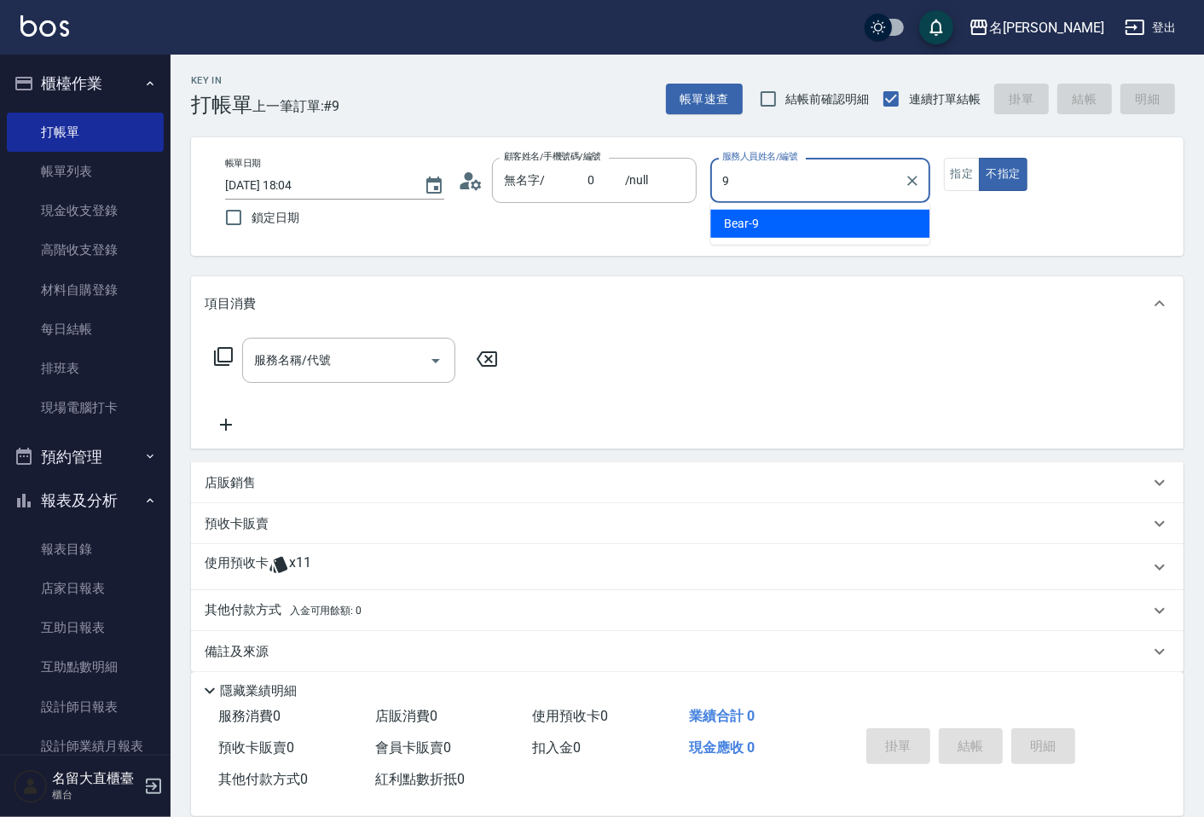
type input "Bear-9"
type button "false"
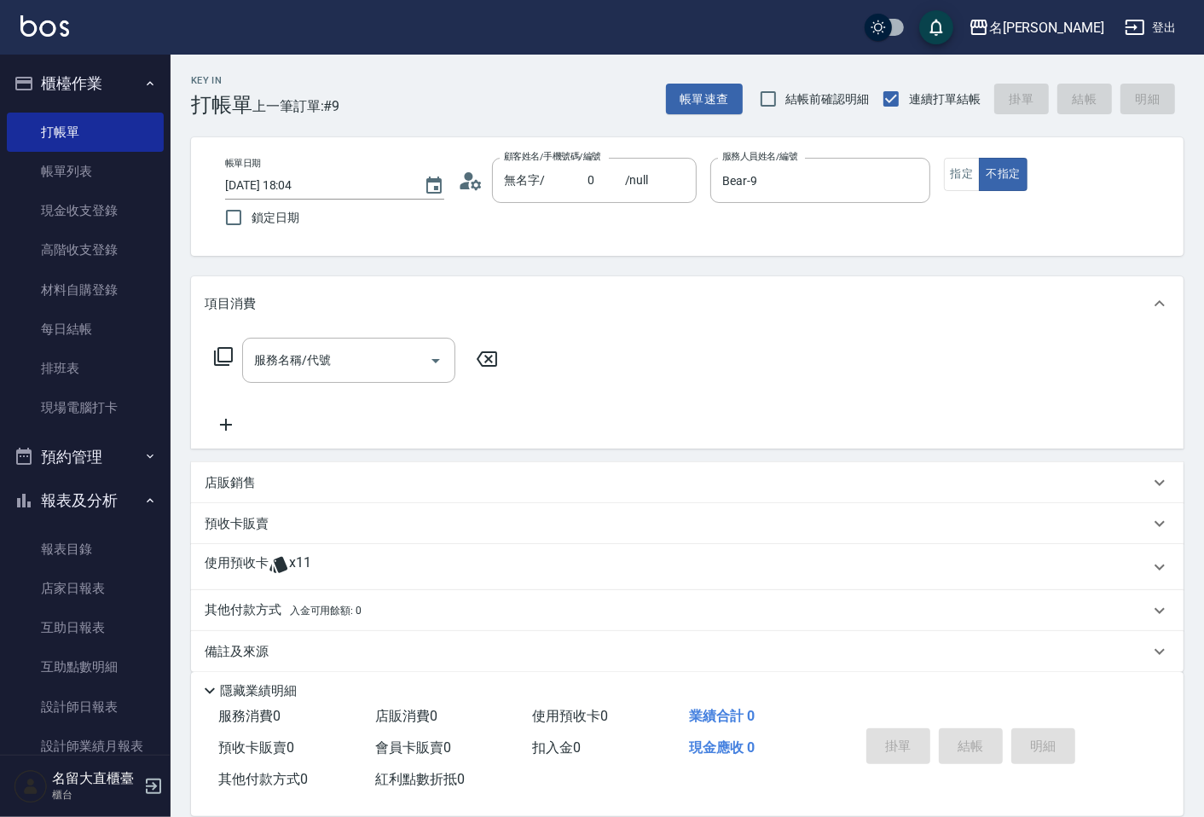
click at [224, 347] on icon at bounding box center [223, 356] width 19 height 19
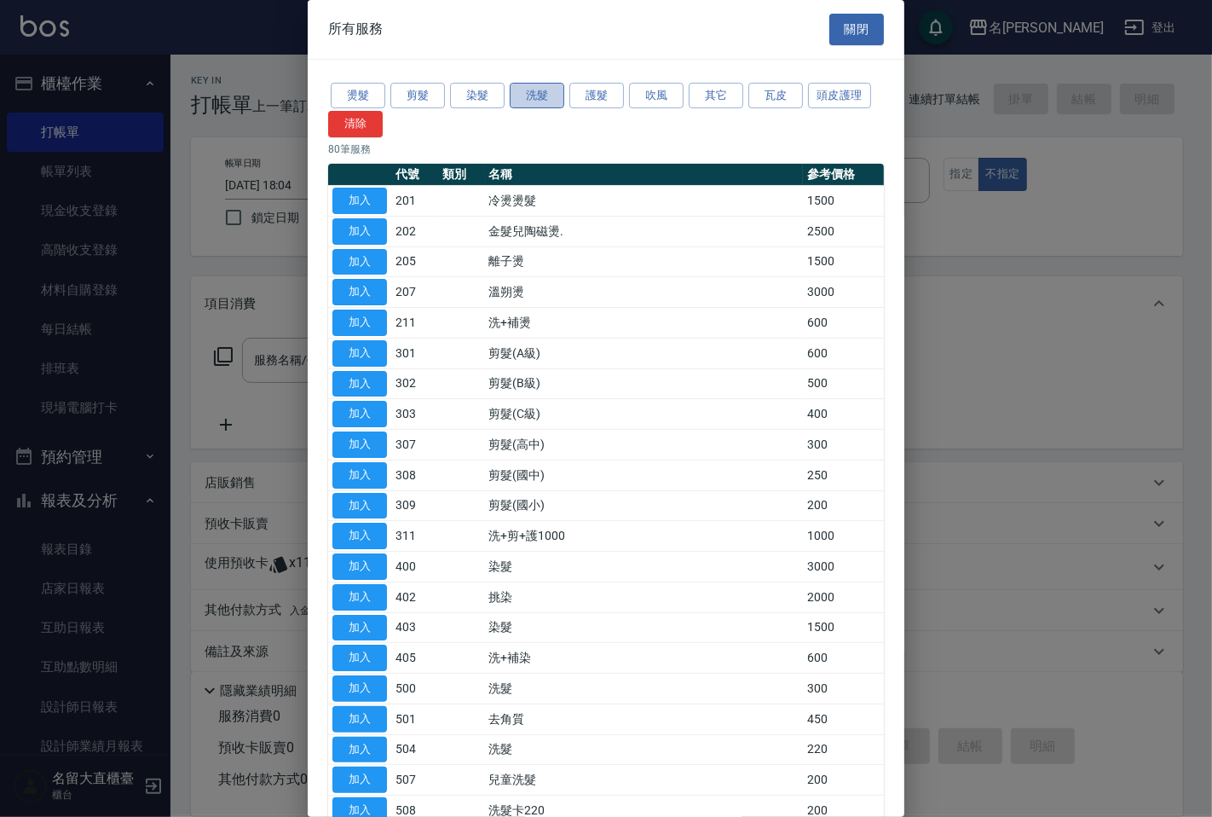
click at [540, 95] on button "洗髮" at bounding box center [537, 96] width 55 height 26
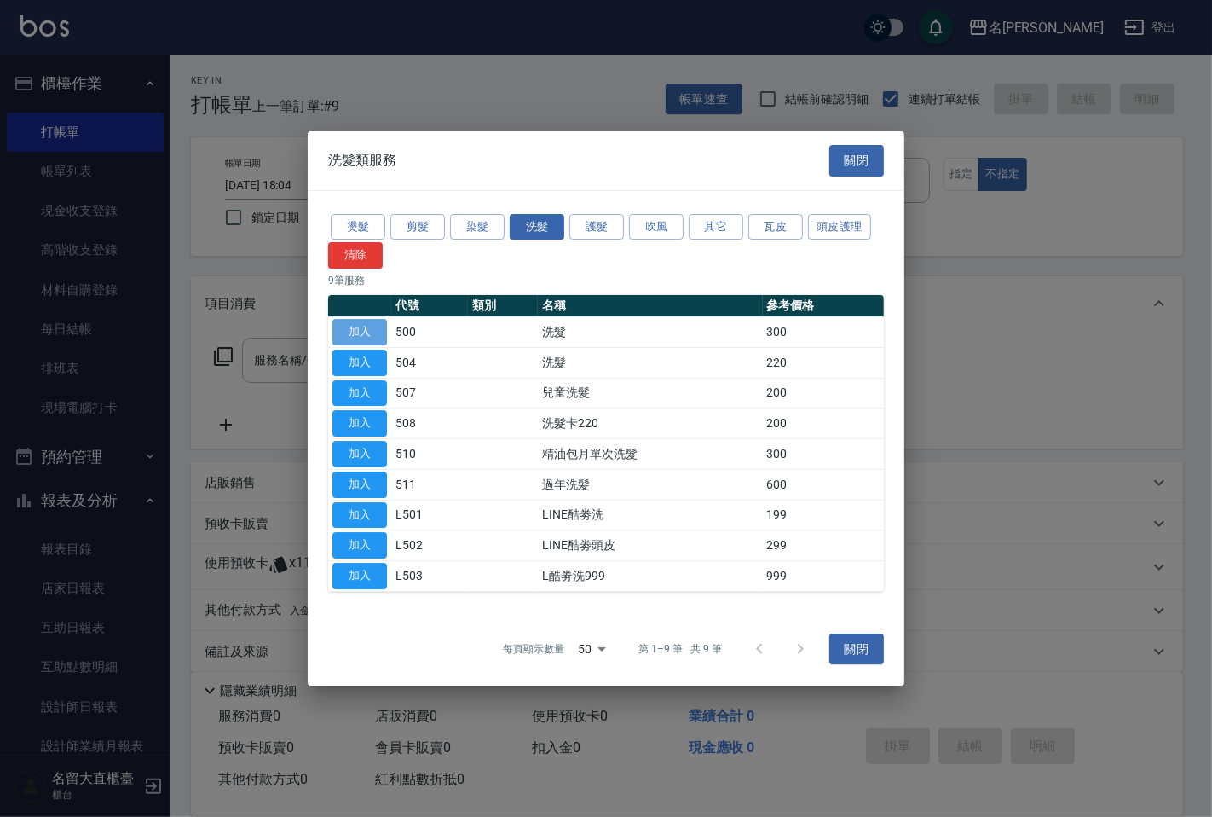
click at [358, 325] on button "加入" at bounding box center [359, 332] width 55 height 26
type input "洗髮(500)"
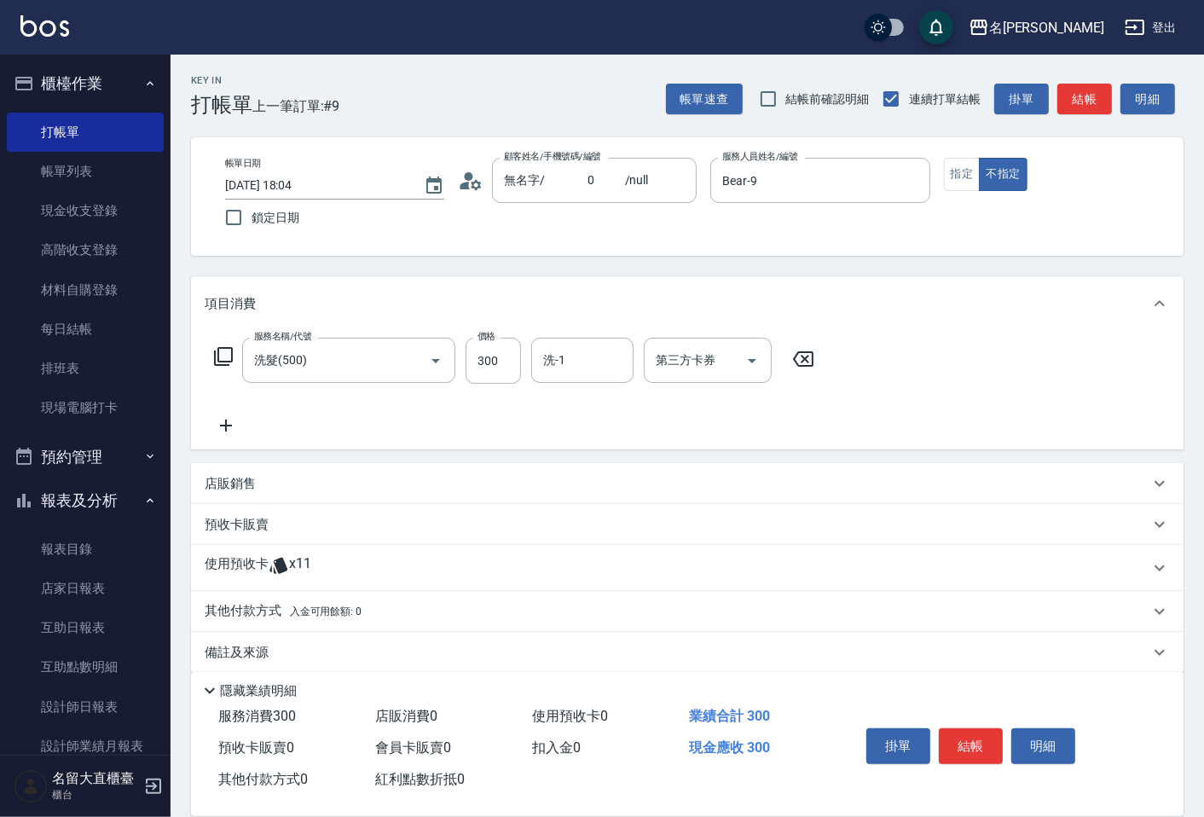
click at [223, 361] on icon at bounding box center [223, 356] width 19 height 19
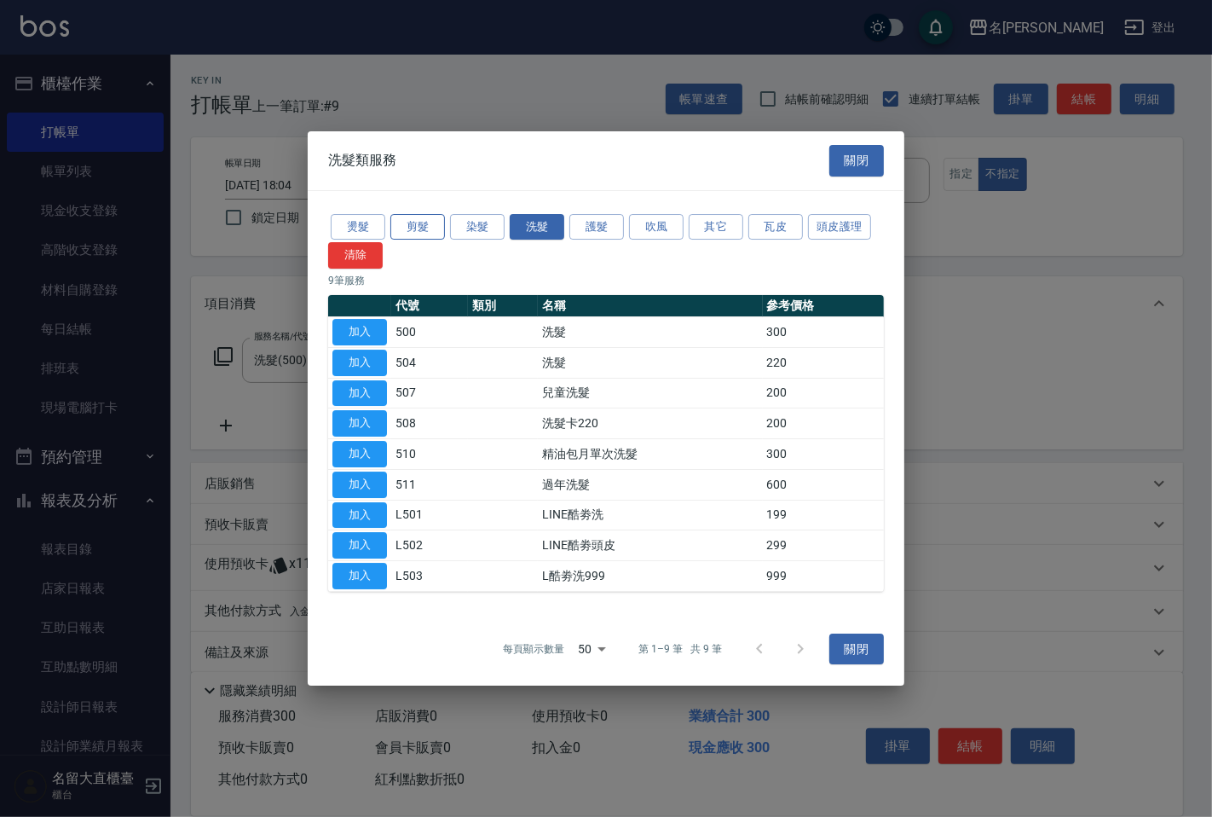
click at [416, 224] on button "剪髮" at bounding box center [417, 227] width 55 height 26
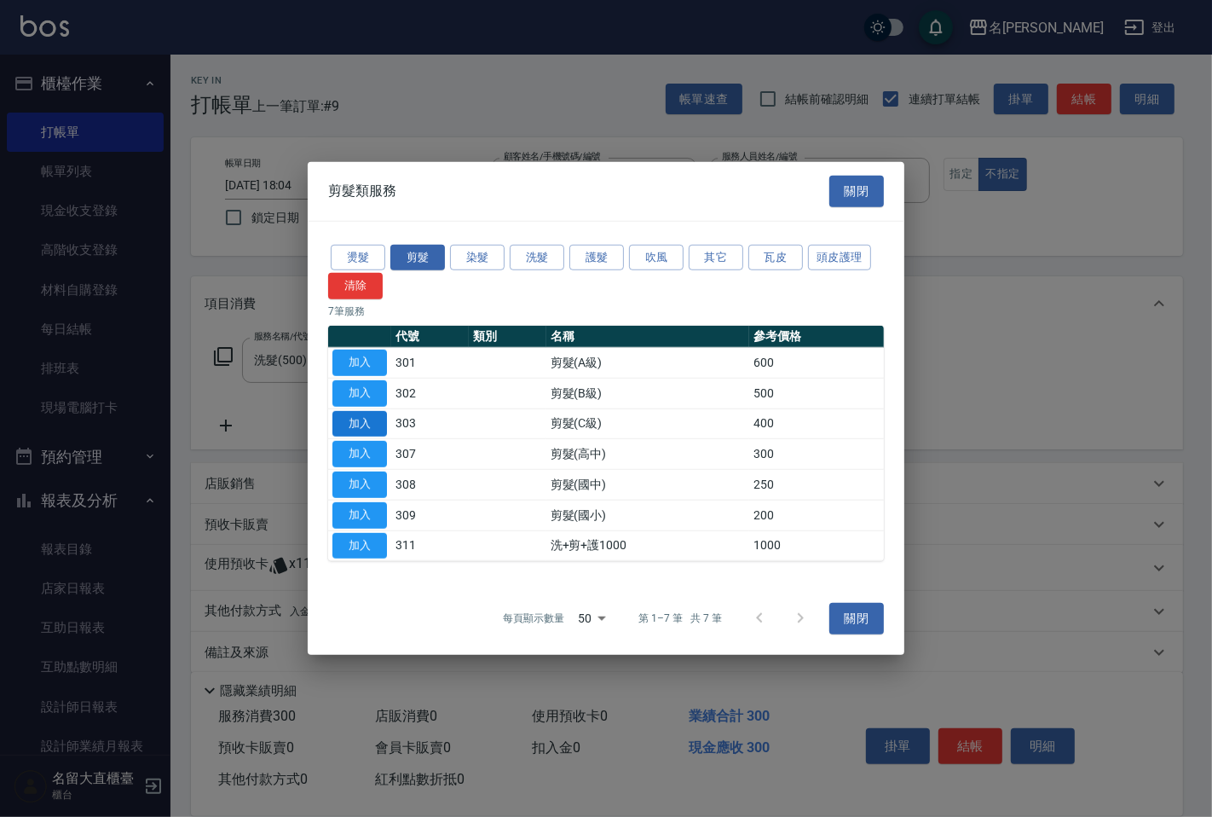
click at [375, 415] on button "加入" at bounding box center [359, 423] width 55 height 26
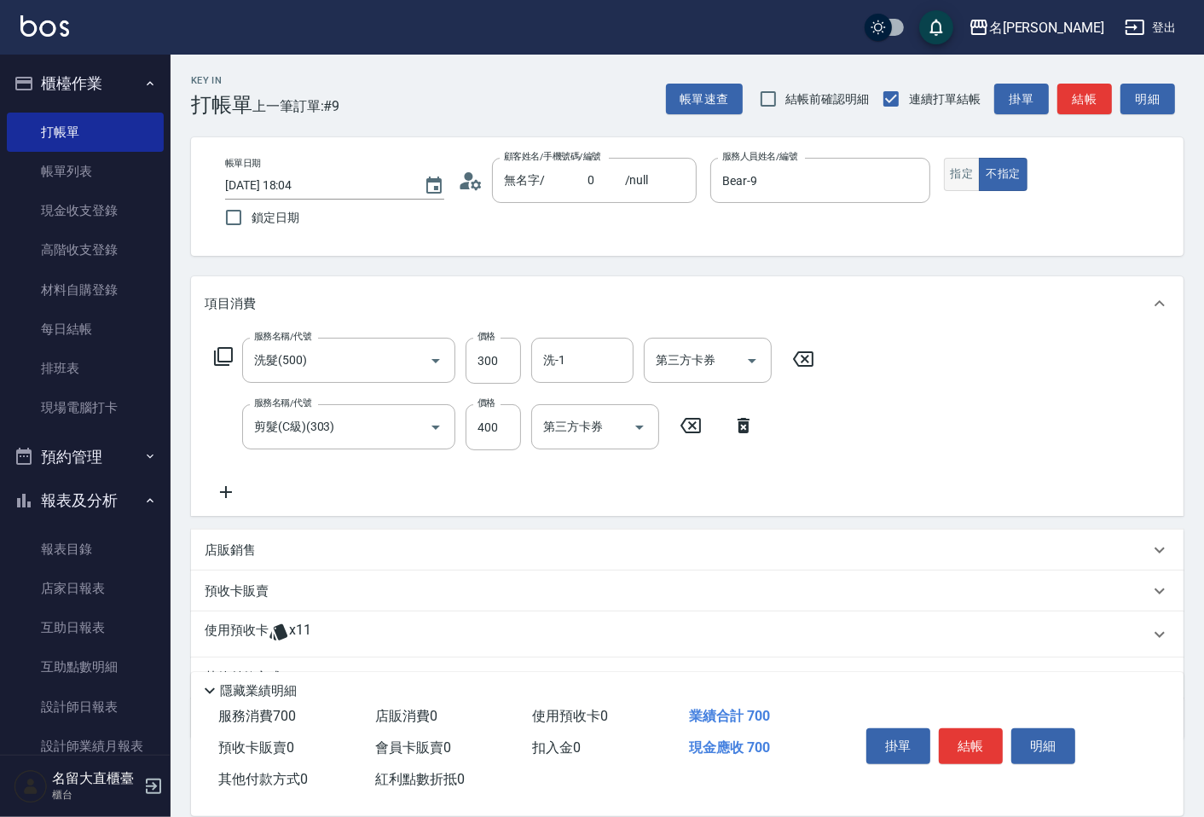
click at [958, 188] on button "指定" at bounding box center [962, 174] width 37 height 33
click at [567, 365] on input "洗-1" at bounding box center [582, 360] width 87 height 30
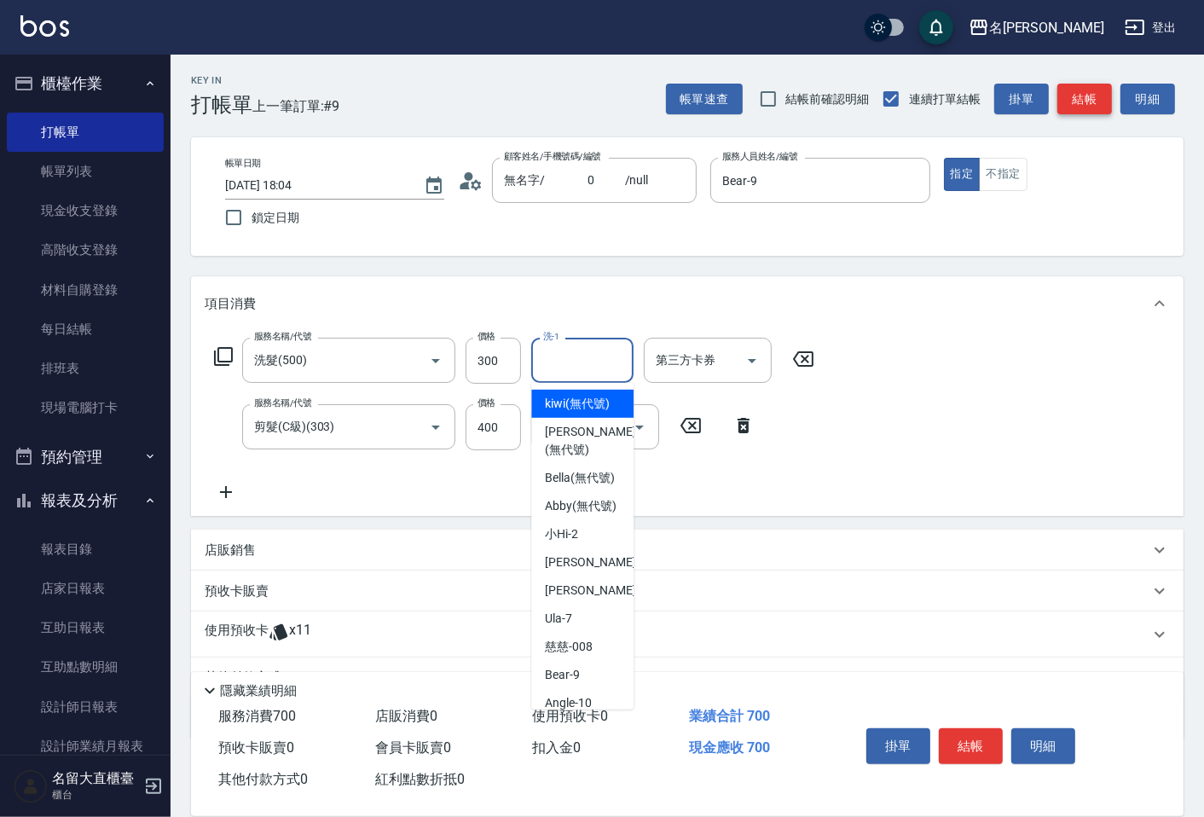
click at [1071, 109] on button "結帳" at bounding box center [1084, 100] width 55 height 32
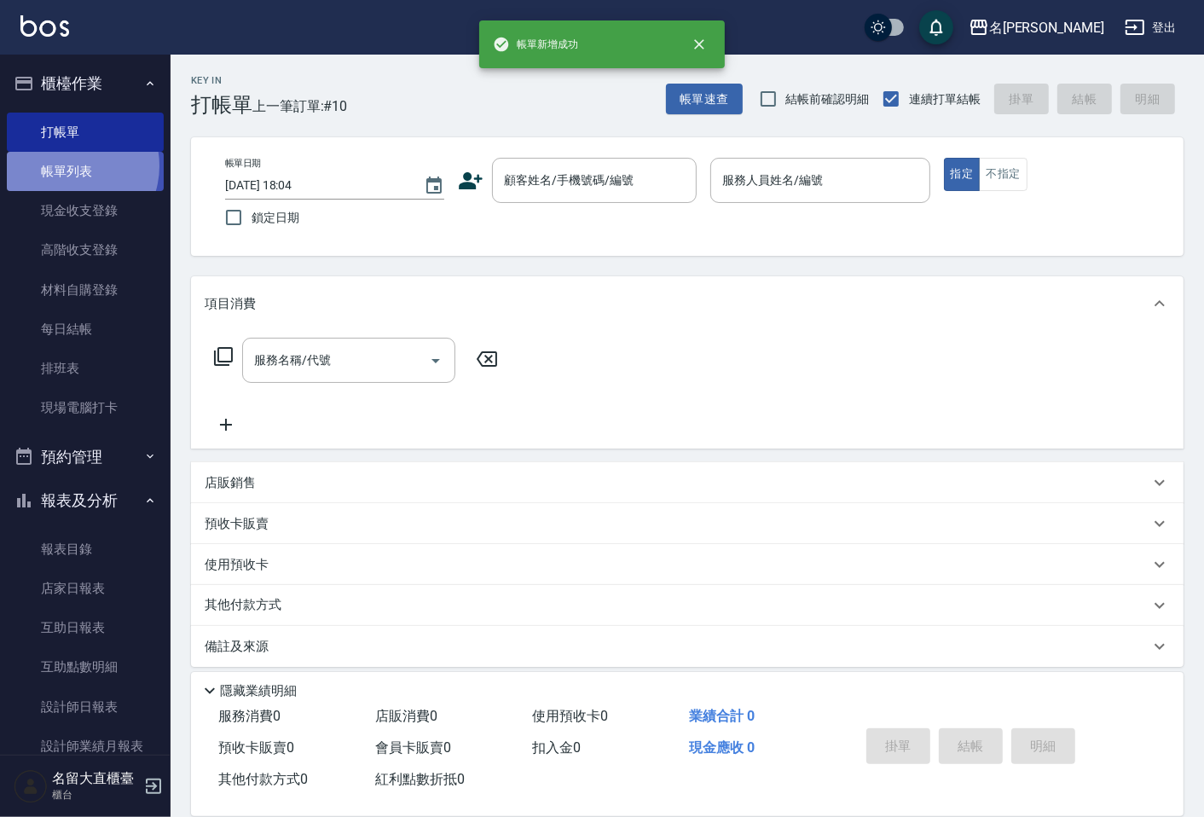
click at [72, 166] on link "帳單列表" at bounding box center [85, 171] width 157 height 39
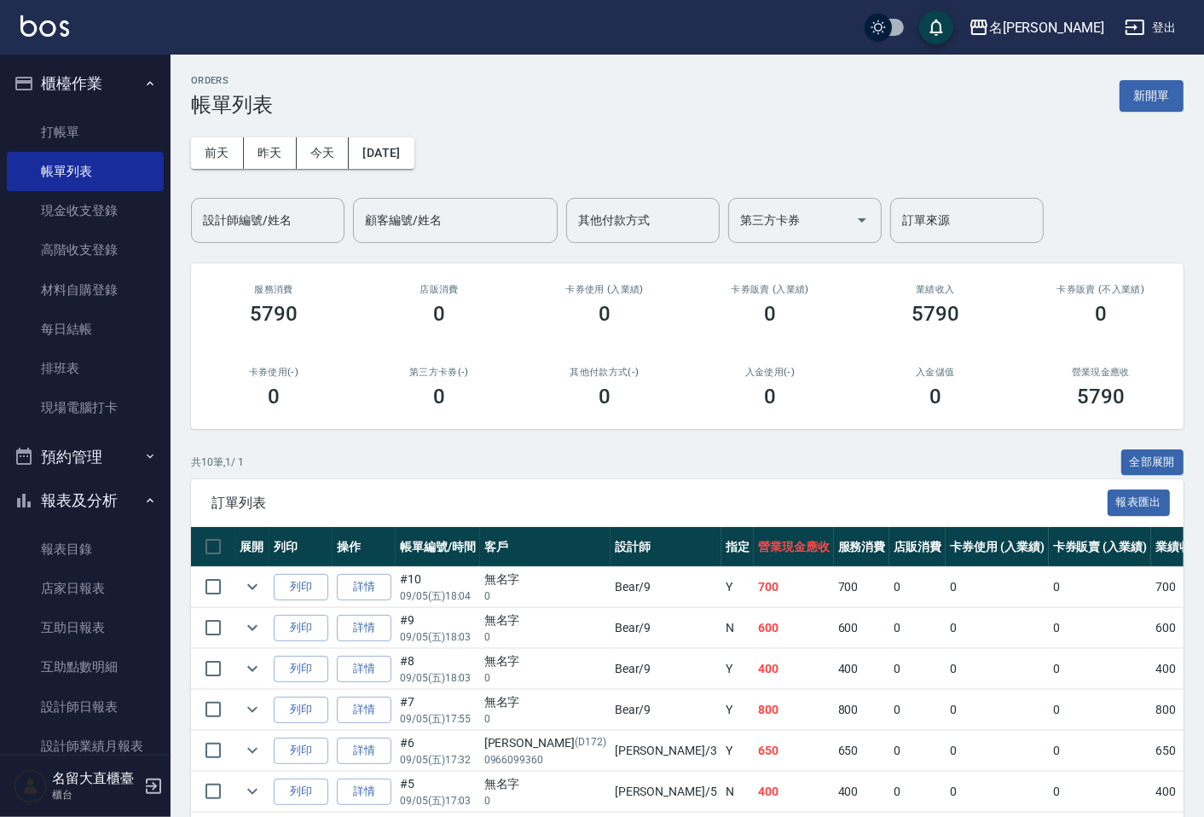
click at [269, 253] on div "ORDERS 帳單列表 新開單 [DATE] [DATE] [DATE] [DATE] 設計師編號/姓名 設計師編號/姓名 顧客編號/姓名 顧客編號/姓名 其…" at bounding box center [686, 549] width 1033 height 988
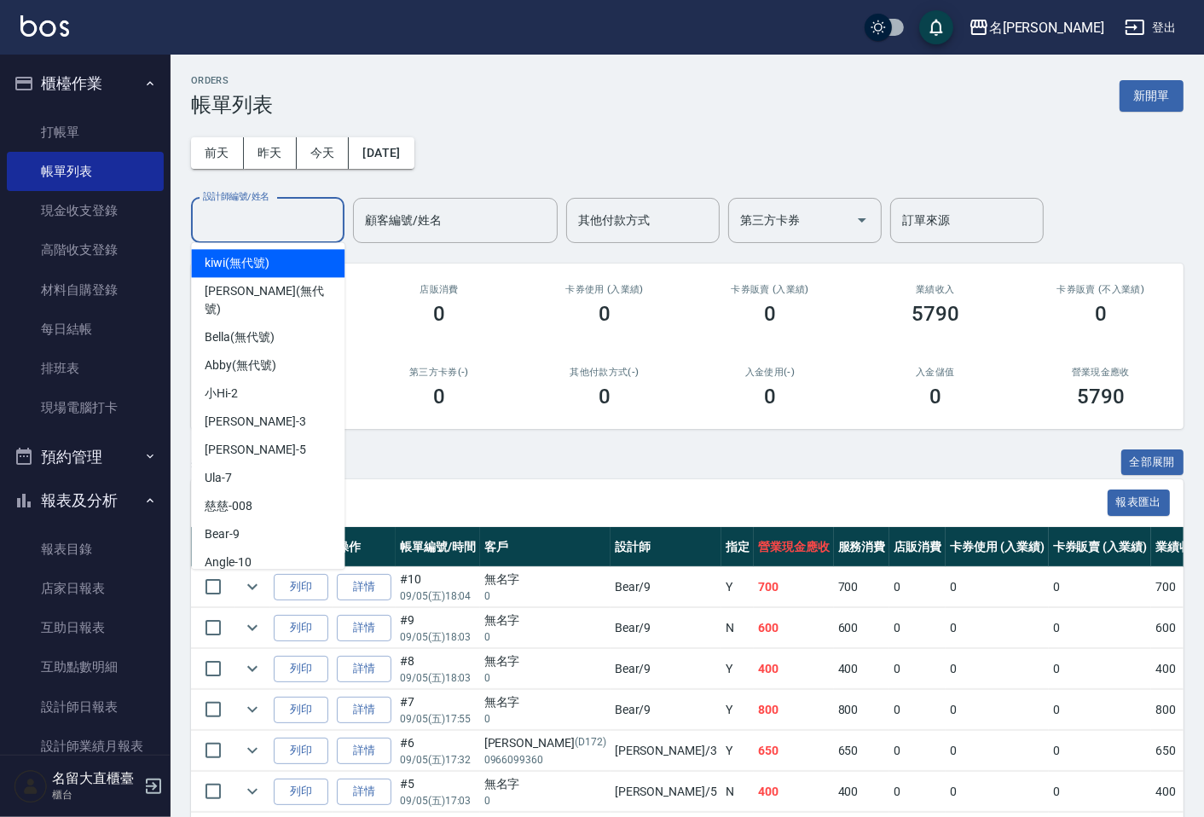
click at [252, 226] on input "設計師編號/姓名" at bounding box center [268, 220] width 138 height 30
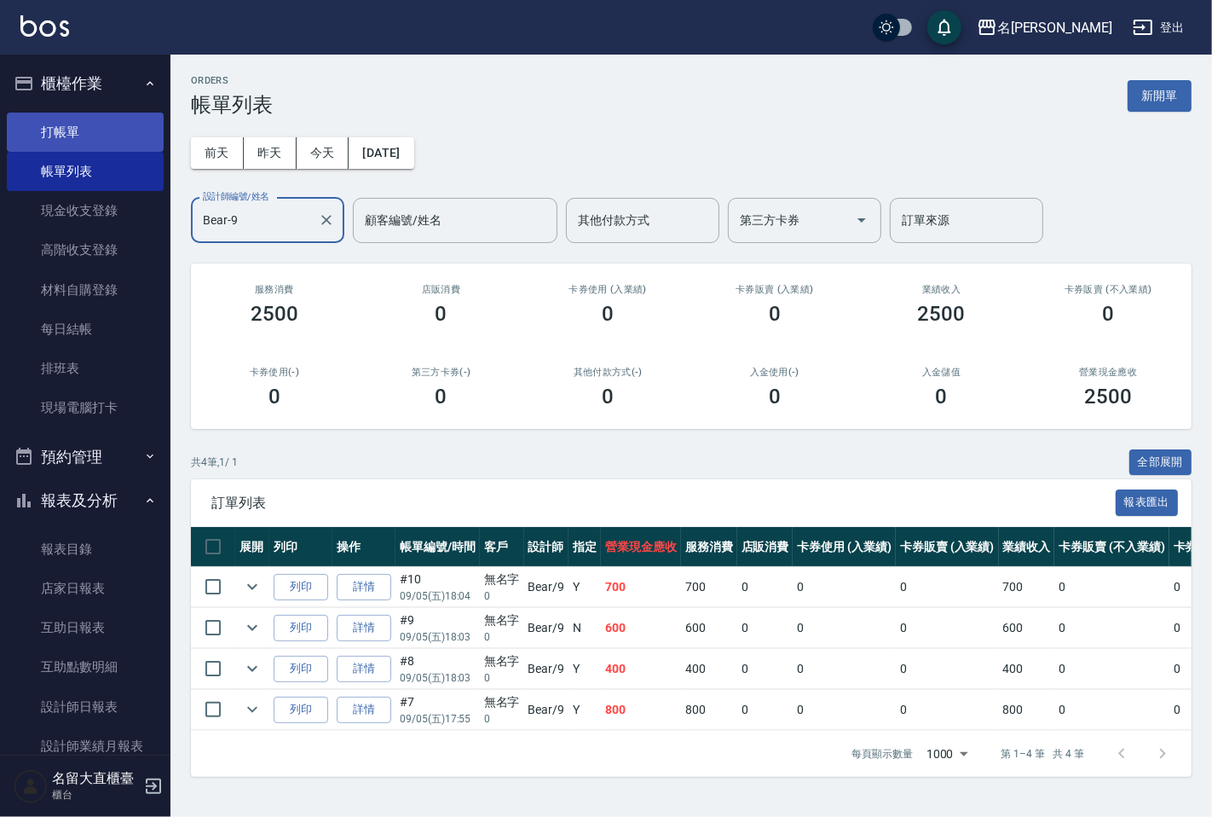
type input "Bear-9"
click at [62, 131] on link "打帳單" at bounding box center [85, 132] width 157 height 39
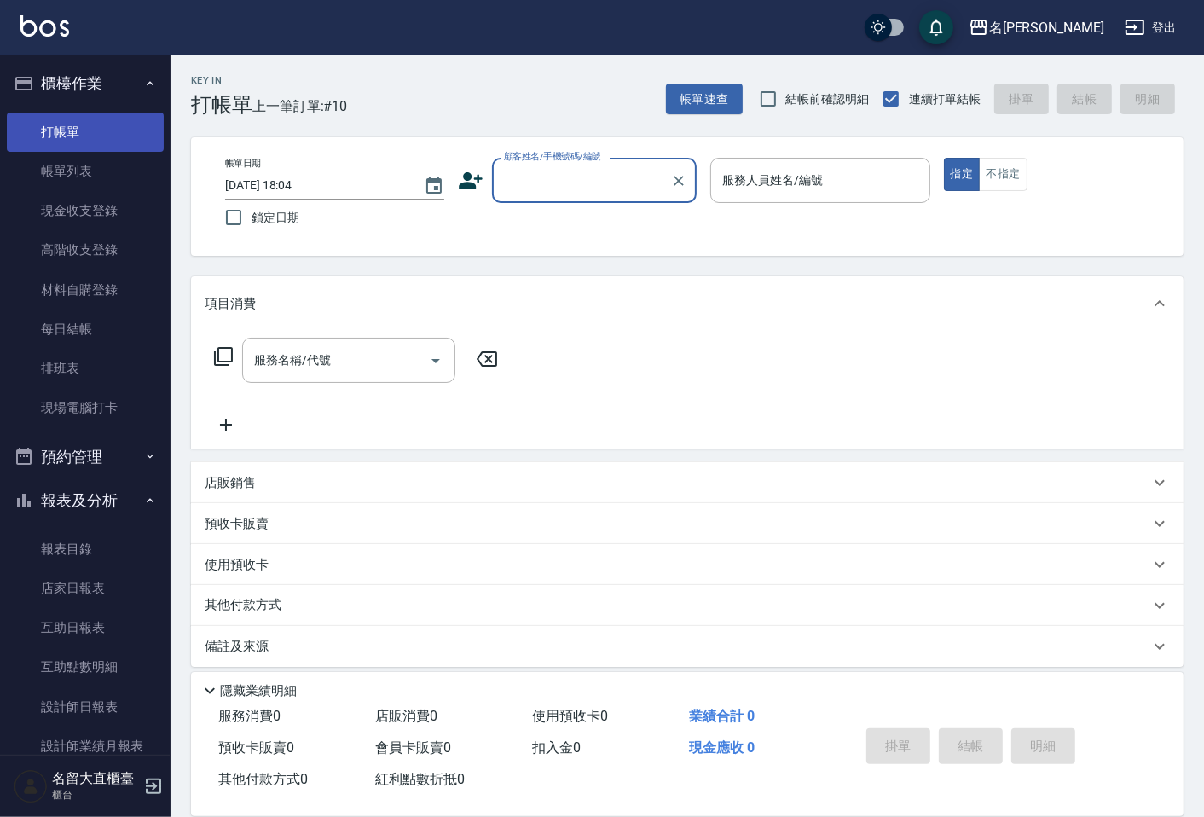
click at [62, 131] on link "打帳單" at bounding box center [85, 132] width 157 height 39
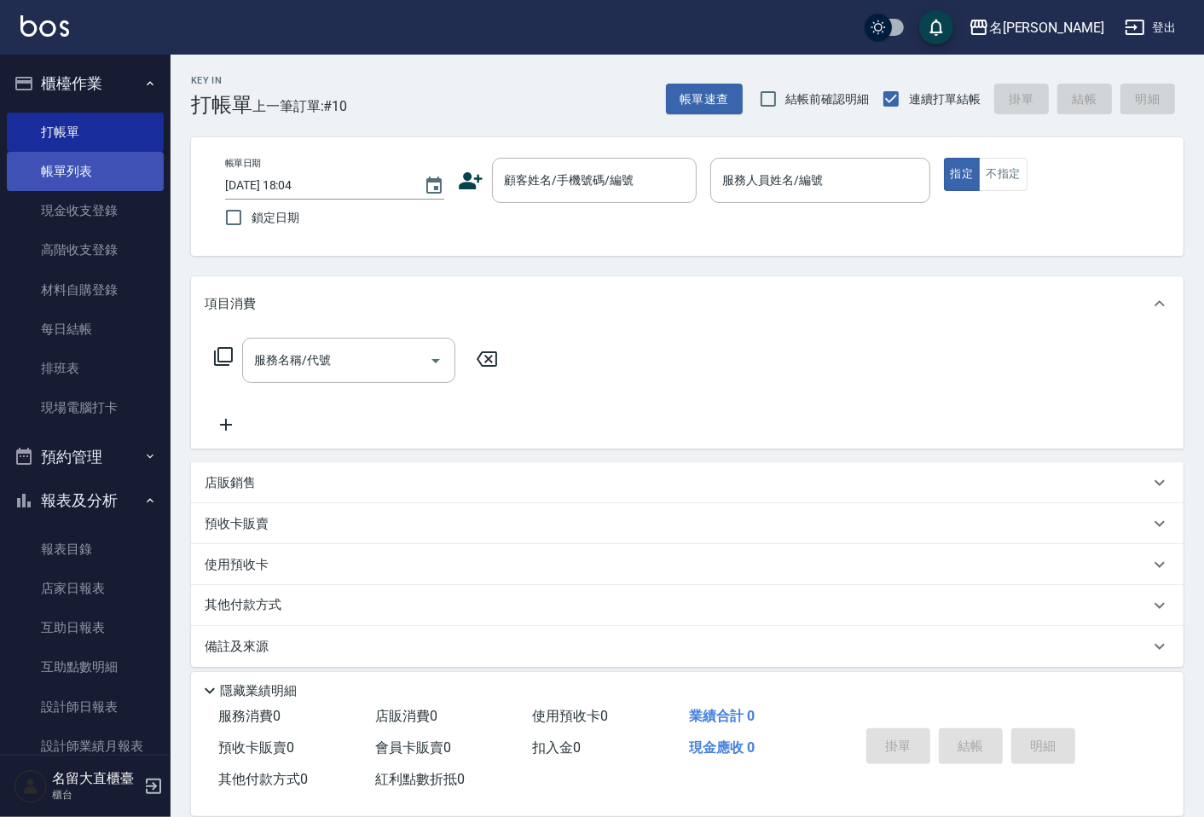
click at [75, 177] on link "帳單列表" at bounding box center [85, 171] width 157 height 39
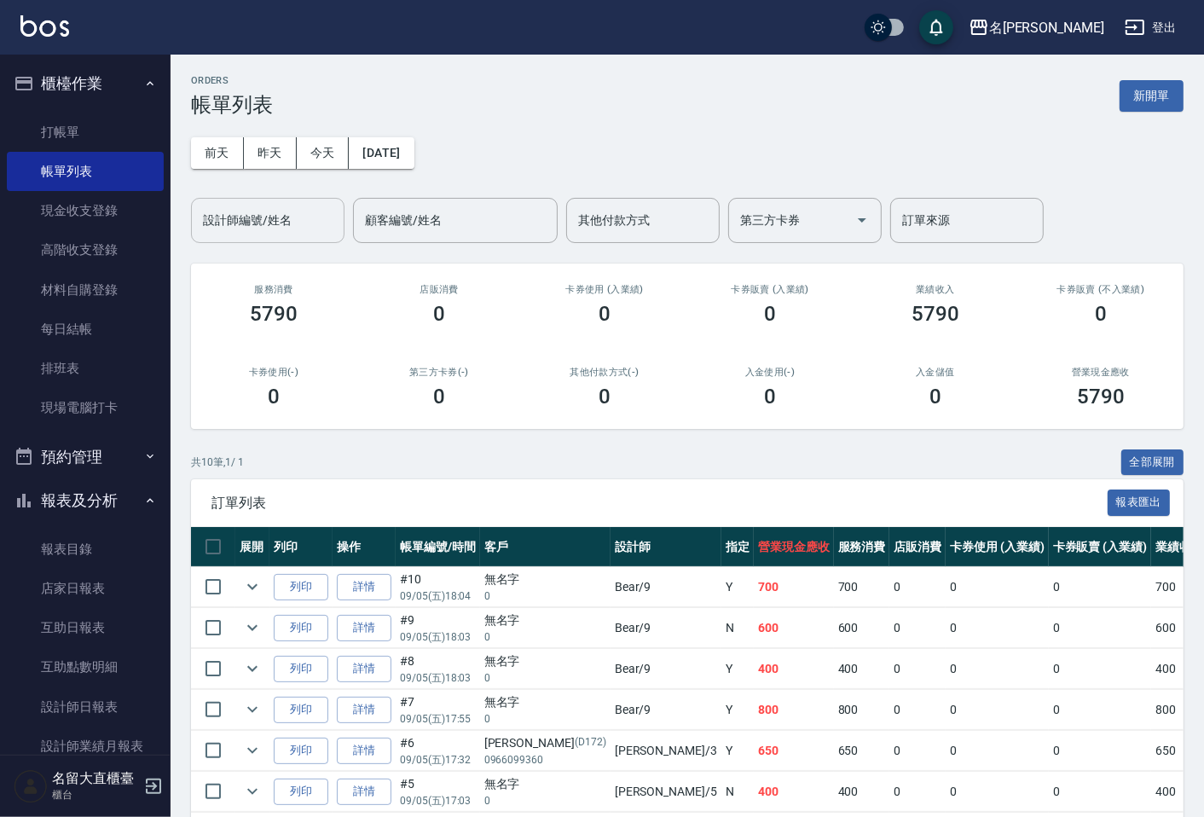
click at [244, 220] on input "設計師編號/姓名" at bounding box center [268, 220] width 138 height 30
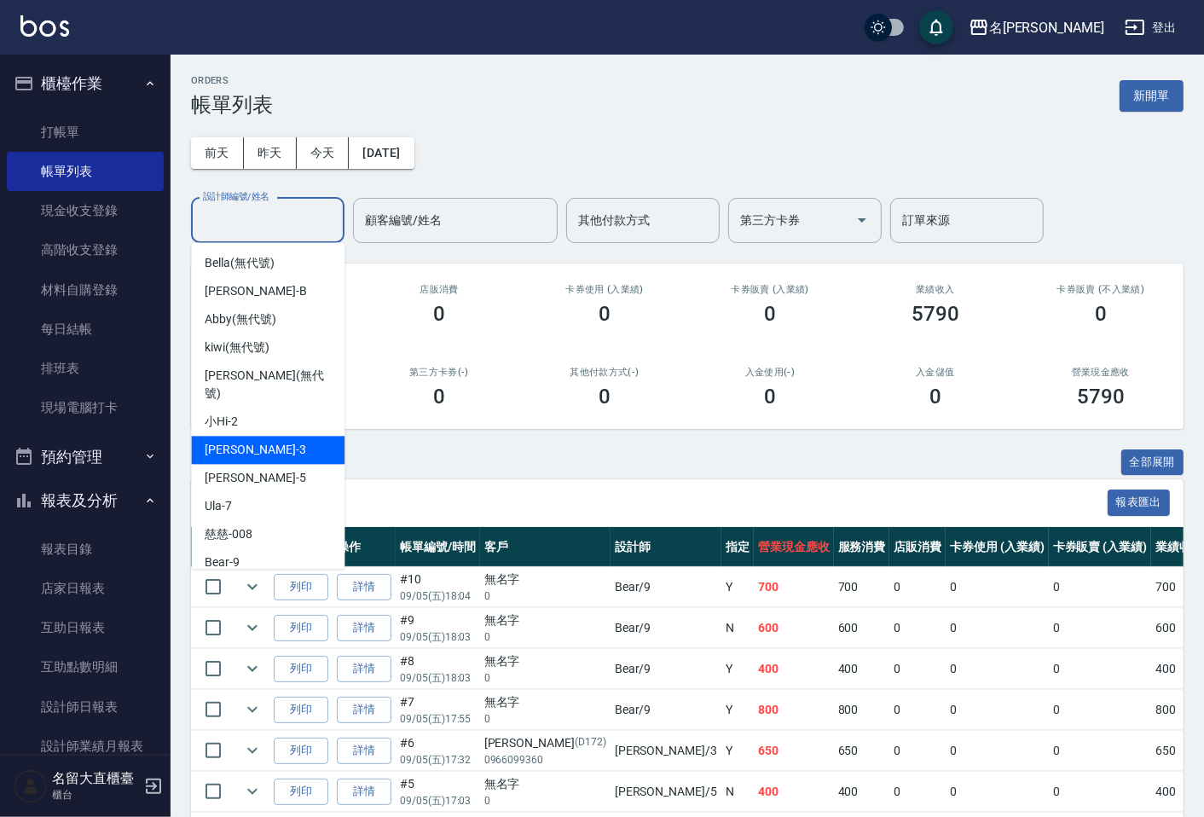
click at [226, 441] on span "[PERSON_NAME]3" at bounding box center [255, 450] width 101 height 18
type input "[PERSON_NAME]3"
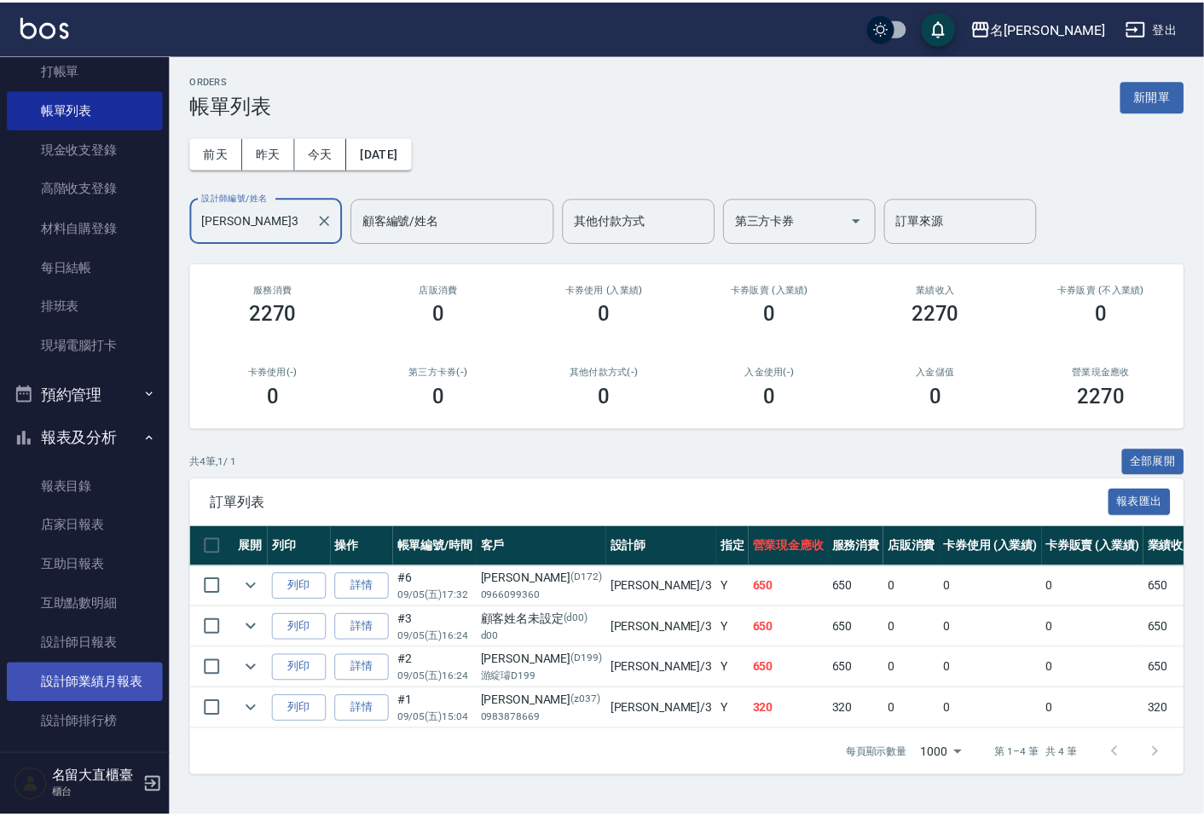
scroll to position [95, 0]
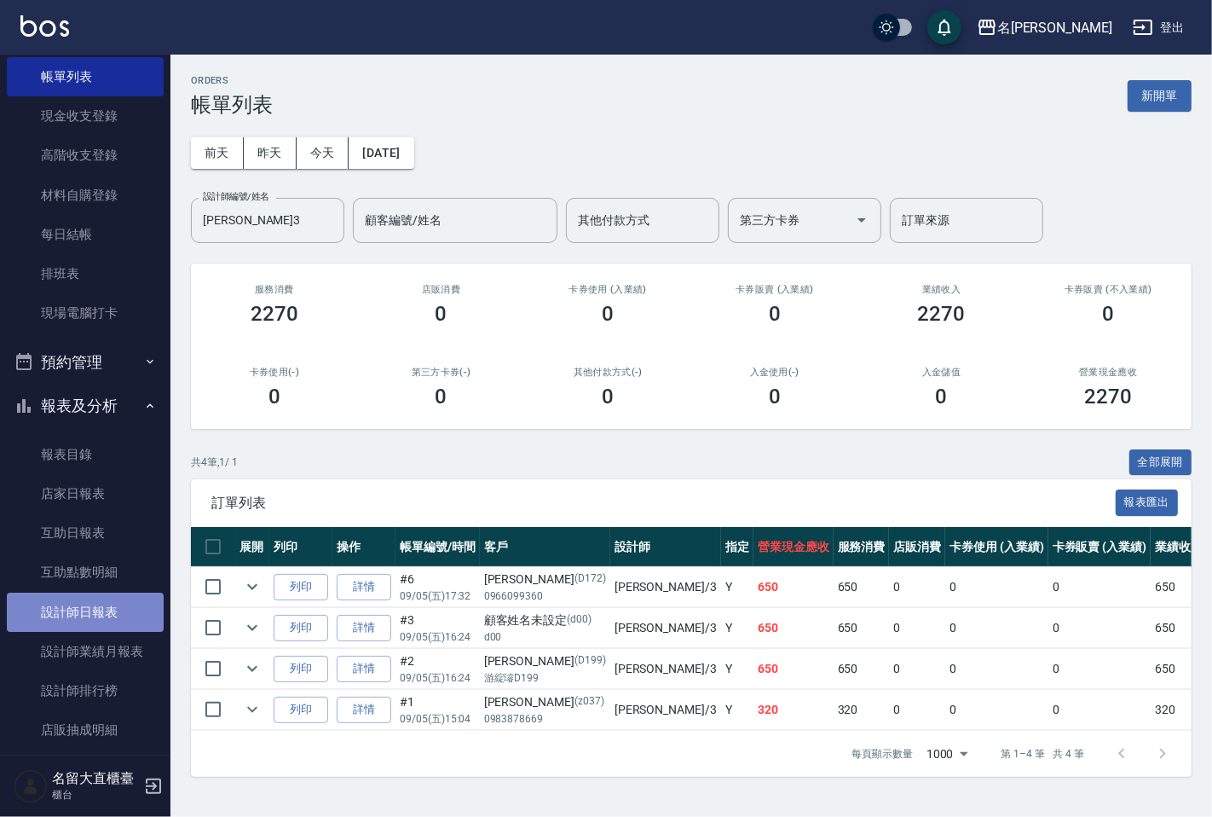
click at [95, 618] on link "設計師日報表" at bounding box center [85, 611] width 157 height 39
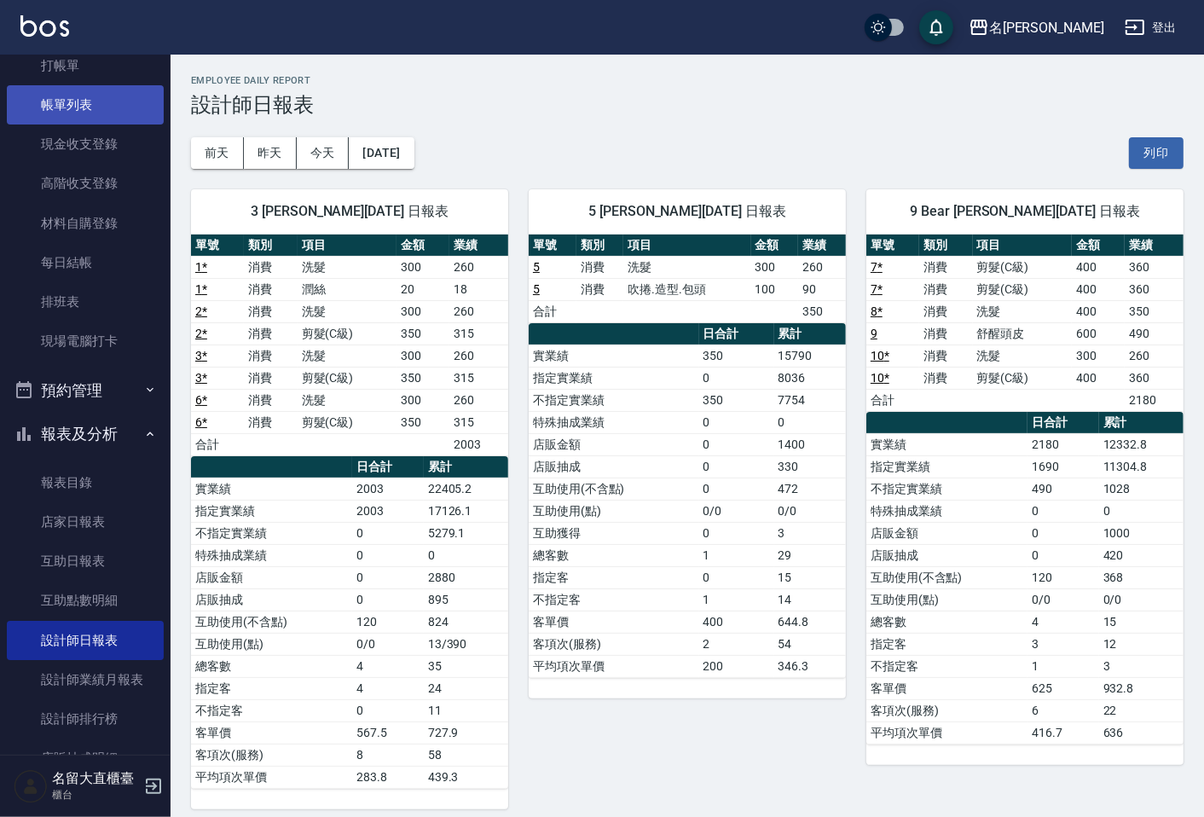
scroll to position [51, 0]
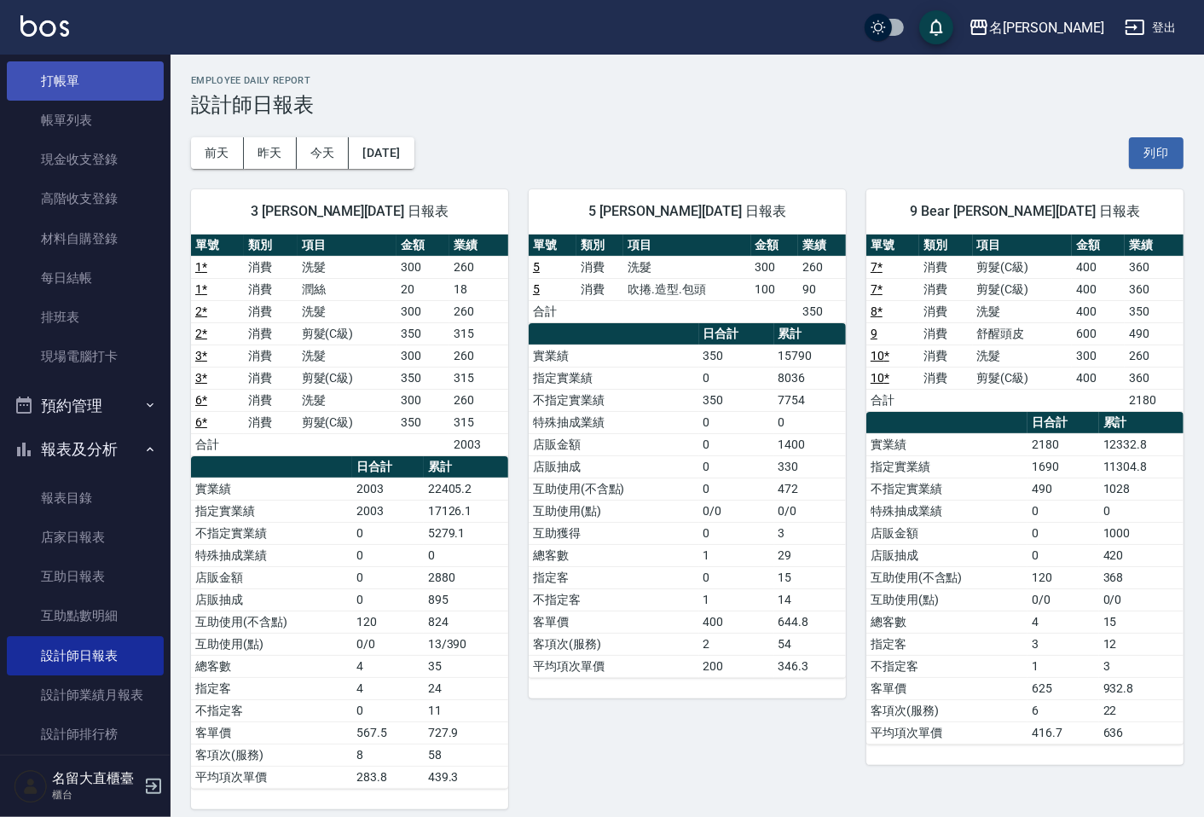
click at [80, 89] on link "打帳單" at bounding box center [85, 80] width 157 height 39
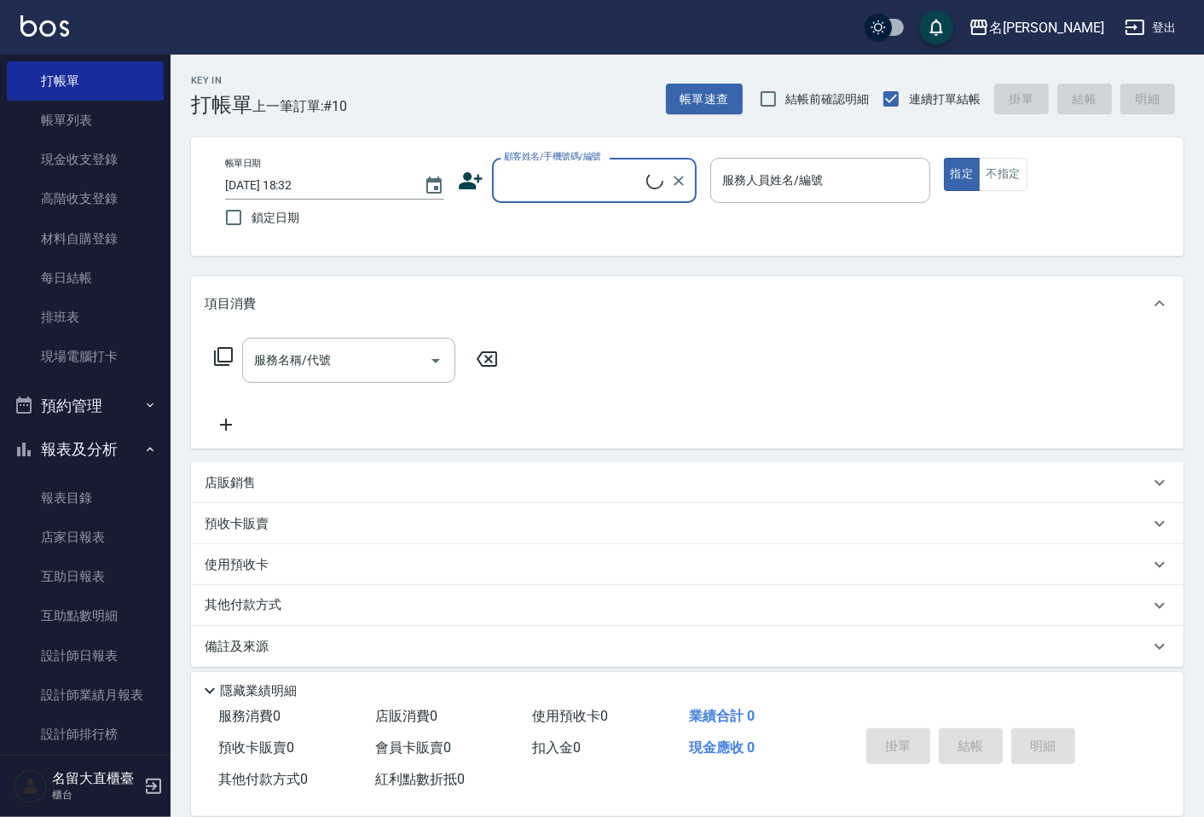
type input "ㄐ"
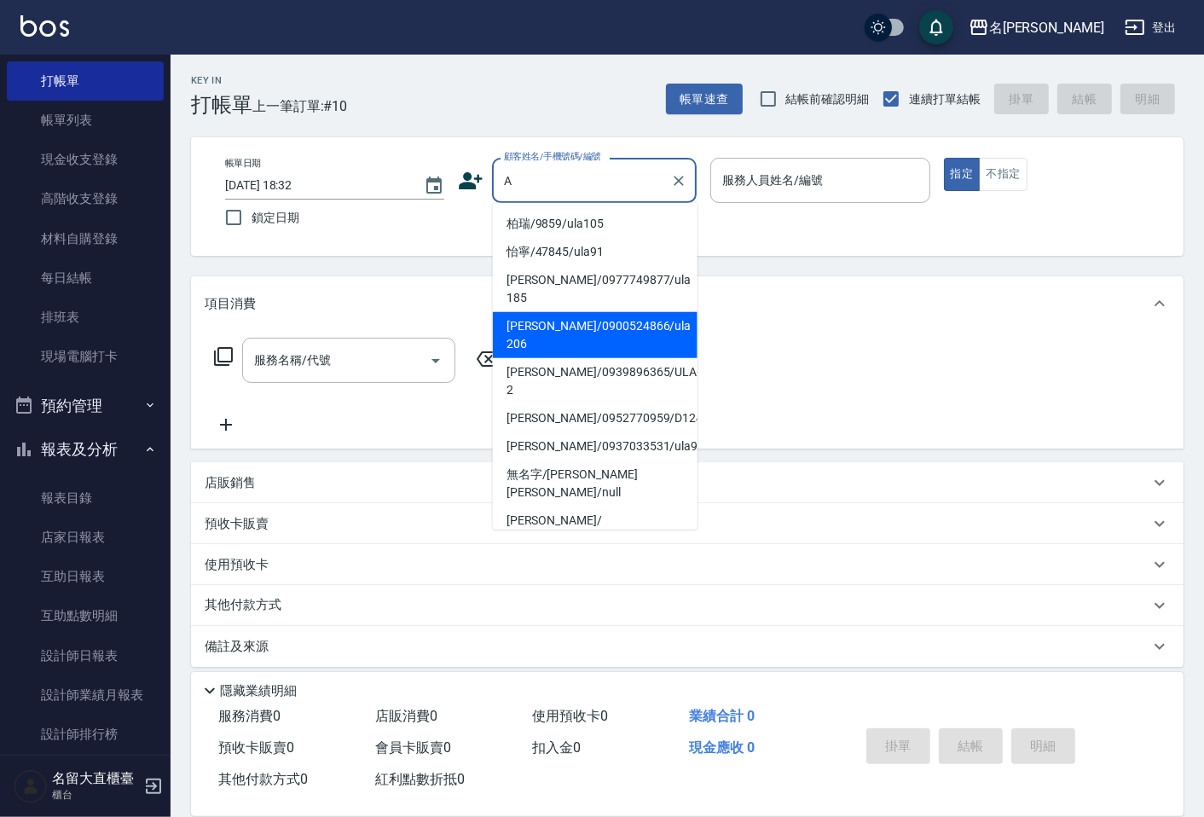
click at [639, 320] on li "[PERSON_NAME]/0900524866/ula 206" at bounding box center [595, 335] width 205 height 46
type input "[PERSON_NAME]/0900524866/ula 206"
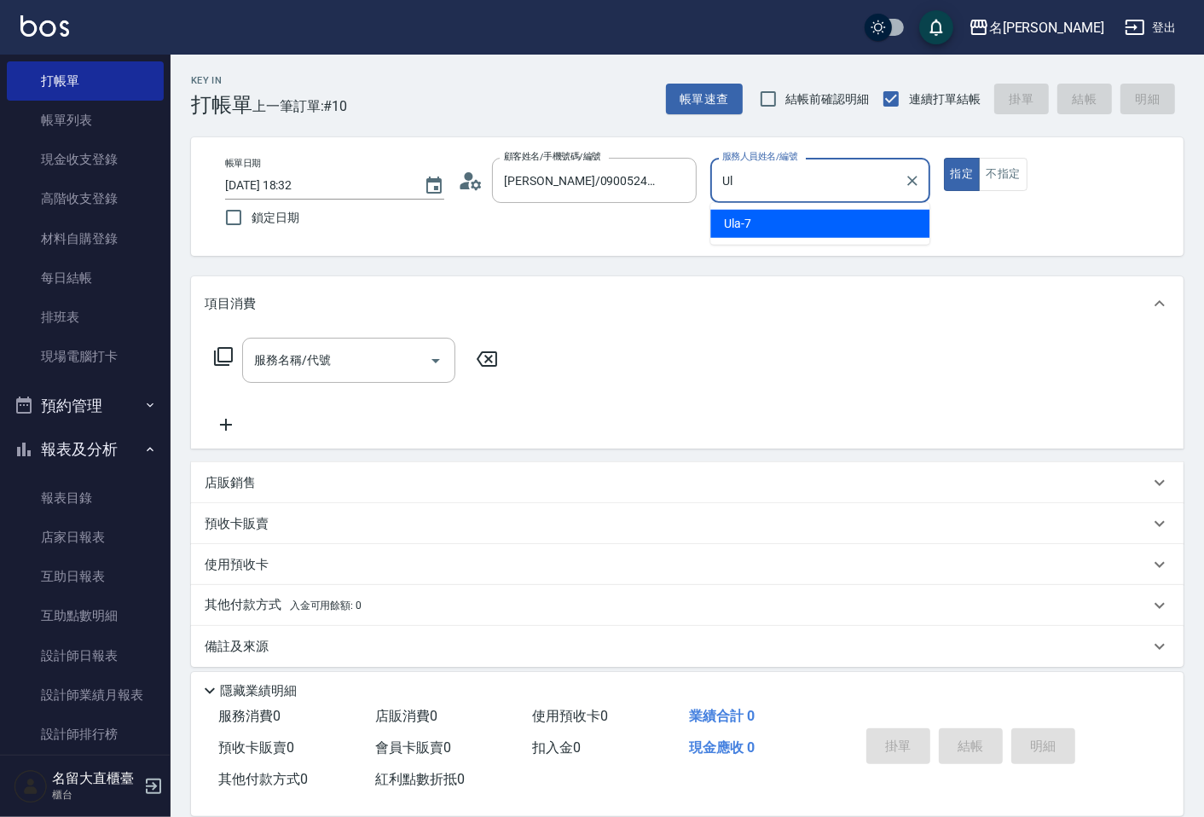
type input "U"
type input "[PERSON_NAME]-5"
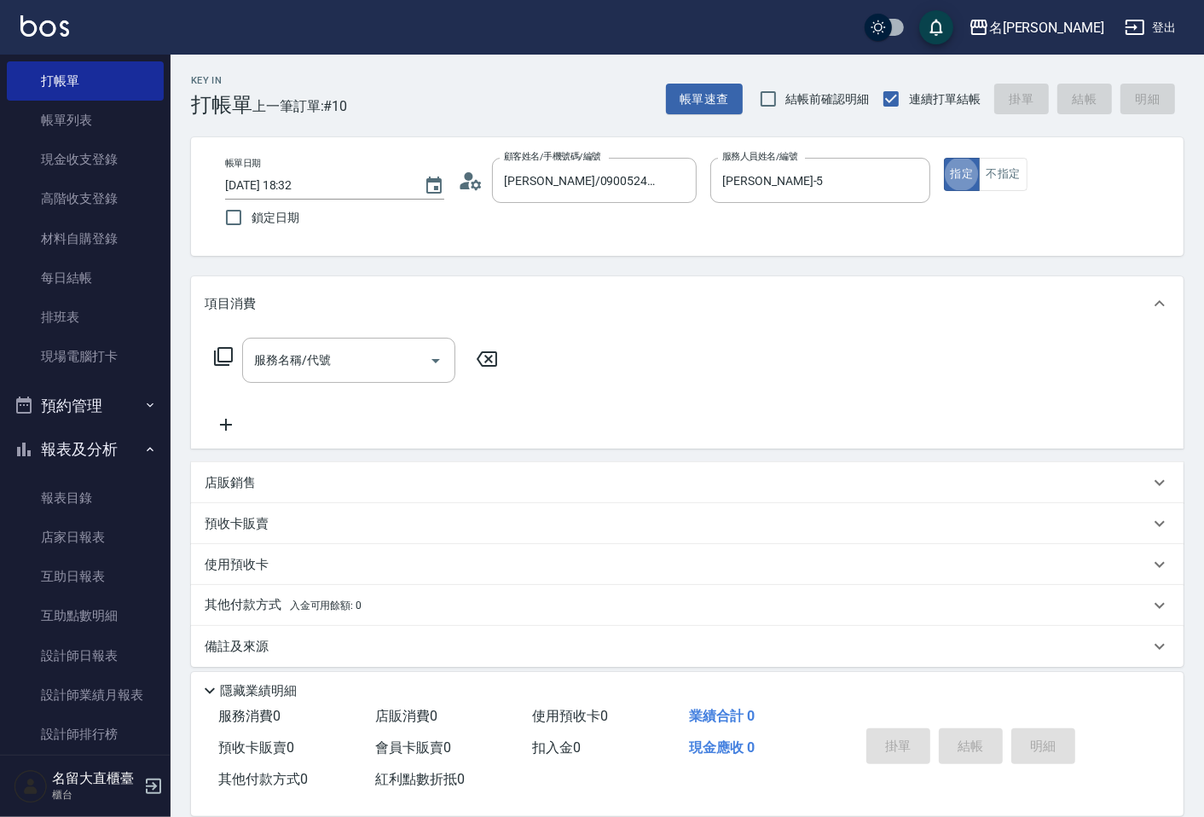
type button "true"
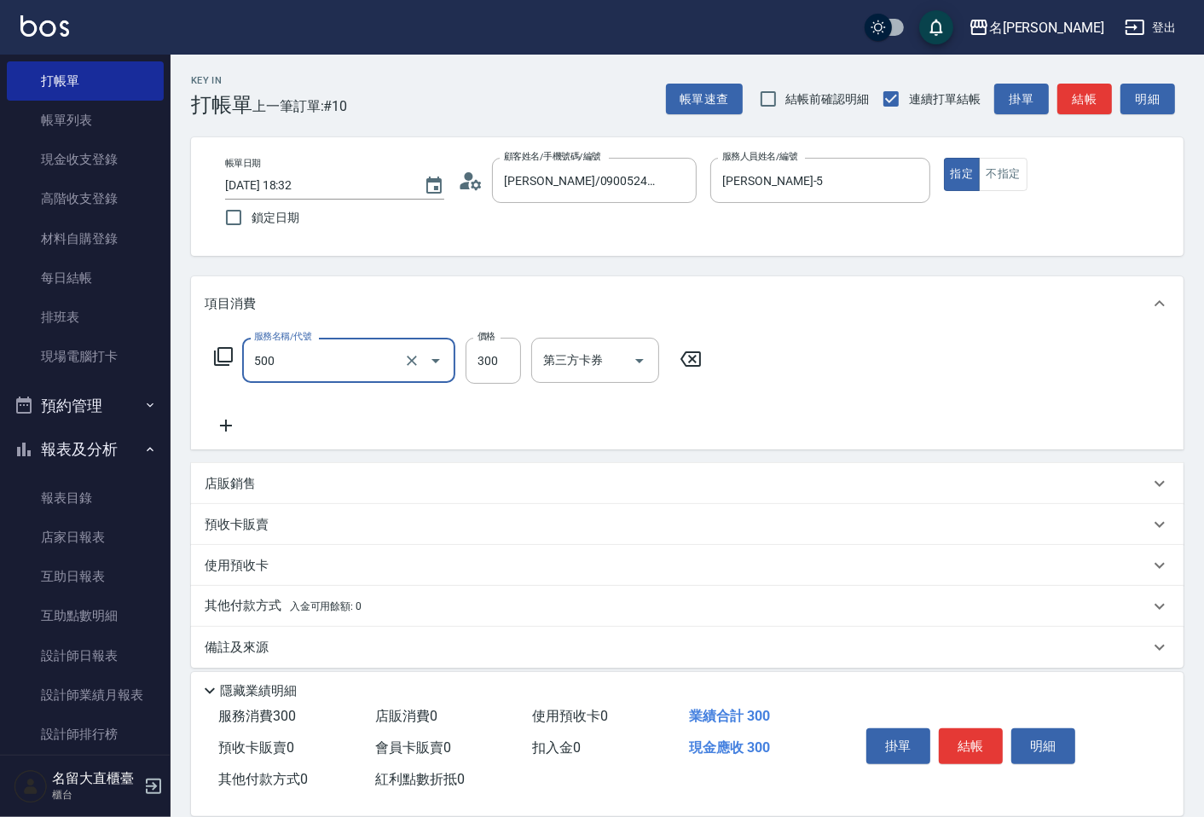
type input "洗髮(500)"
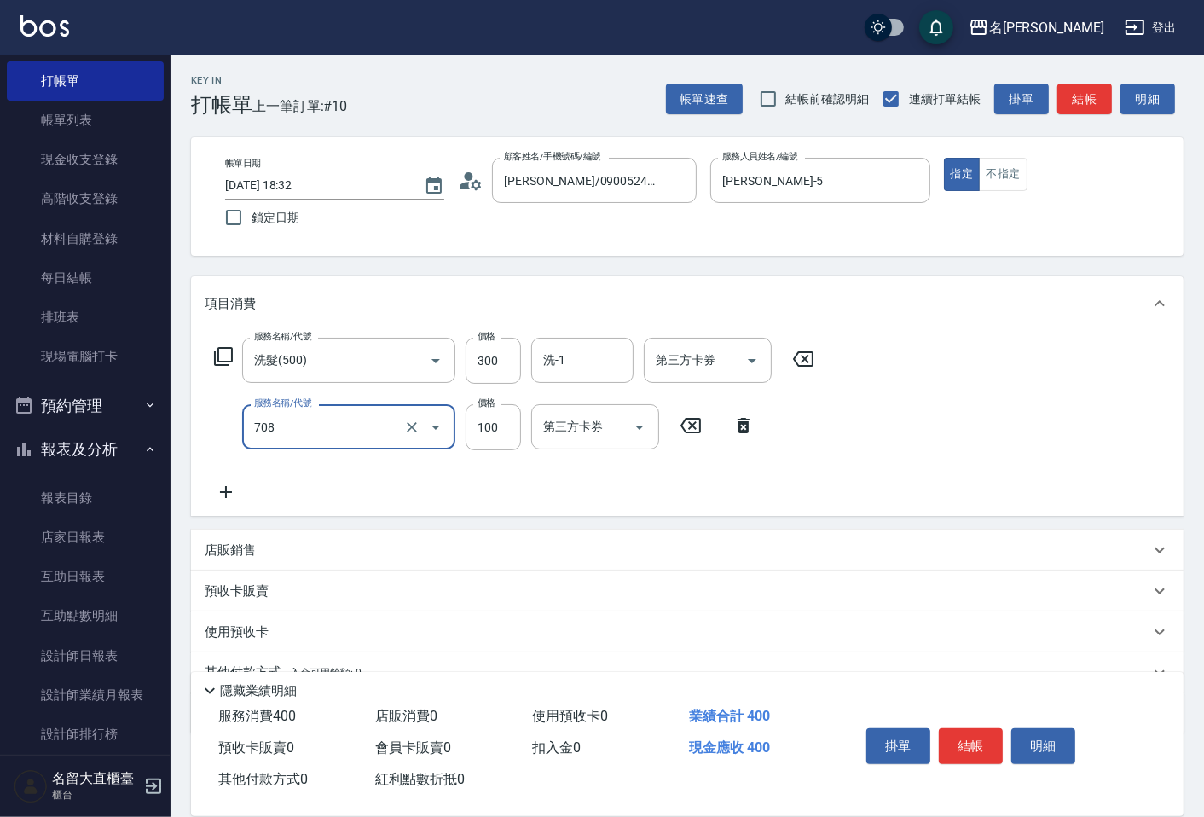
type input "吹捲.造型.包頭(708)"
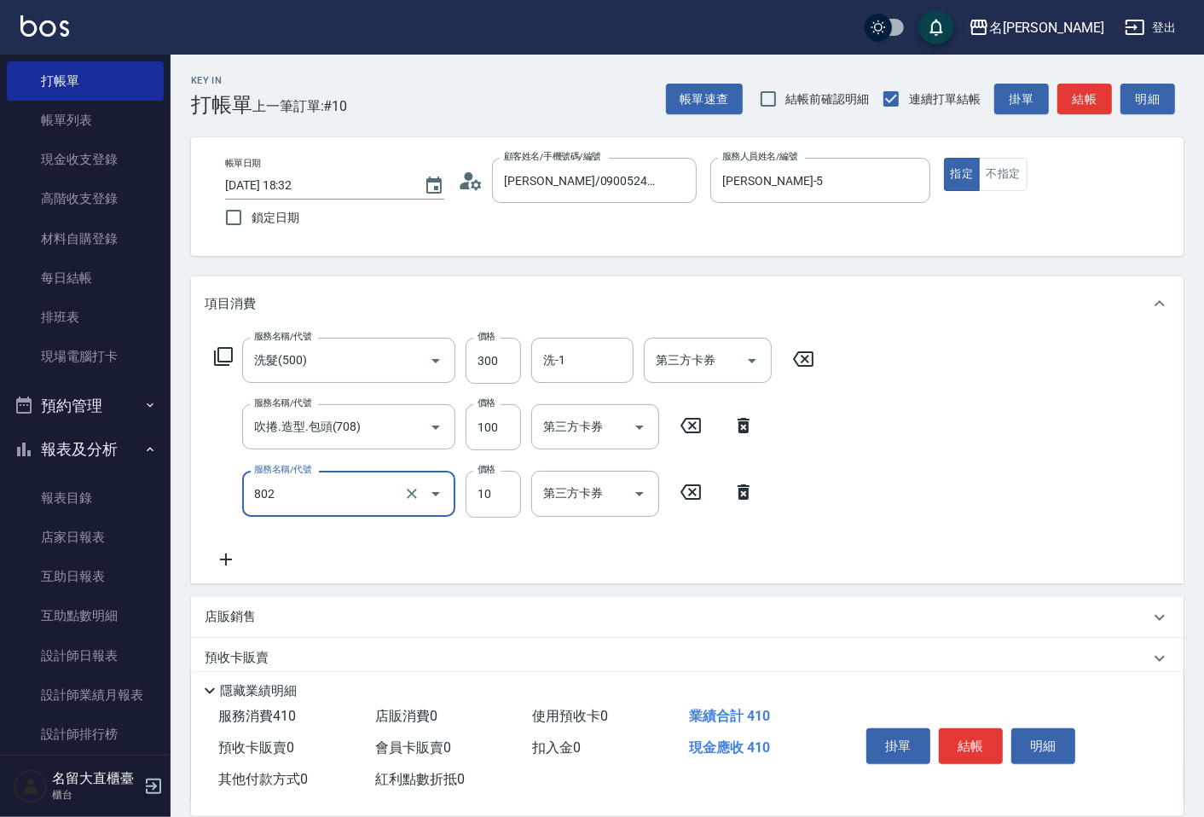
type input "潤絲(802)"
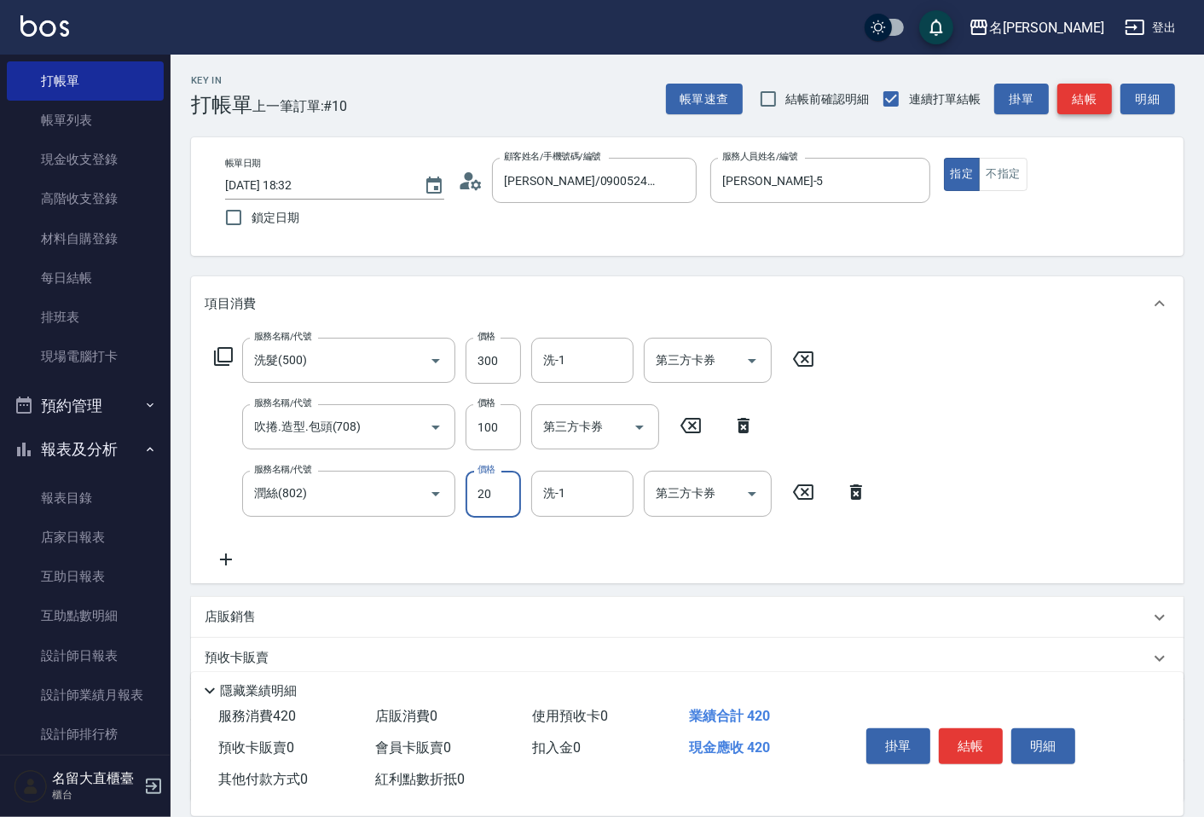
type input "20"
click at [1100, 87] on button "結帳" at bounding box center [1084, 100] width 55 height 32
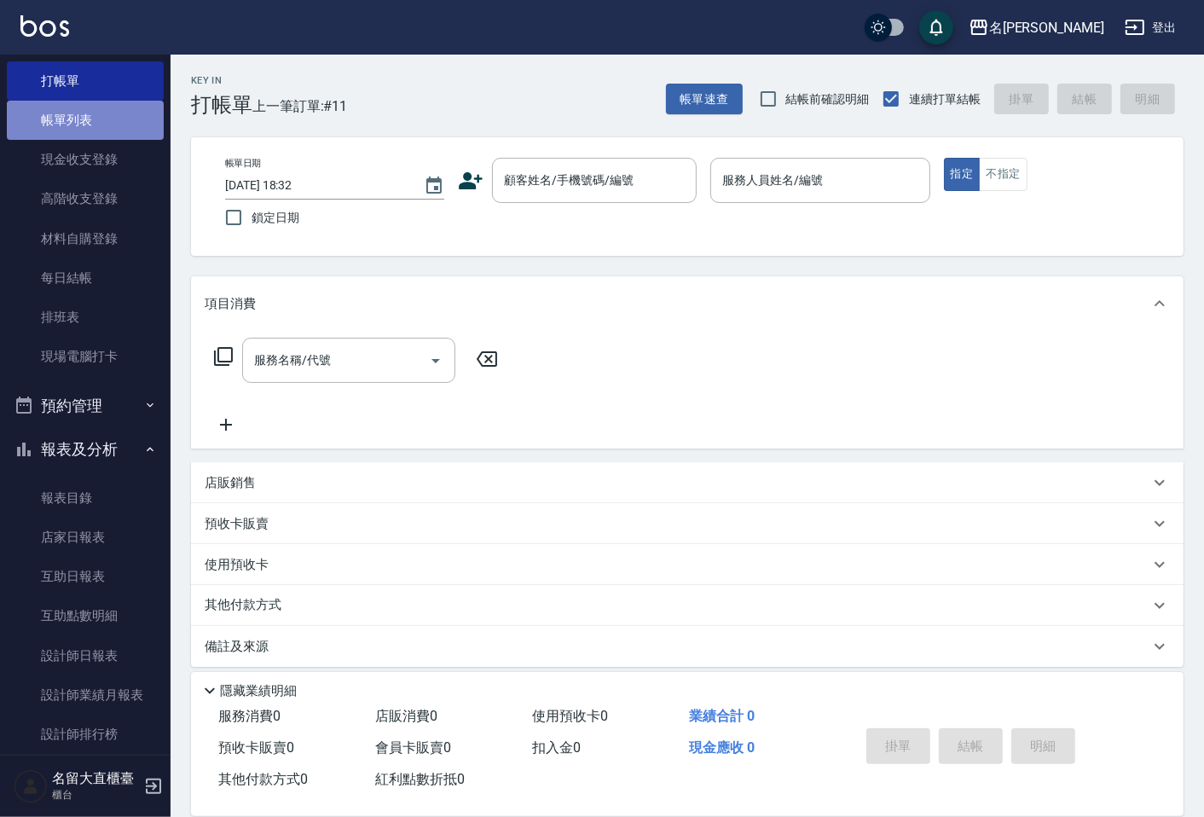
click at [89, 126] on link "帳單列表" at bounding box center [85, 120] width 157 height 39
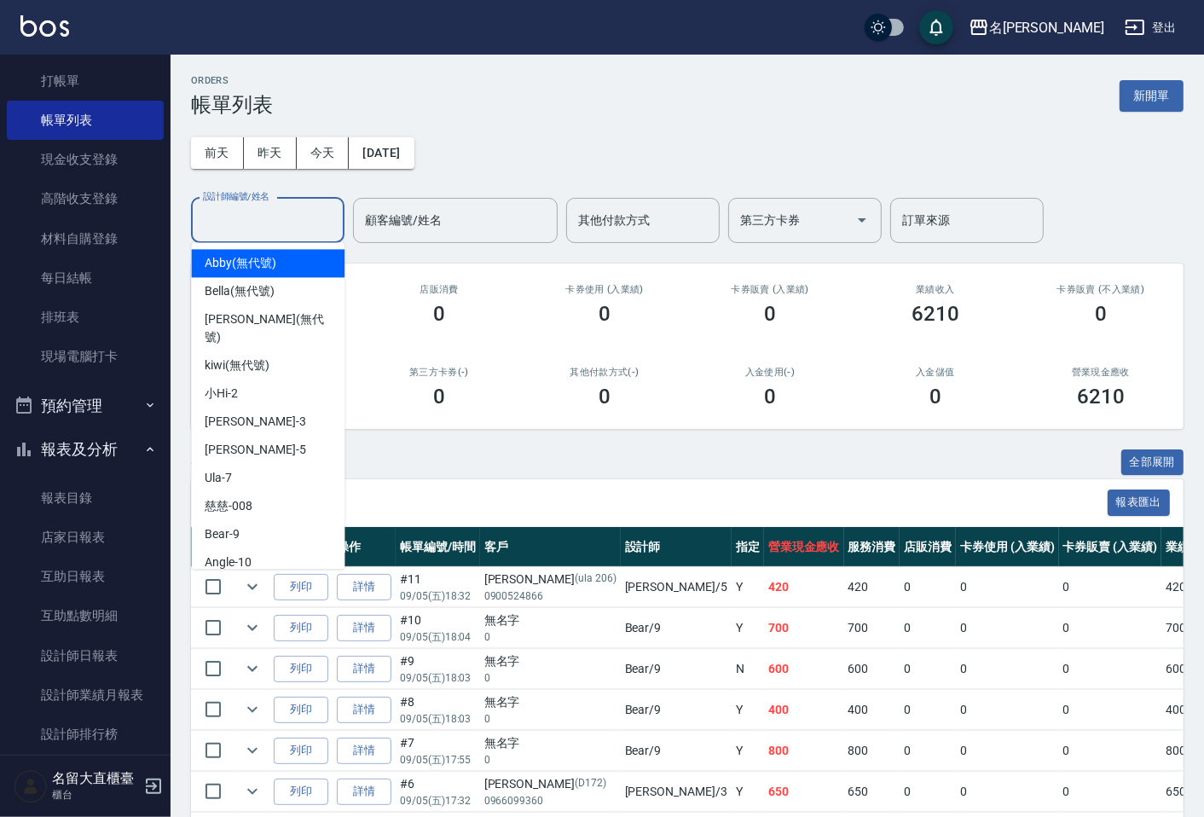
click at [241, 215] on input "設計師編號/姓名" at bounding box center [268, 220] width 138 height 30
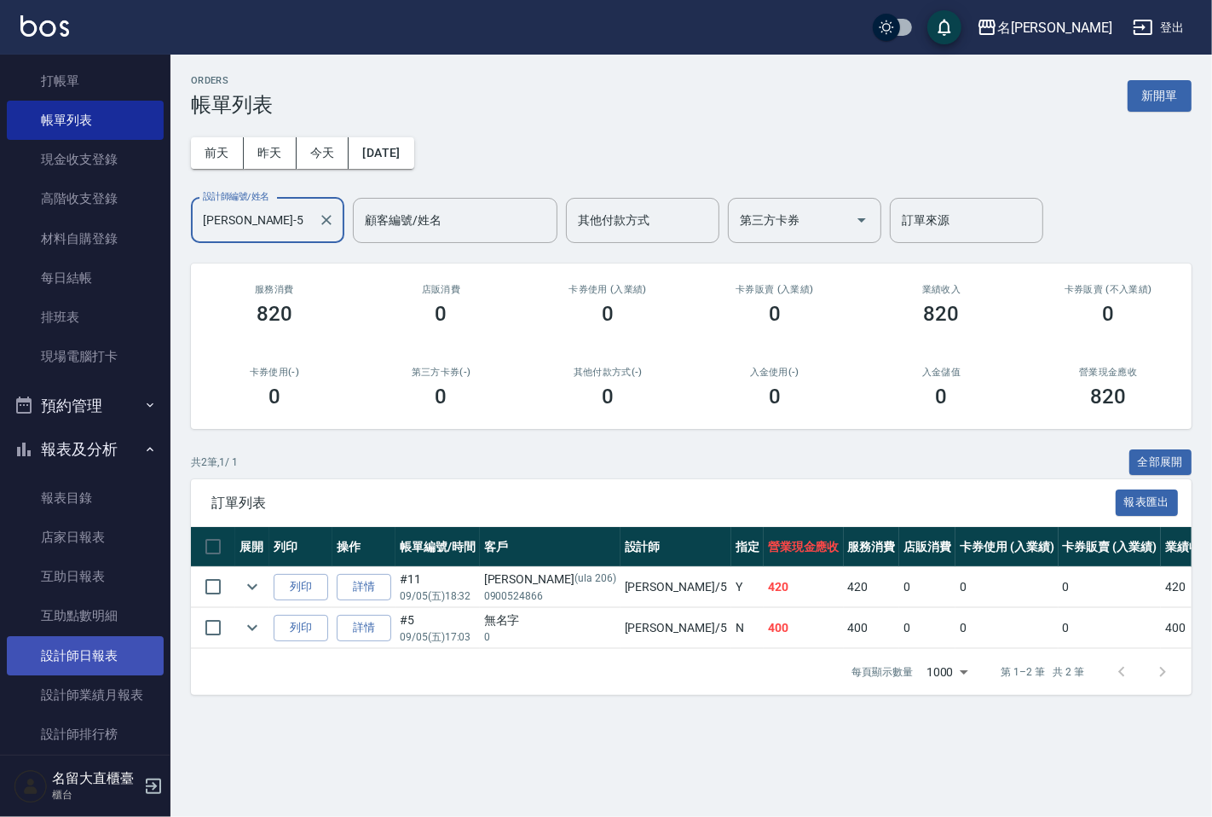
type input "[PERSON_NAME]-5"
click at [88, 667] on link "設計師日報表" at bounding box center [85, 655] width 157 height 39
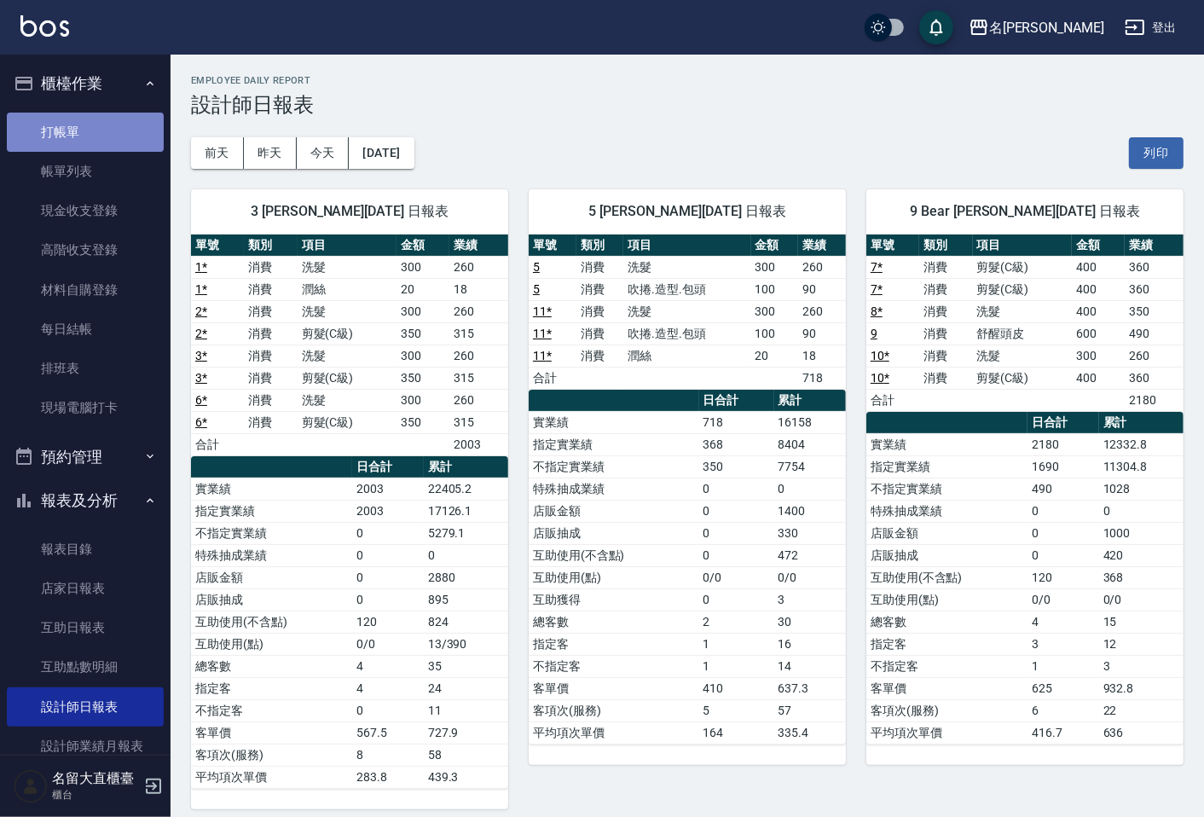
click at [107, 140] on link "打帳單" at bounding box center [85, 132] width 157 height 39
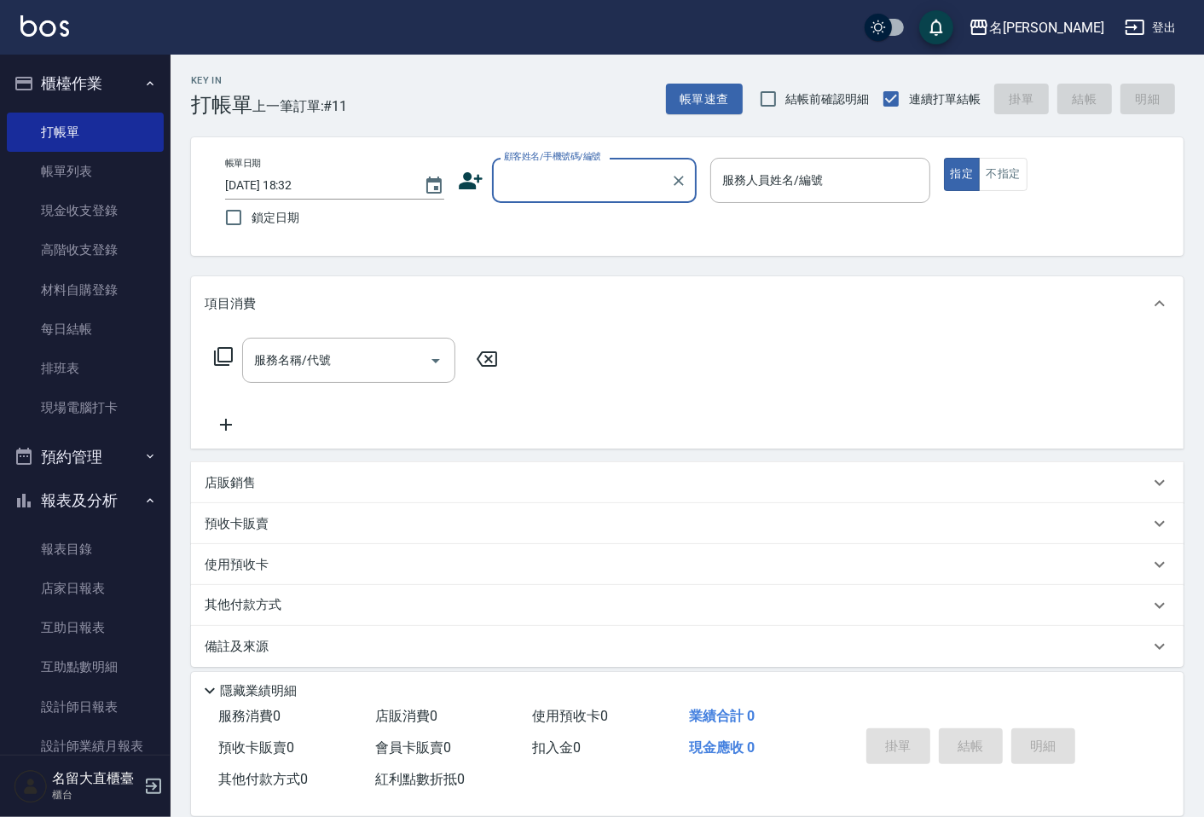
click at [156, 209] on nav "櫃檯作業 打帳單 帳單列表 現金收支登錄 高階收支登錄 材料自購登錄 每日結帳 排班表 現場電腦打卡 預約管理 預約管理 單日預約紀錄 單週預約紀錄 報表及分…" at bounding box center [85, 405] width 170 height 700
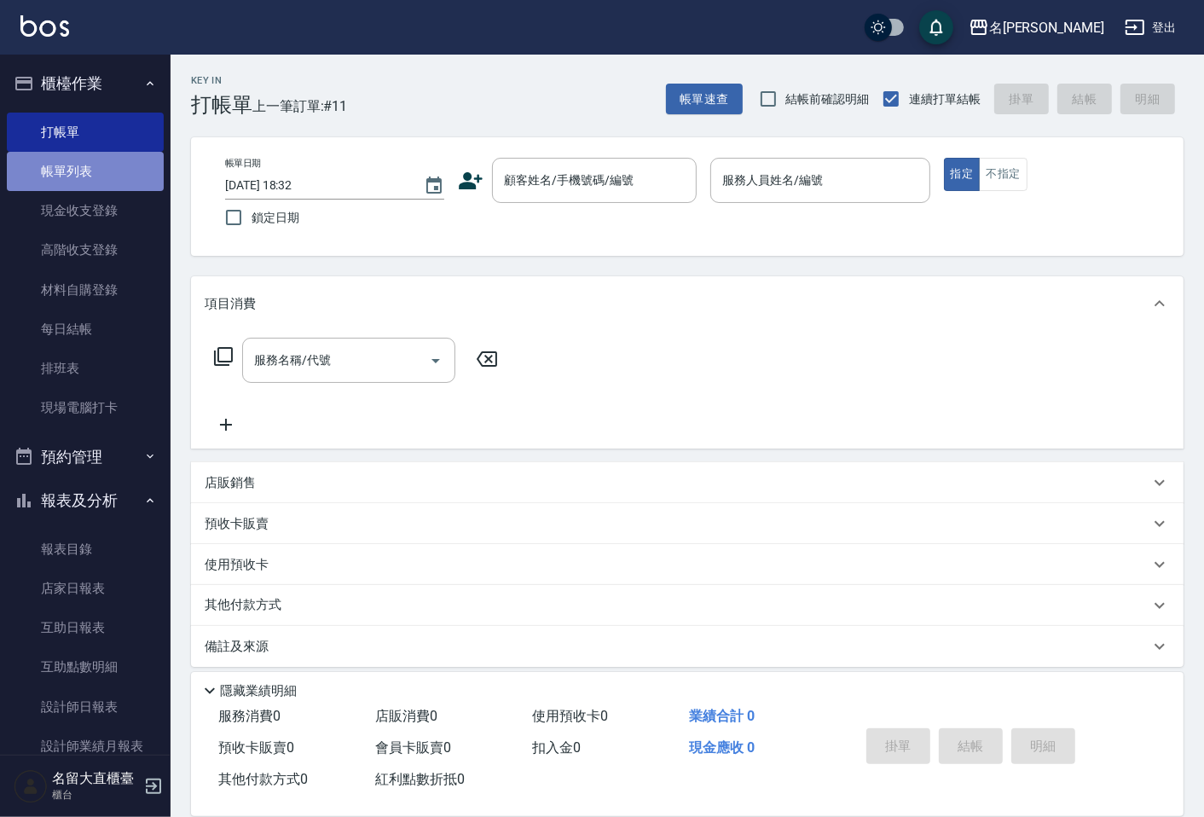
click at [120, 173] on link "帳單列表" at bounding box center [85, 171] width 157 height 39
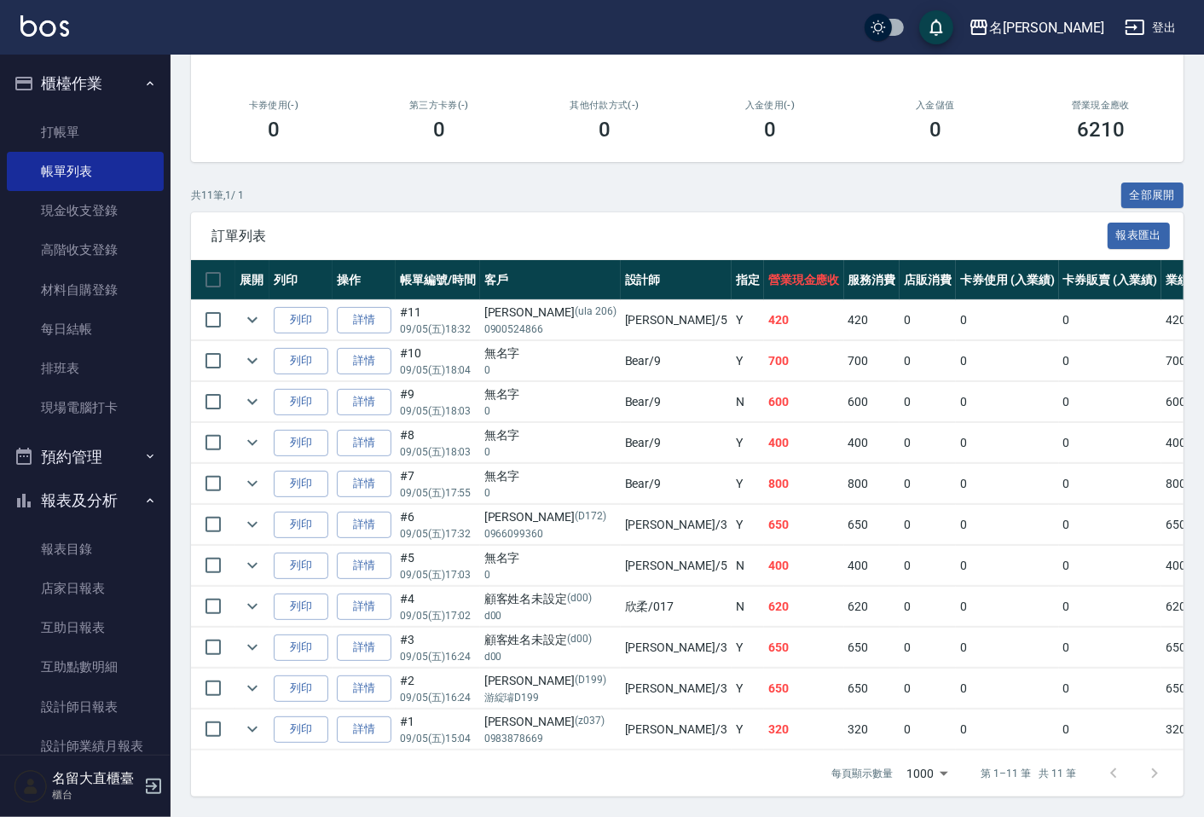
scroll to position [282, 0]
click at [82, 99] on button "櫃檯作業" at bounding box center [85, 83] width 157 height 44
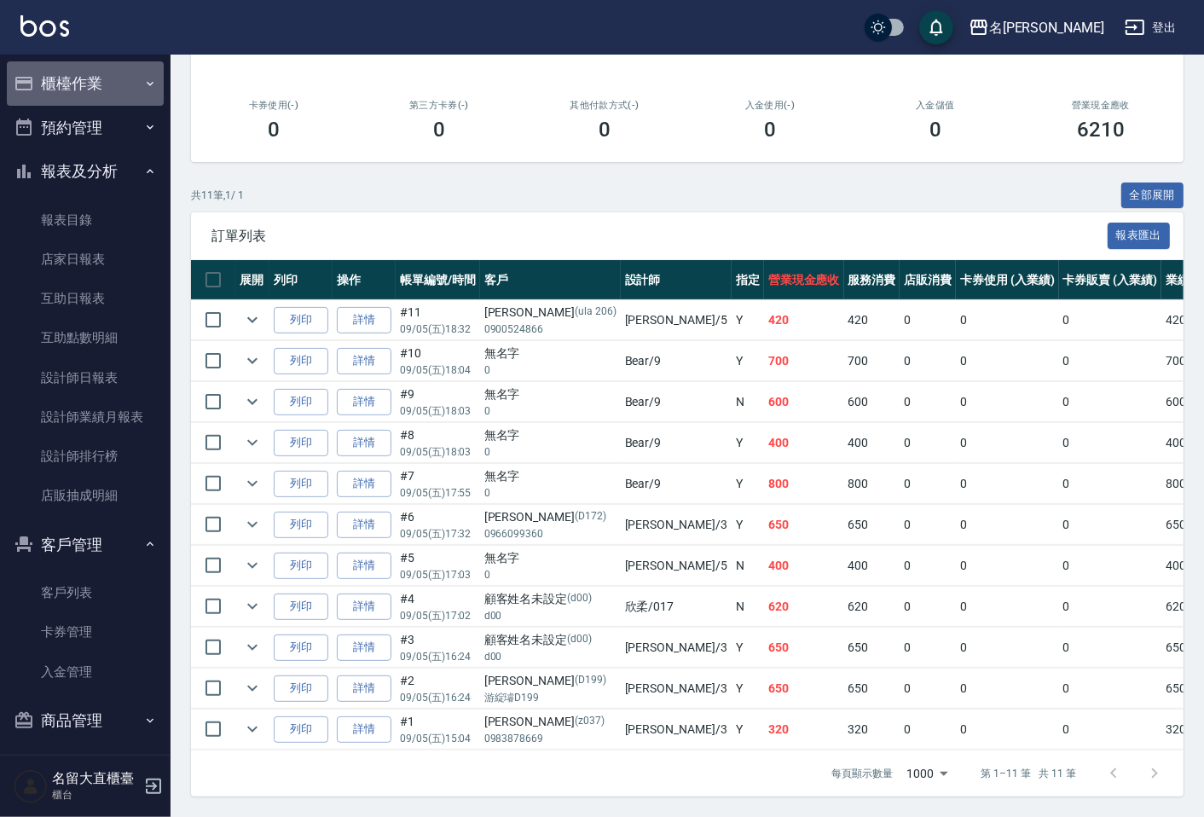
click at [87, 102] on button "櫃檯作業" at bounding box center [85, 83] width 157 height 44
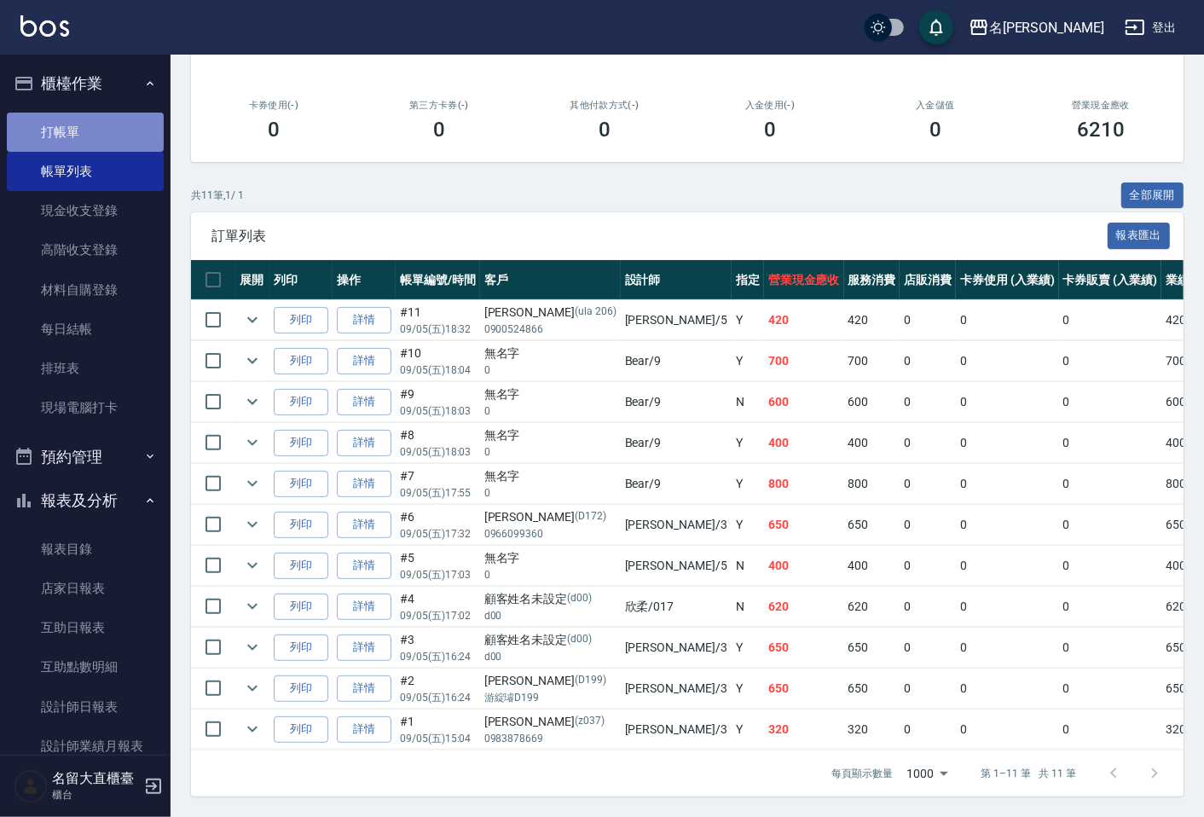
click at [95, 121] on link "打帳單" at bounding box center [85, 132] width 157 height 39
